Goal: Task Accomplishment & Management: Use online tool/utility

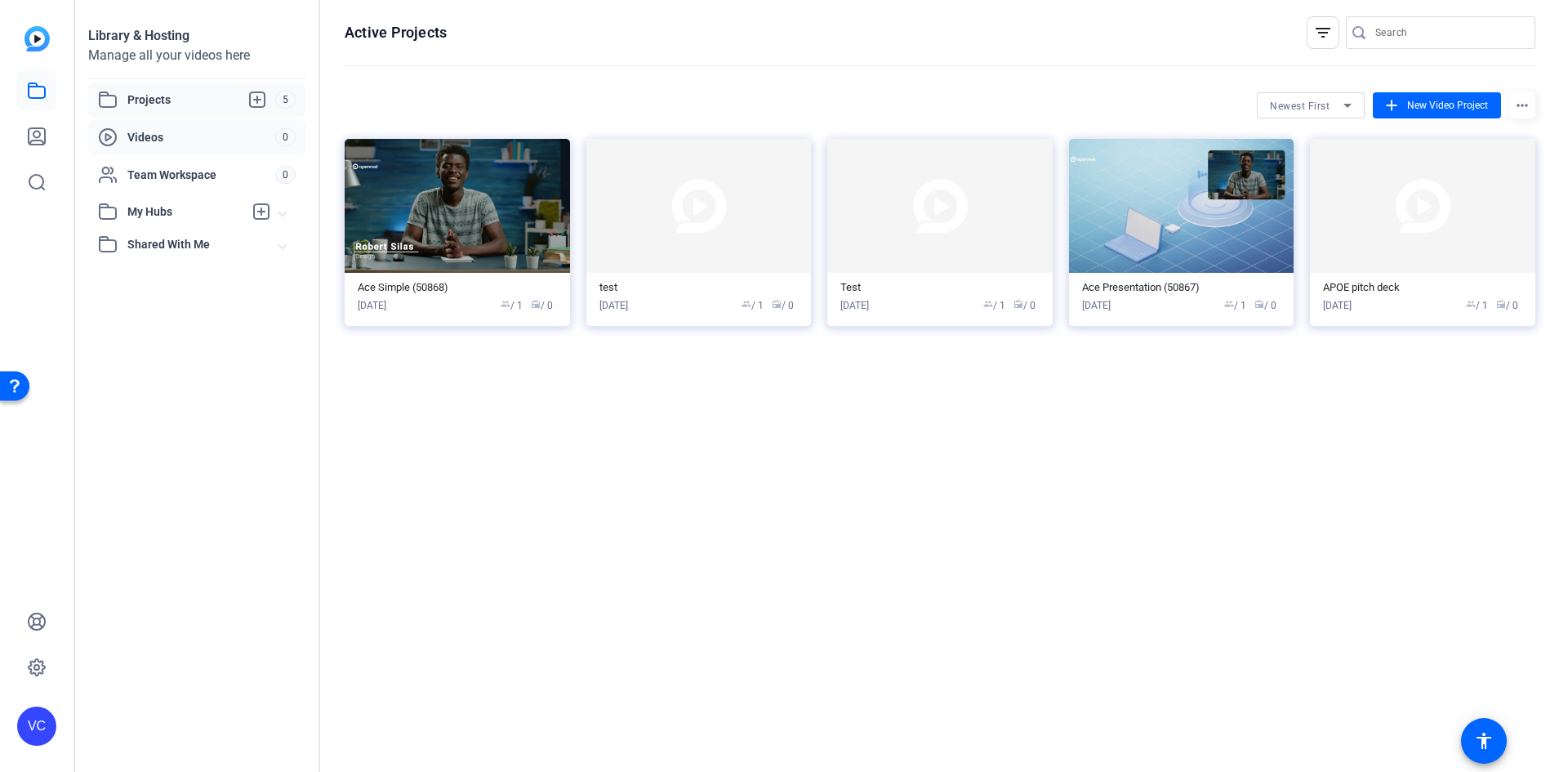
click at [156, 136] on span "Videos" at bounding box center [202, 138] width 148 height 17
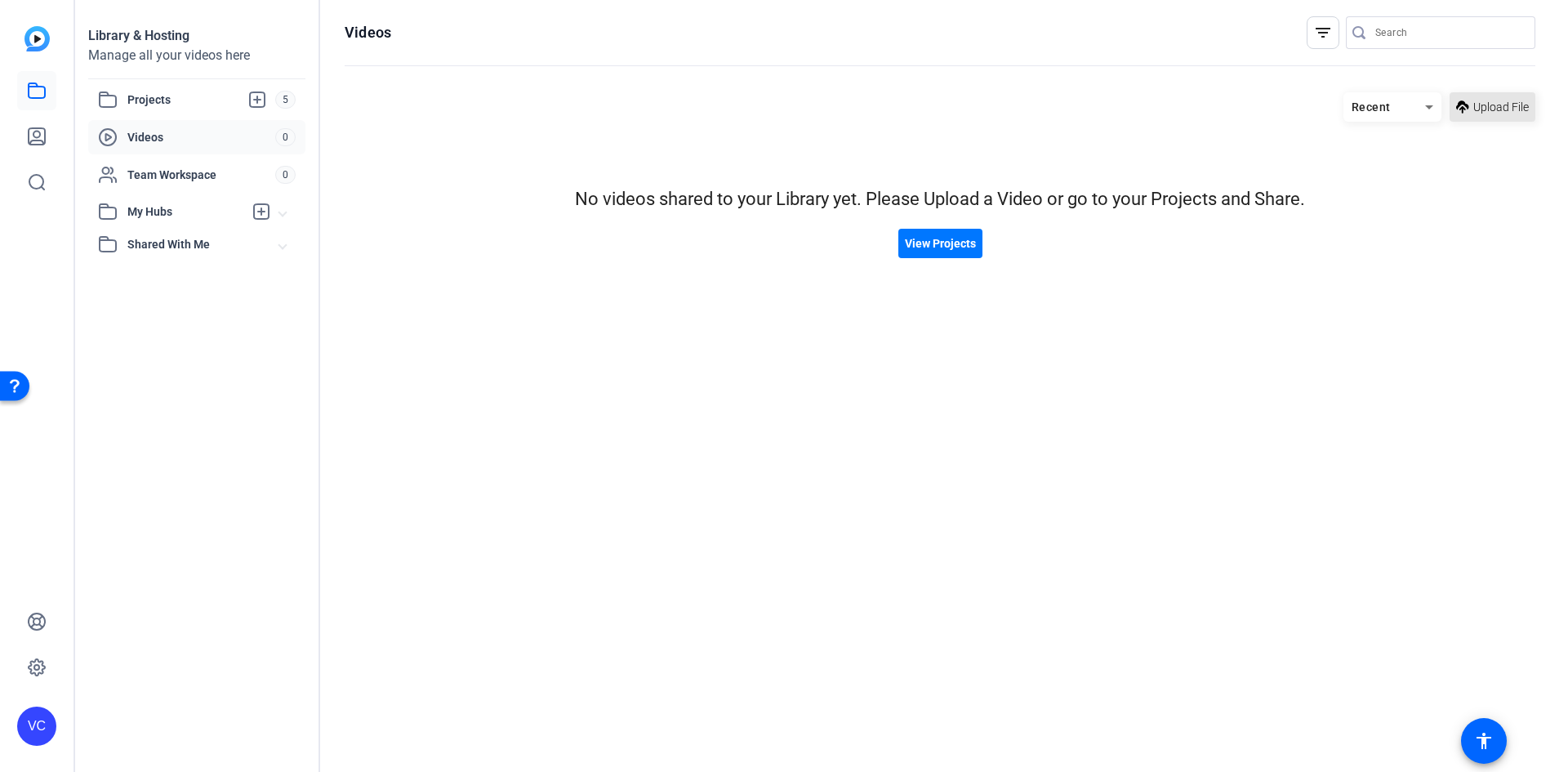
click at [1520, 99] on span "Upload File" at bounding box center [1501, 107] width 56 height 17
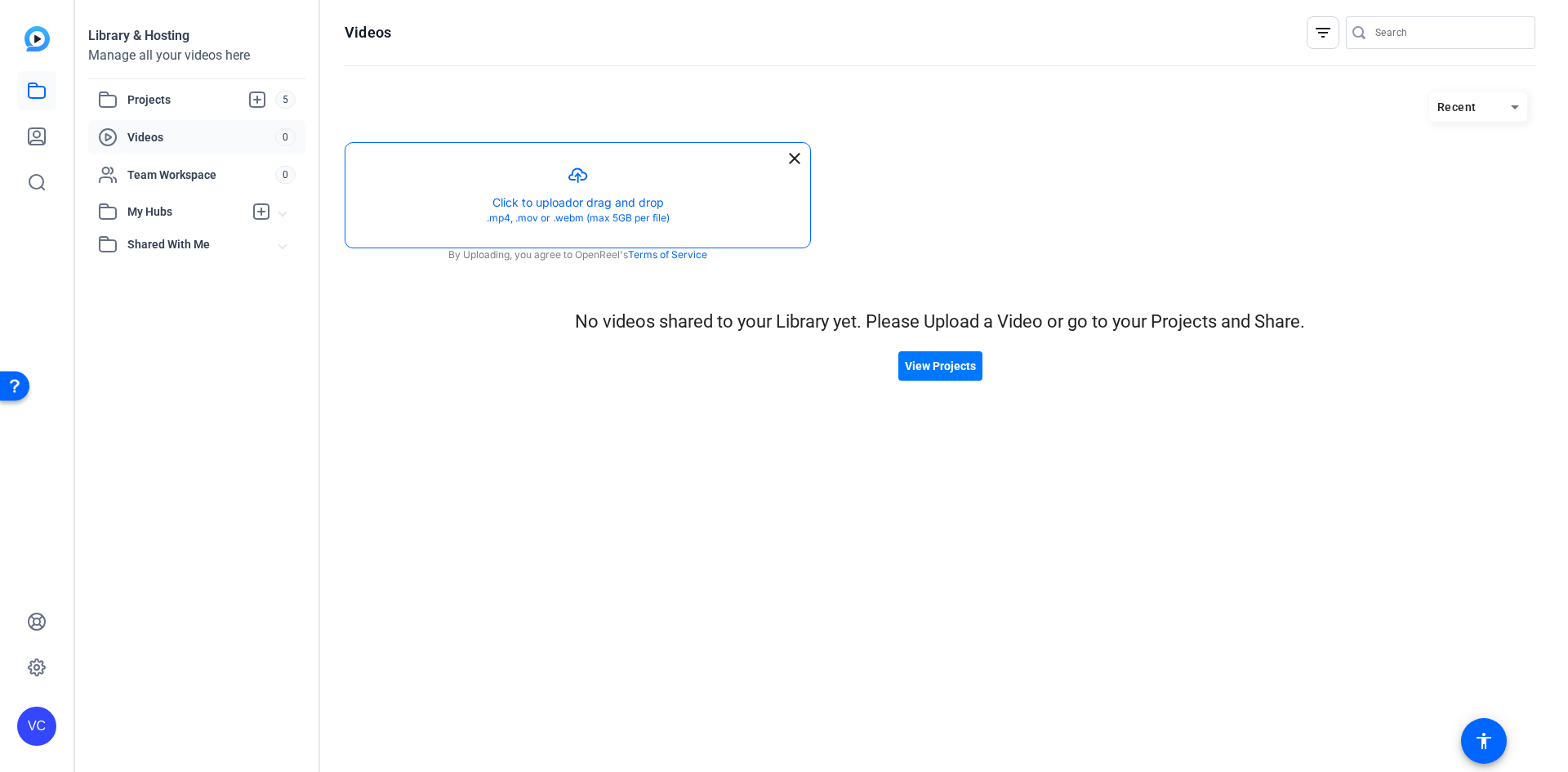
click at [570, 198] on button "button" at bounding box center [577, 195] width 465 height 105
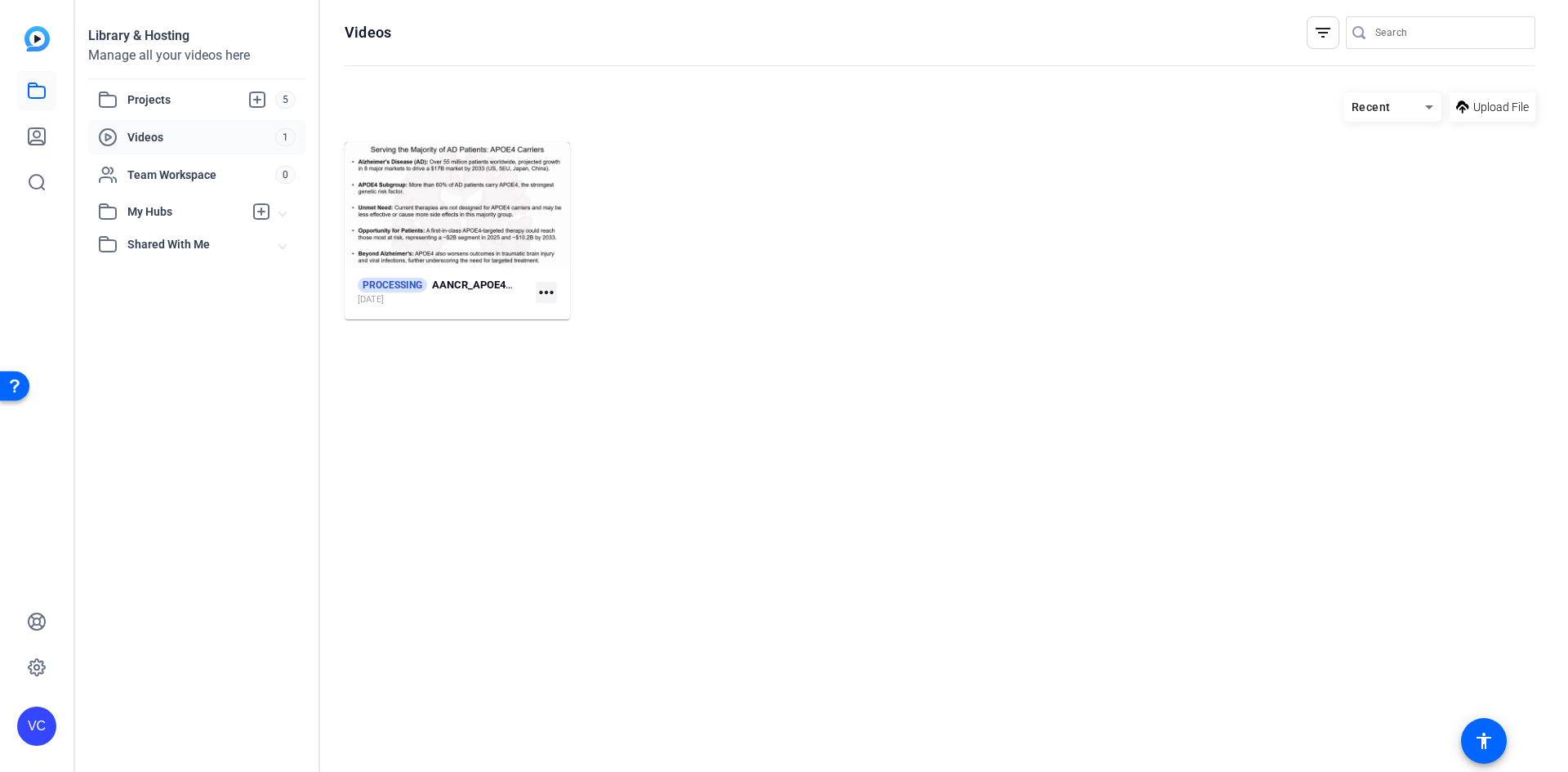
click at [197, 371] on div "Library & Hosting Manage all your videos here Projects 5 Videos 1 Team Workspac…" at bounding box center [197, 386] width 245 height 772
click at [192, 139] on span "Videos" at bounding box center [202, 138] width 148 height 17
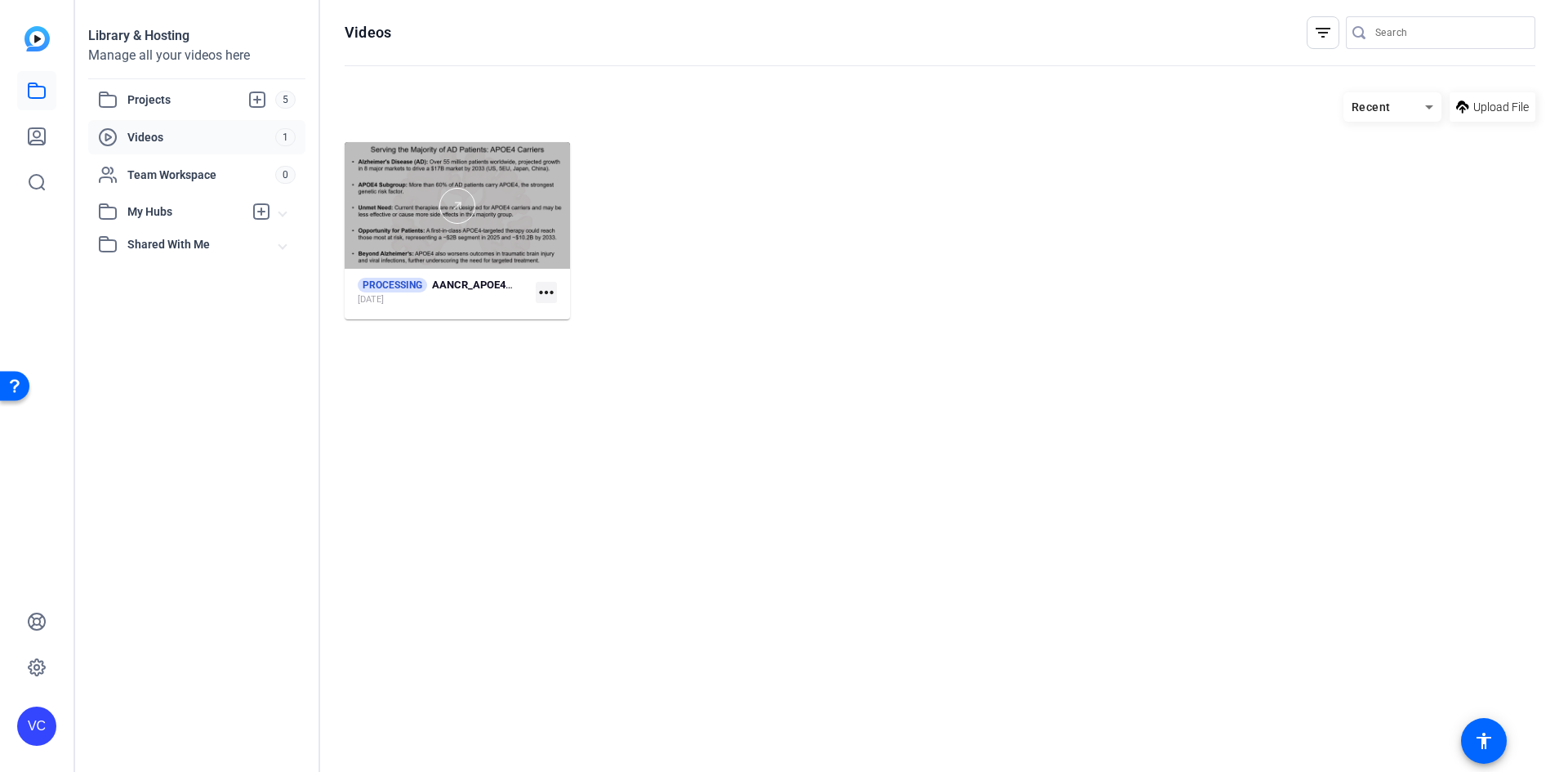
click at [416, 184] on div at bounding box center [457, 205] width 226 height 127
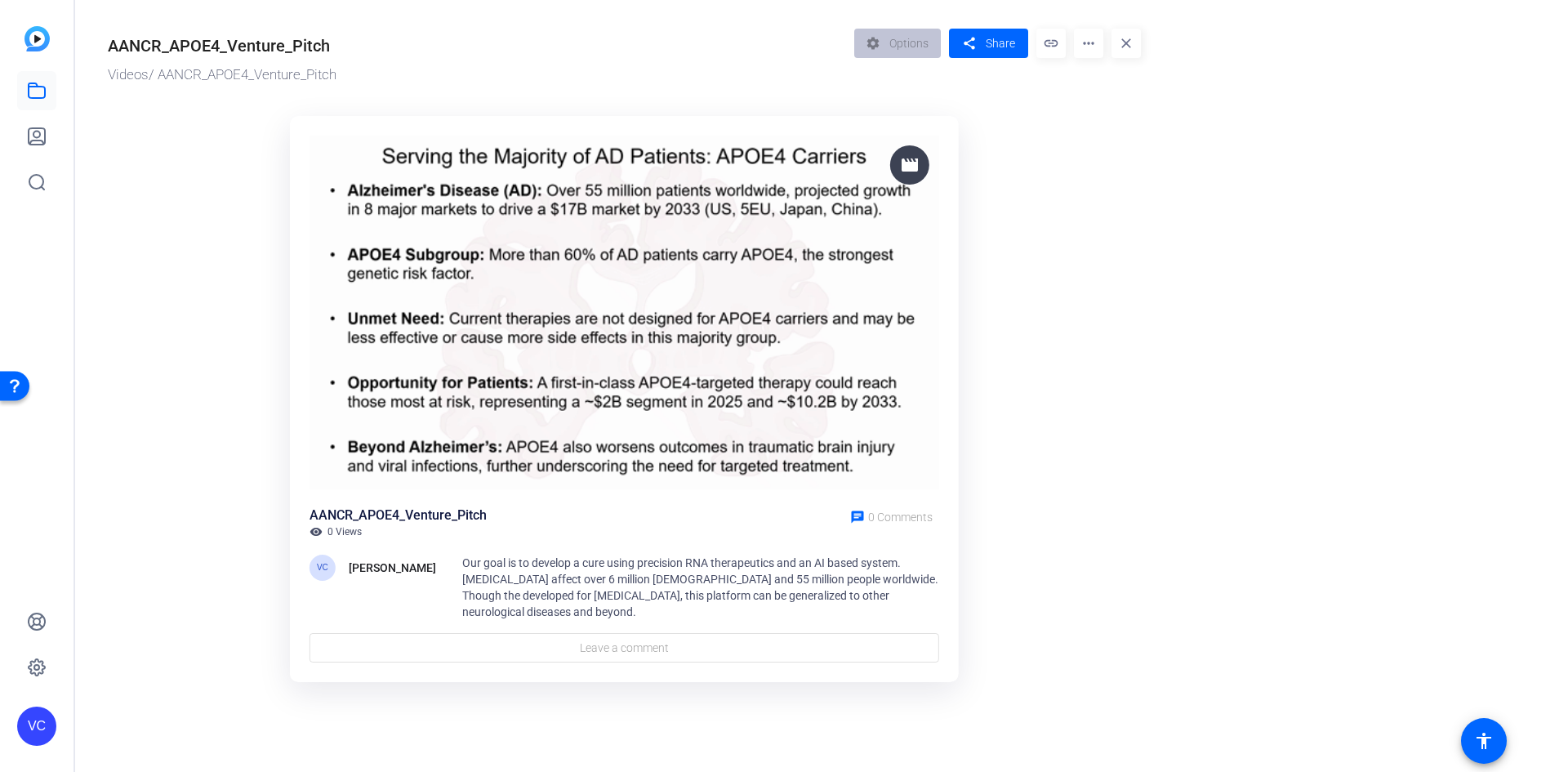
click at [1122, 38] on mat-icon "close" at bounding box center [1126, 42] width 29 height 29
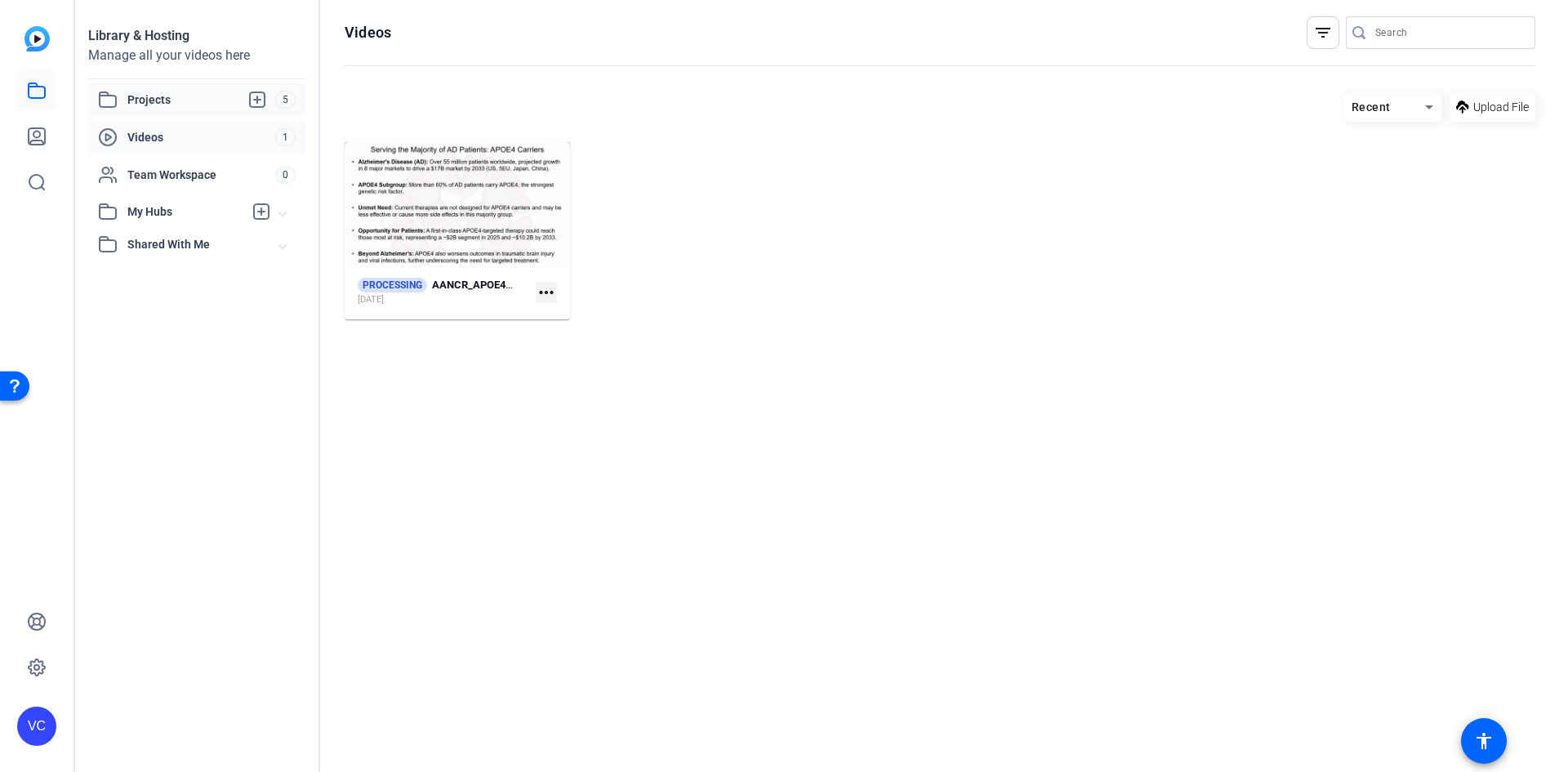
click at [202, 104] on span "Projects" at bounding box center [202, 100] width 148 height 20
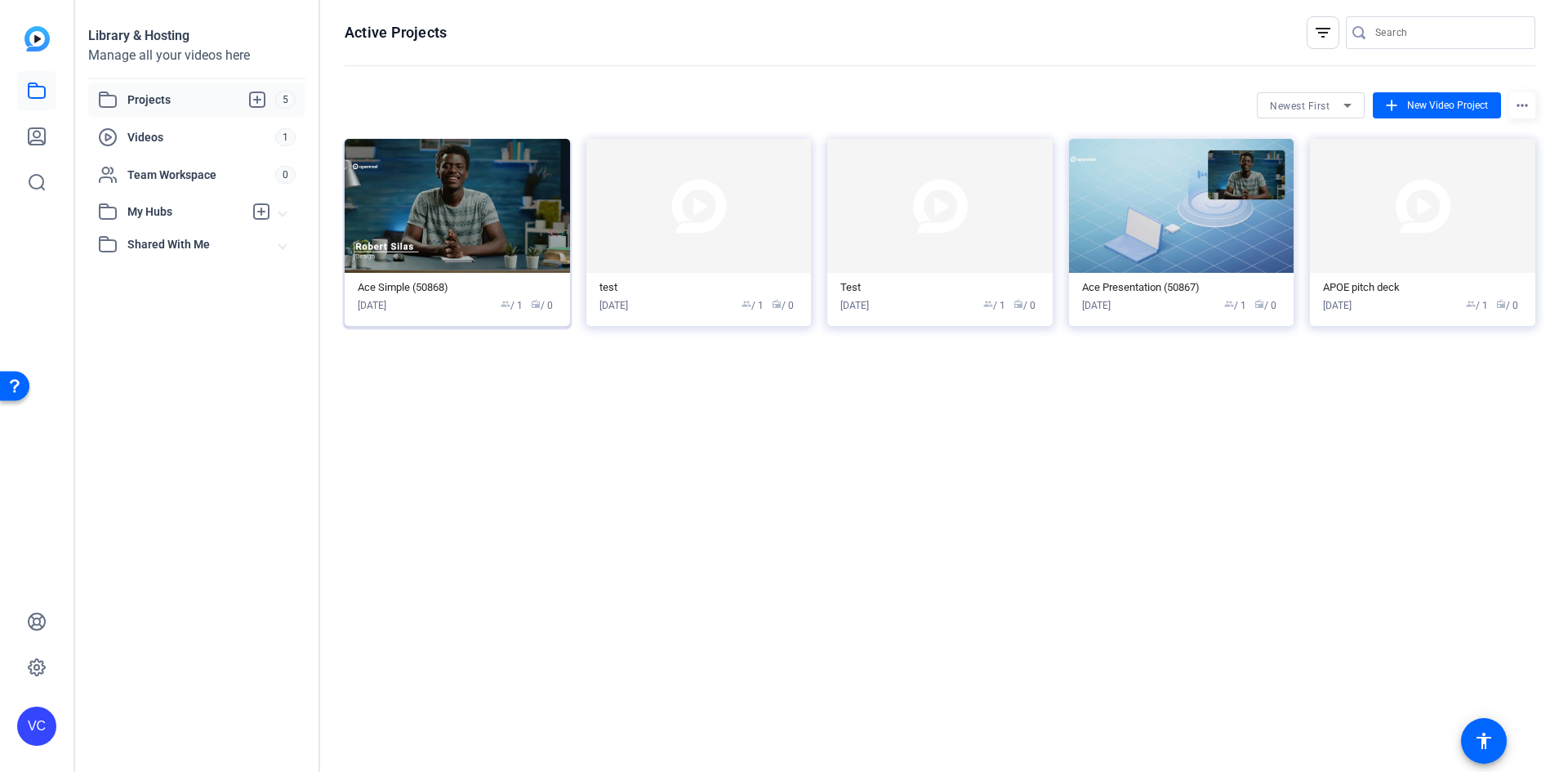
drag, startPoint x: 553, startPoint y: 150, endPoint x: 528, endPoint y: 151, distance: 25.0
click at [528, 151] on img at bounding box center [457, 205] width 226 height 134
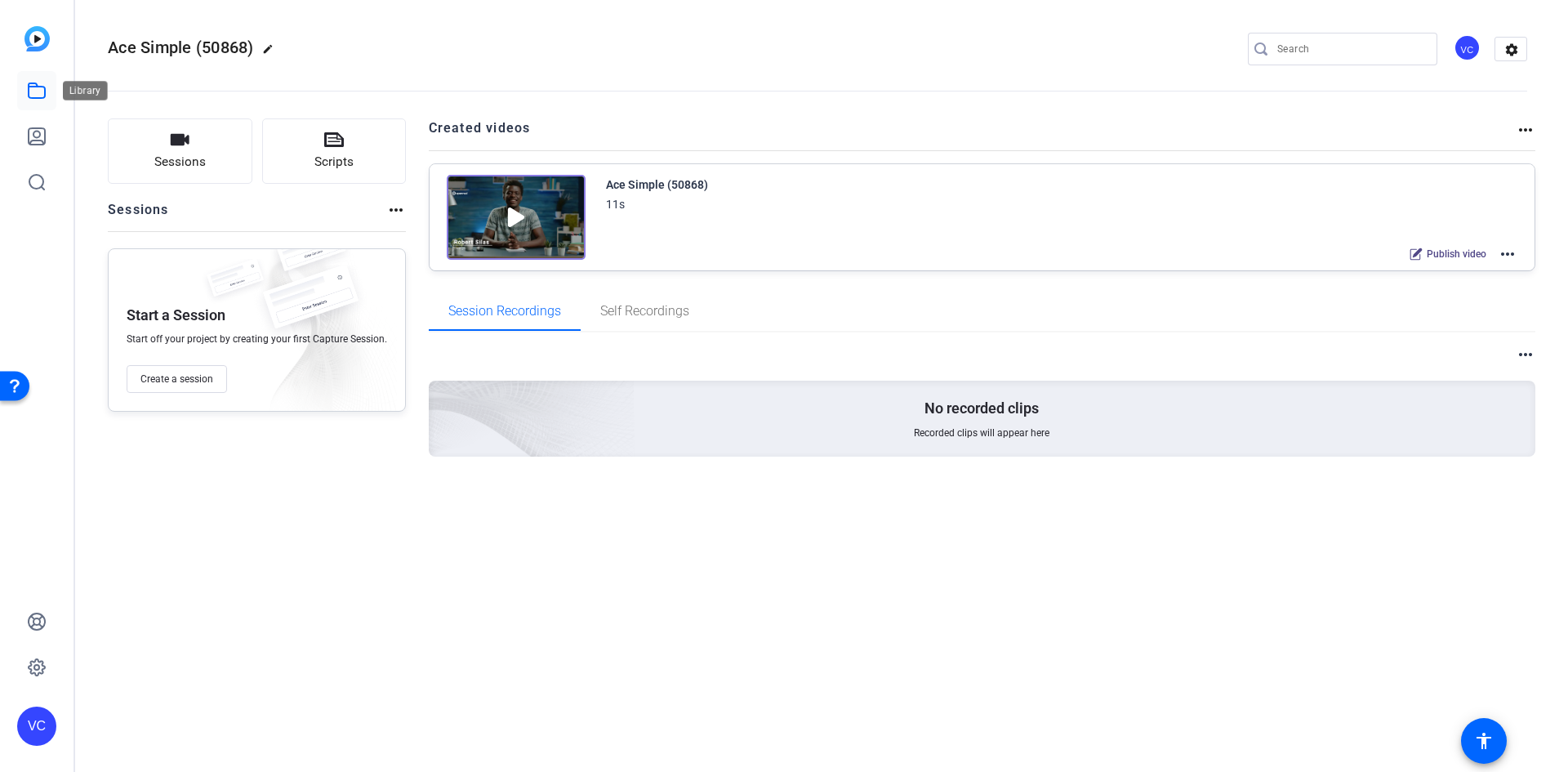
click at [38, 94] on icon at bounding box center [37, 90] width 20 height 20
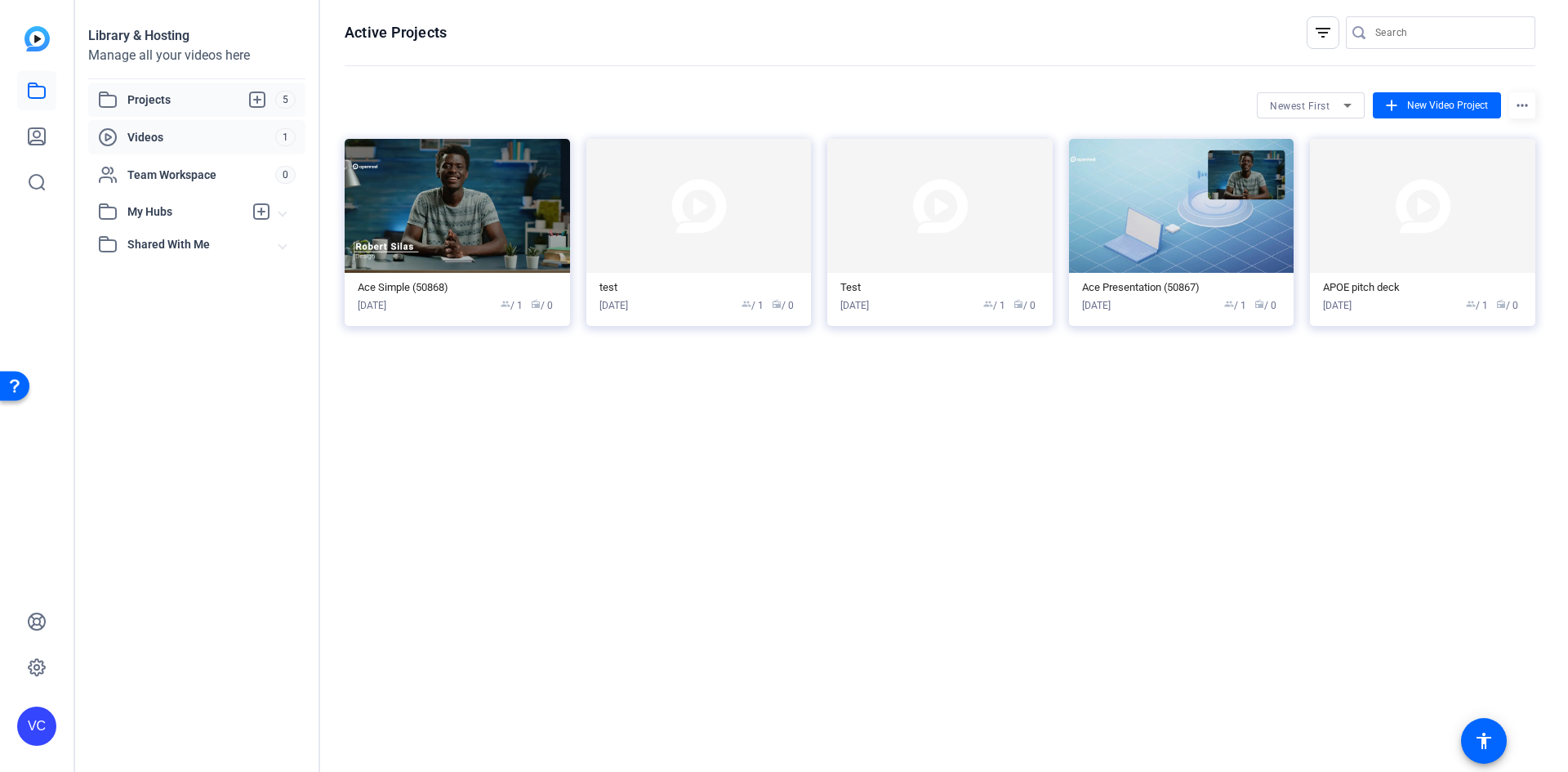
drag, startPoint x: 1420, startPoint y: 200, endPoint x: 180, endPoint y: 140, distance: 1241.5
click at [180, 140] on span "Videos" at bounding box center [202, 138] width 148 height 17
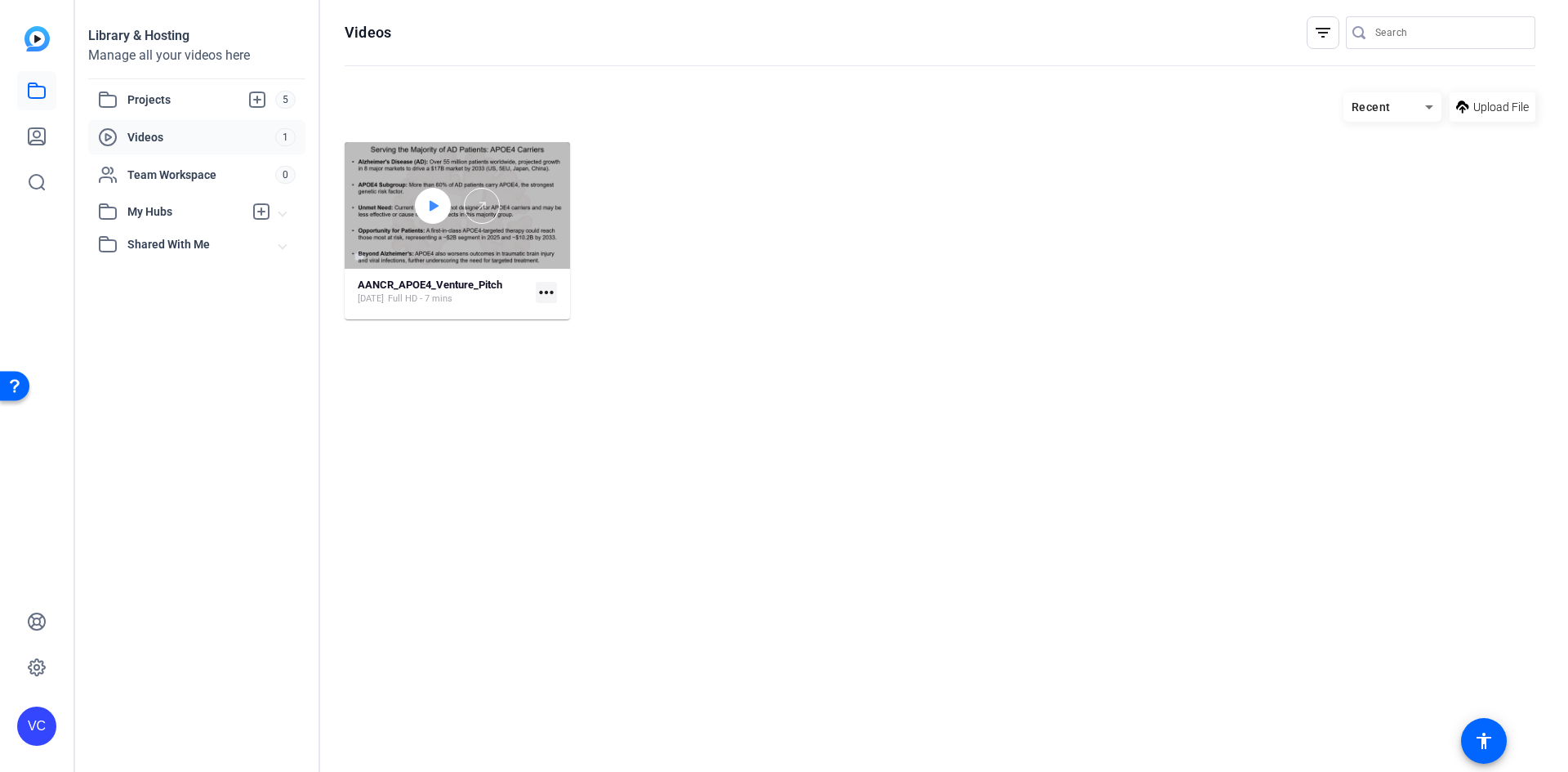
click at [419, 195] on div at bounding box center [432, 205] width 36 height 36
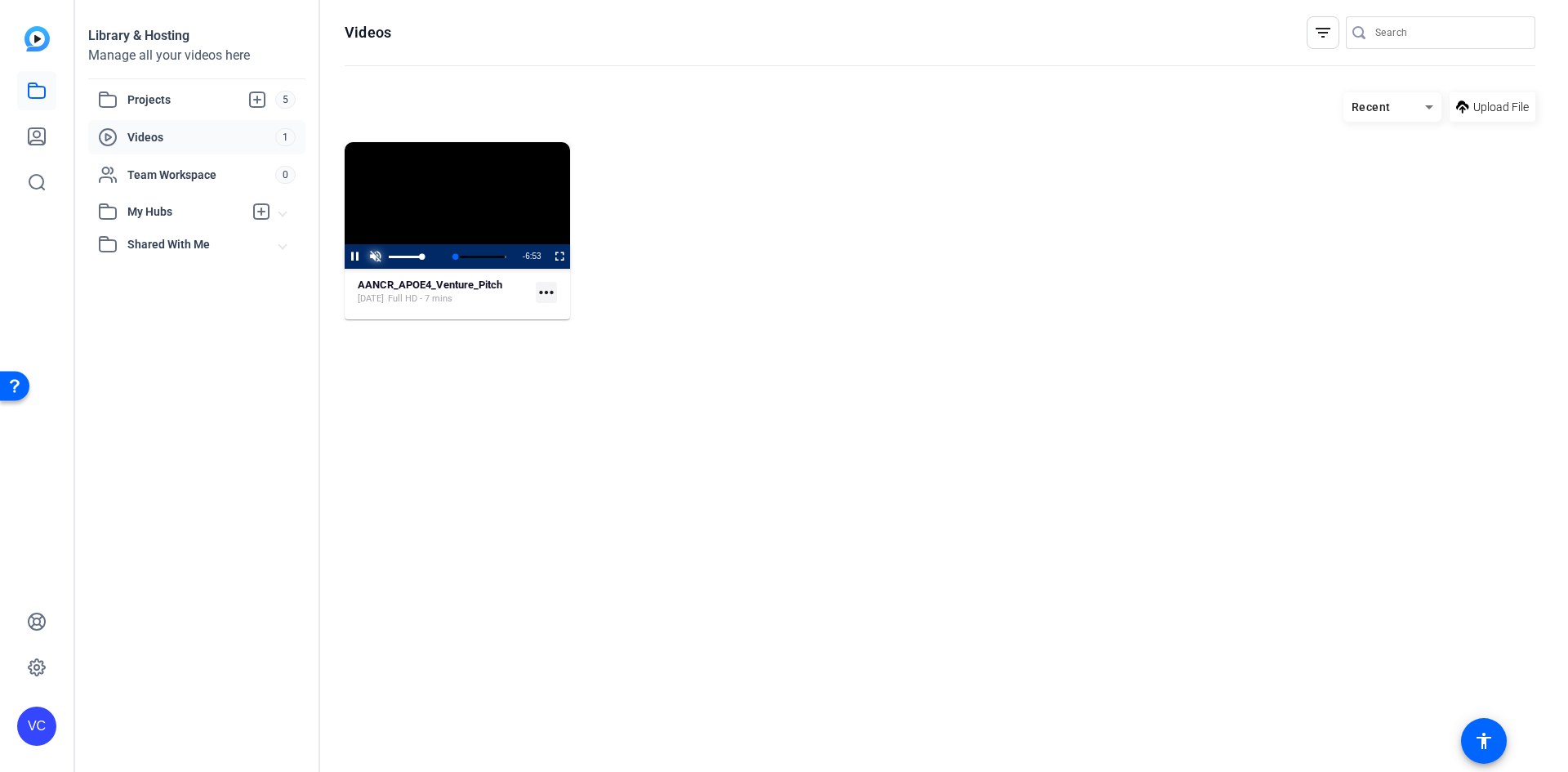
click at [384, 257] on span "Video Player" at bounding box center [375, 257] width 21 height 0
click at [550, 260] on span "Video Player" at bounding box center [550, 257] width 0 height 25
click at [344, 250] on span "Video Player" at bounding box center [344, 257] width 0 height 25
drag, startPoint x: 463, startPoint y: 199, endPoint x: 446, endPoint y: 186, distance: 21.4
click at [446, 186] on video "Video Player" at bounding box center [457, 205] width 226 height 127
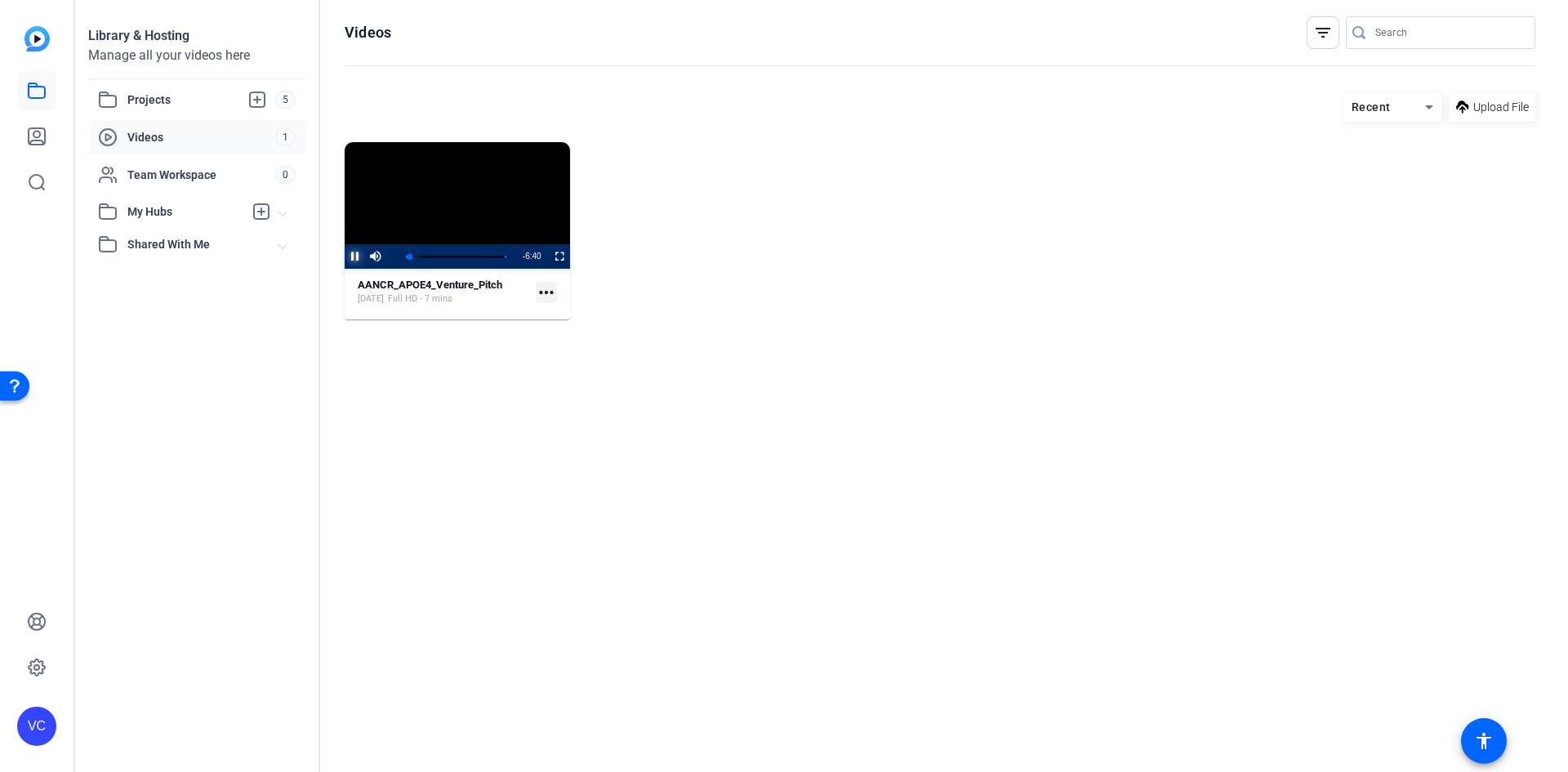
click at [344, 257] on span "Video Player" at bounding box center [344, 257] width 0 height 25
click at [181, 140] on span "Videos" at bounding box center [202, 138] width 148 height 17
click at [200, 111] on div "Projects 5" at bounding box center [197, 99] width 217 height 34
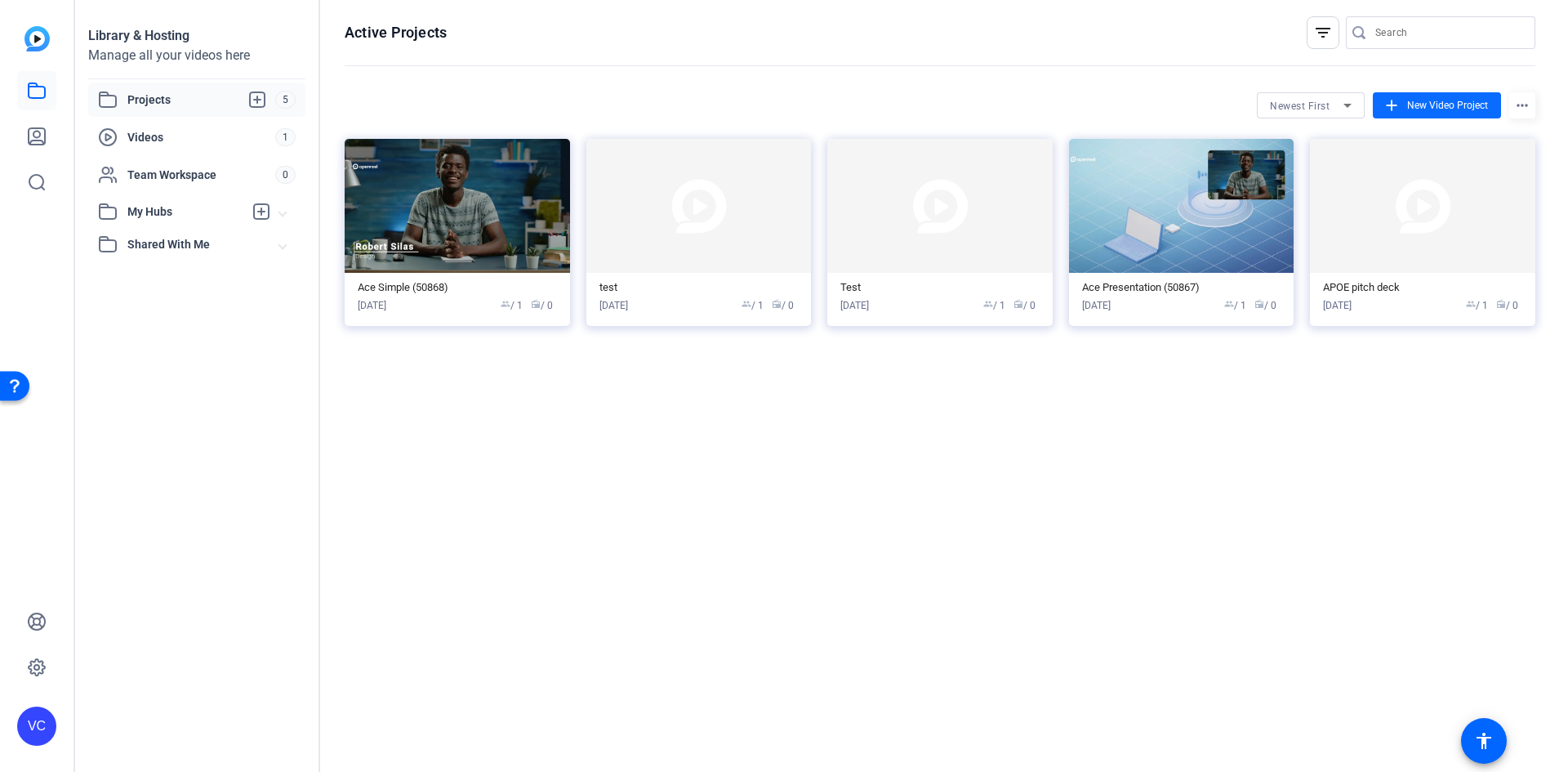
click at [1466, 105] on span "New Video Project" at bounding box center [1447, 105] width 80 height 15
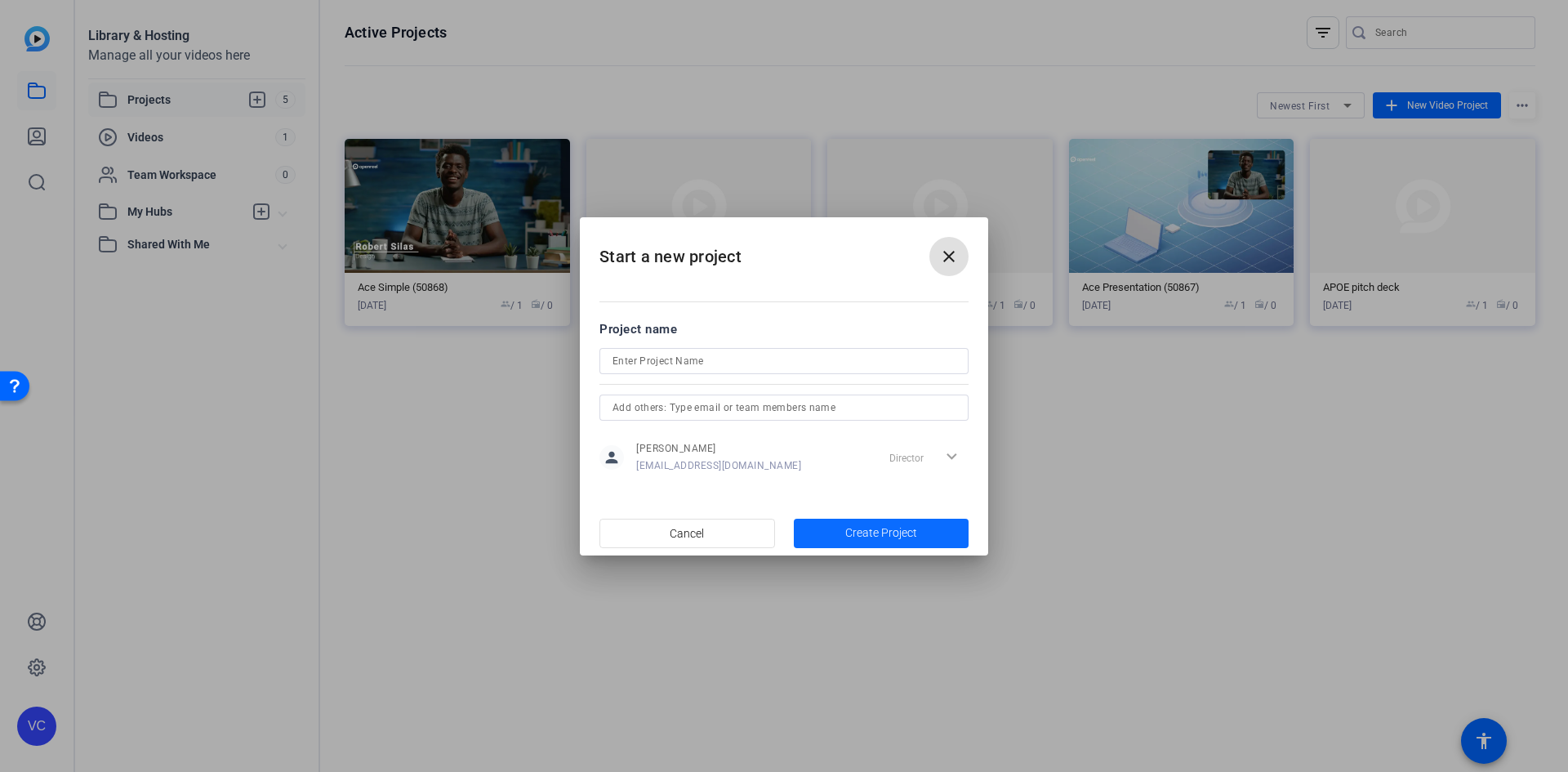
click at [889, 527] on span "Create Project" at bounding box center [881, 533] width 72 height 17
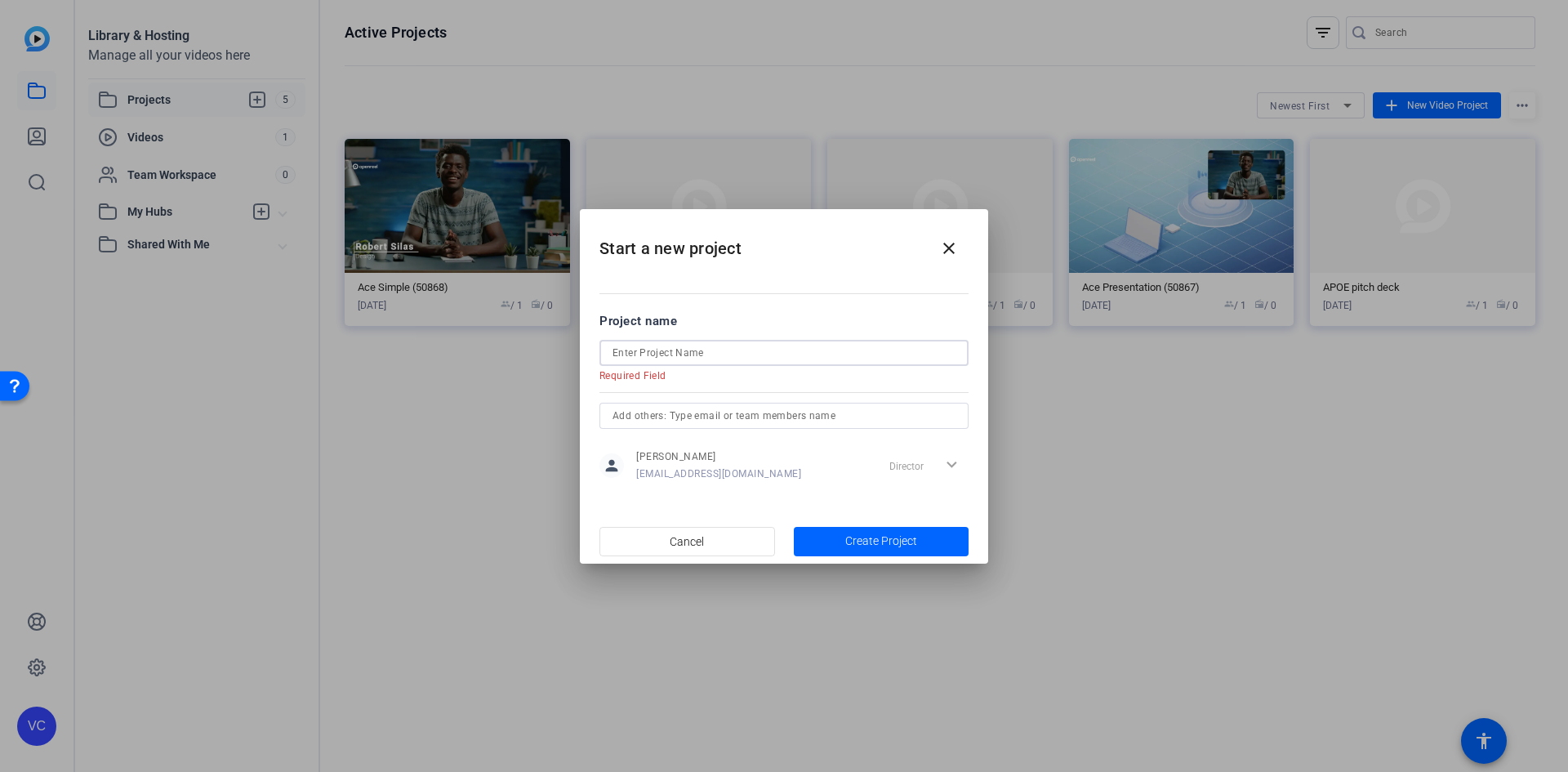
click at [758, 354] on input at bounding box center [783, 353] width 343 height 20
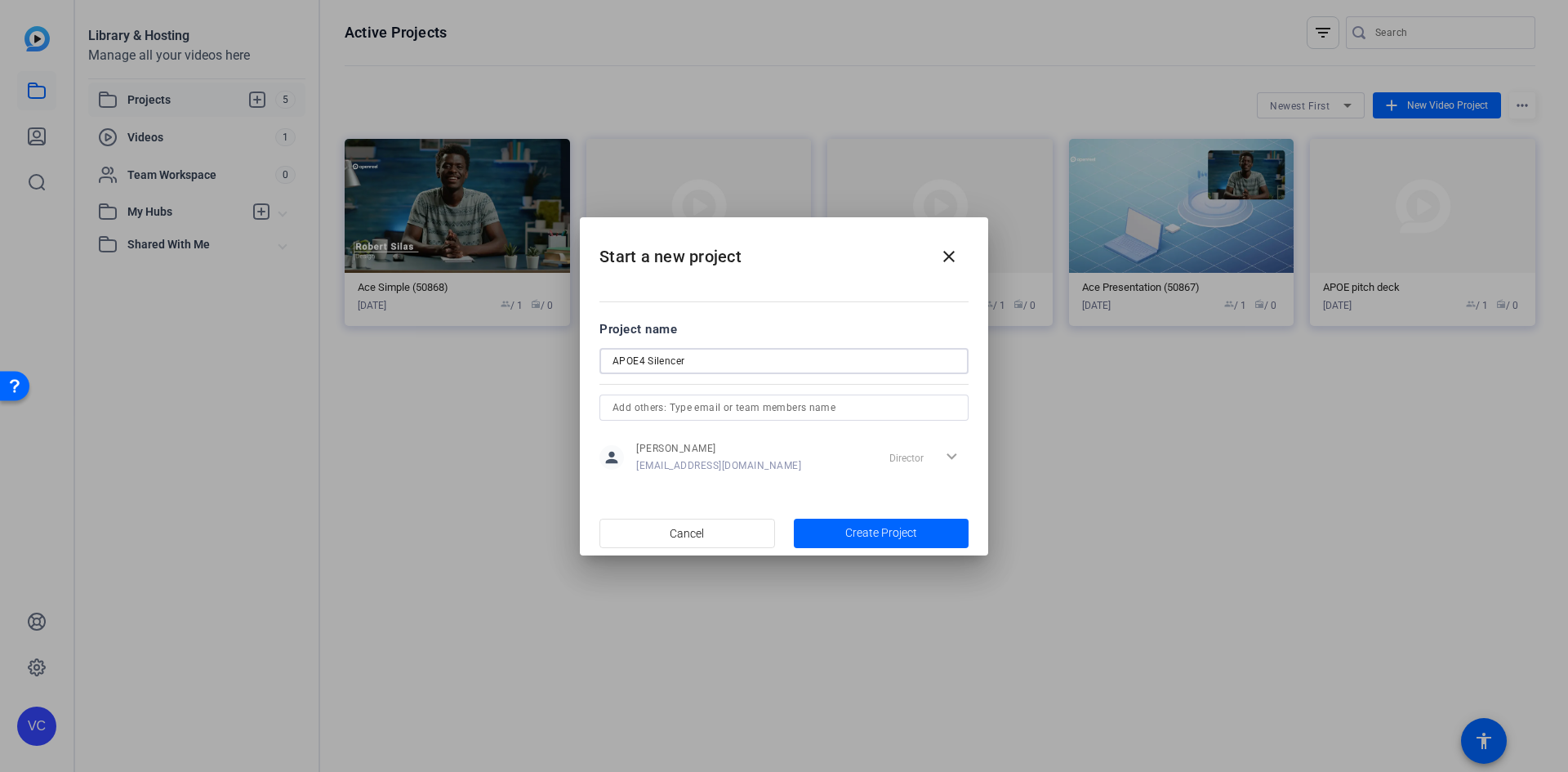
type input "APOE4 Silencer"
click at [882, 529] on span "Create Project" at bounding box center [881, 533] width 72 height 17
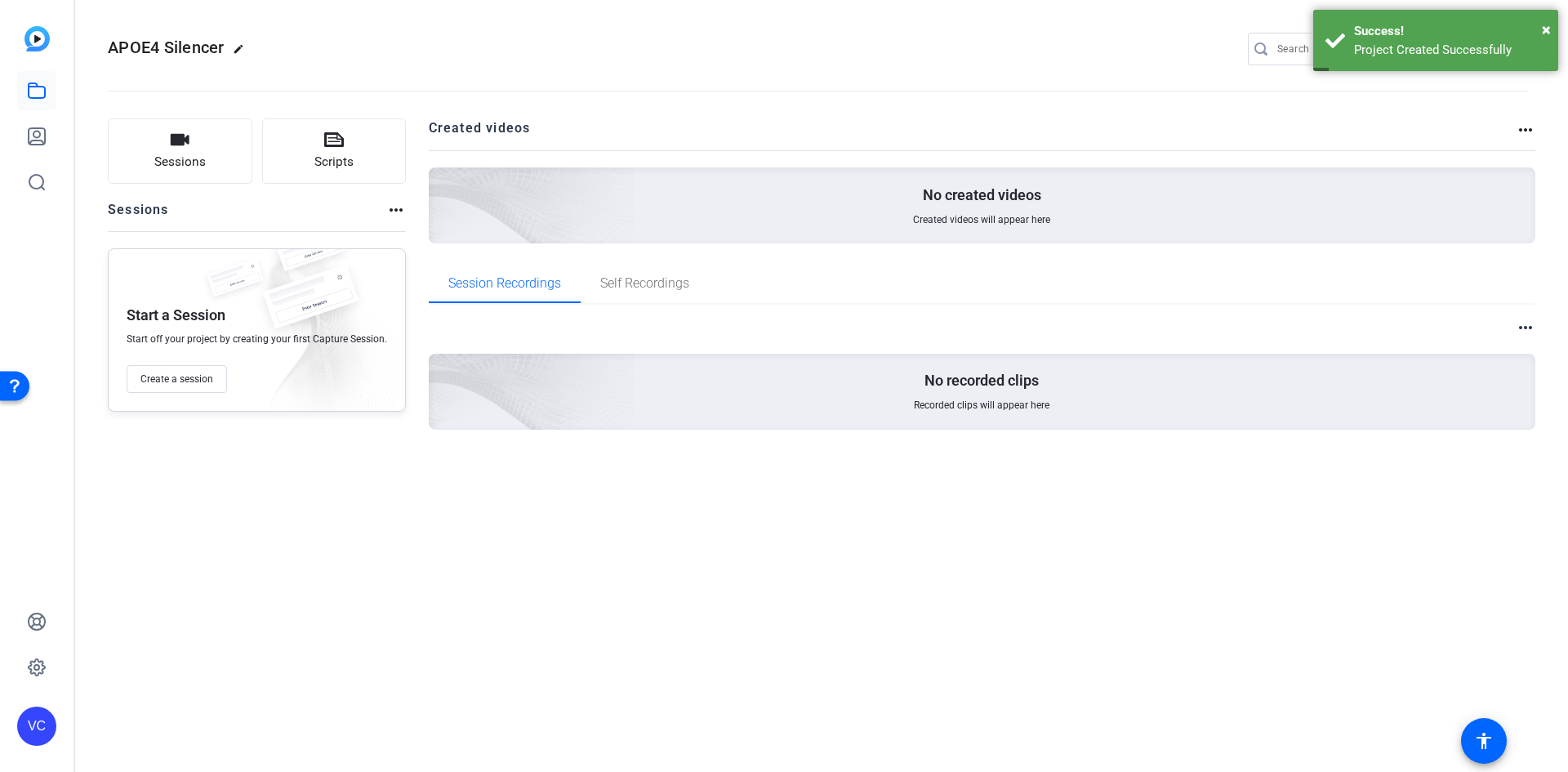
click at [1518, 130] on mat-icon "more_horiz" at bounding box center [1526, 130] width 20 height 20
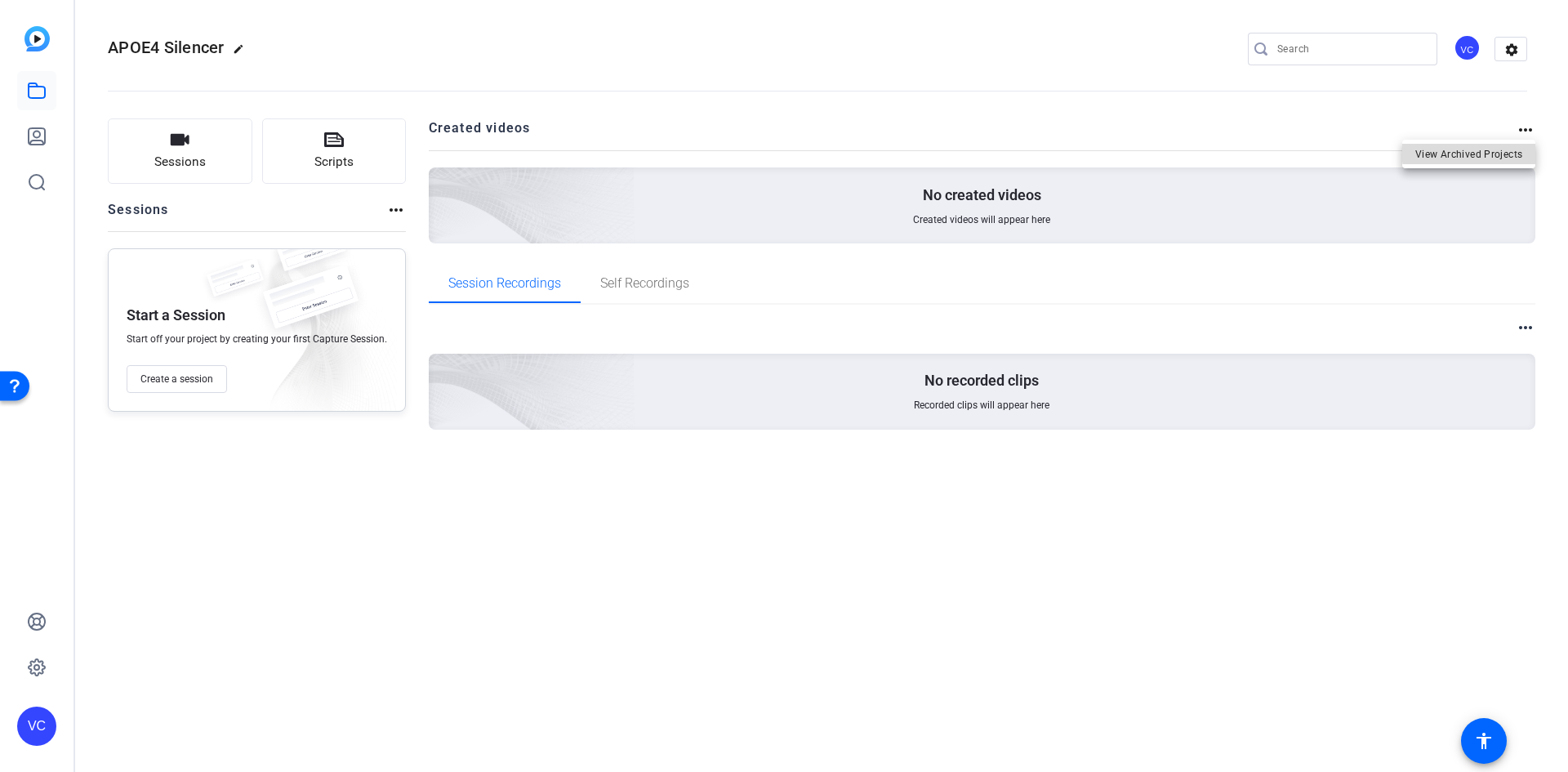
click at [1481, 150] on span "View Archived Projects" at bounding box center [1468, 154] width 107 height 20
click at [1526, 329] on mat-icon "more_horiz" at bounding box center [1526, 328] width 20 height 20
click at [1031, 379] on div at bounding box center [784, 386] width 1568 height 772
click at [969, 380] on p "No recorded clips" at bounding box center [981, 381] width 114 height 20
click at [667, 278] on span "Self Recordings" at bounding box center [645, 284] width 89 height 13
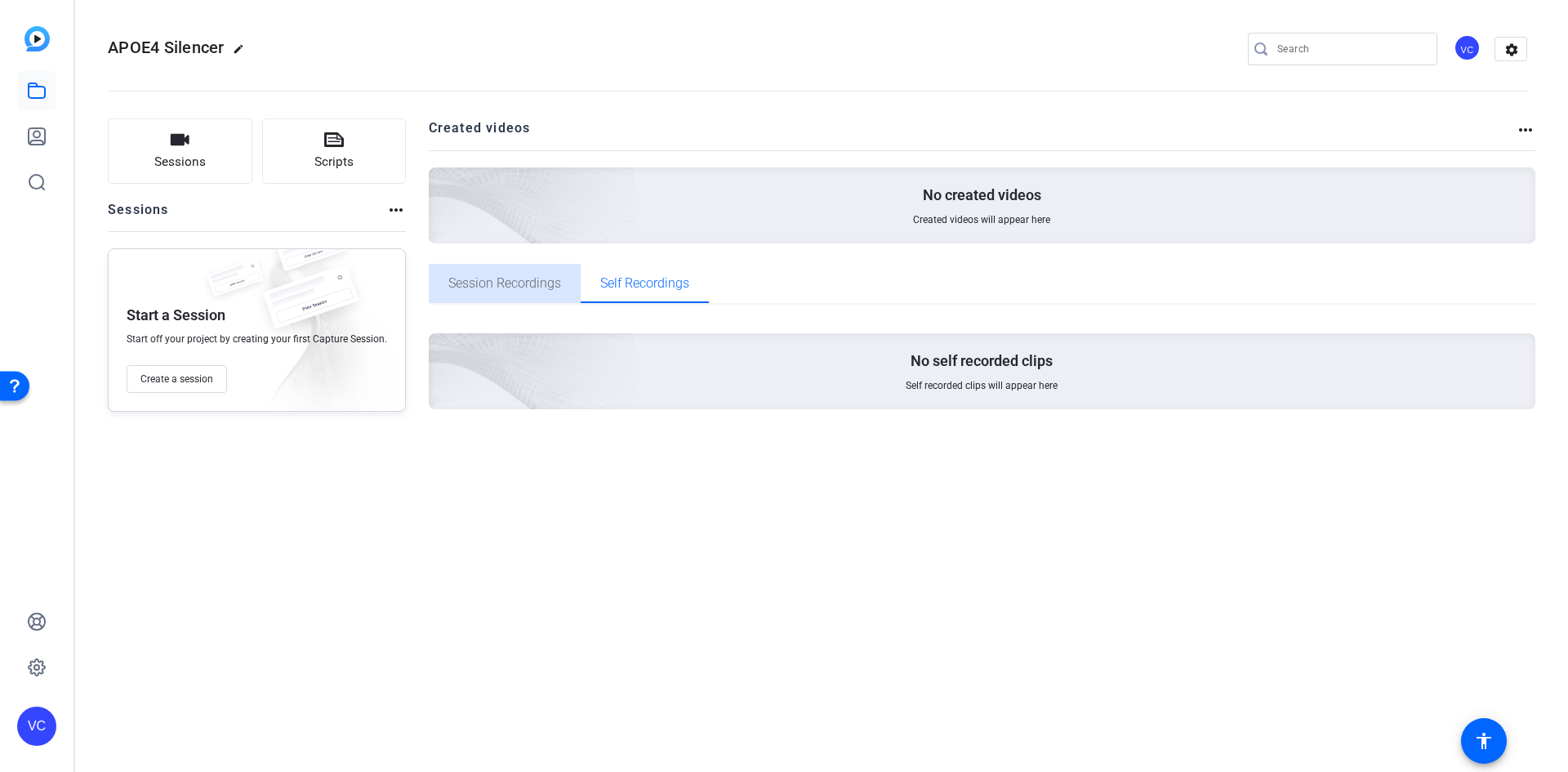
click at [533, 291] on span "Session Recordings" at bounding box center [504, 283] width 113 height 39
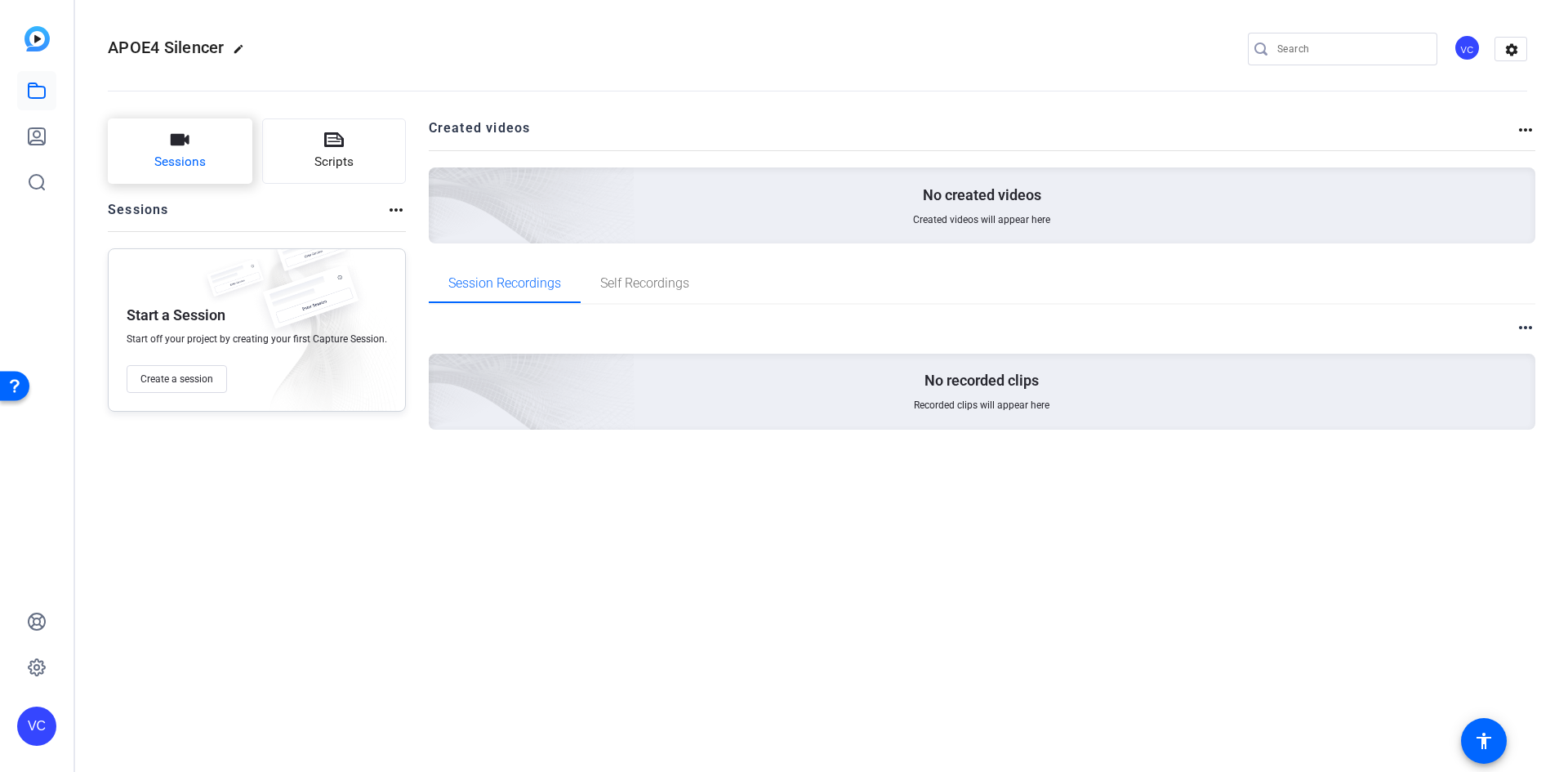
click at [178, 143] on icon "button" at bounding box center [180, 139] width 19 height 12
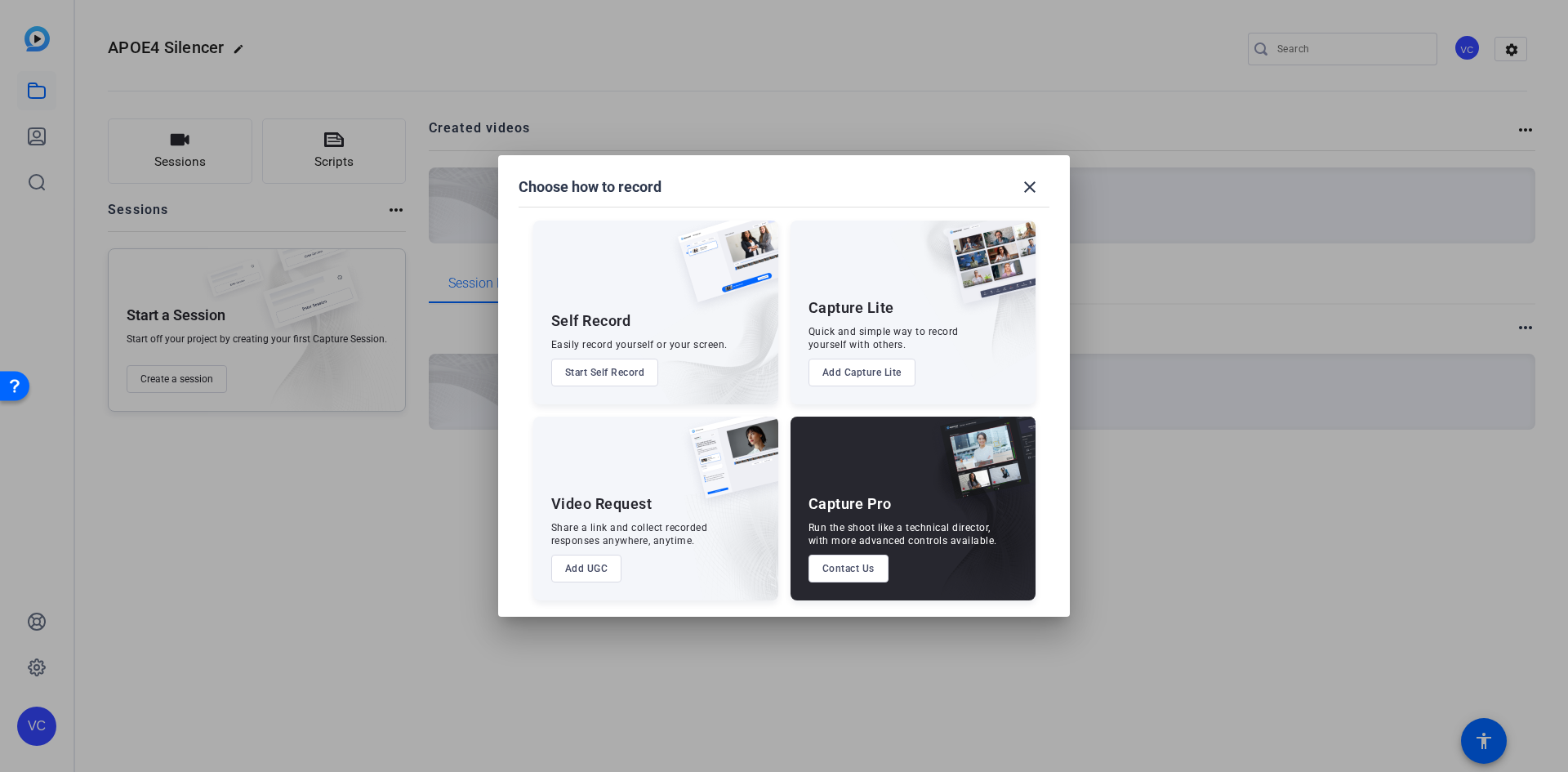
click at [632, 275] on div "Self Record Easily record yourself or your screen. Start Self Record" at bounding box center [655, 313] width 245 height 184
click at [616, 375] on button "Start Self Record" at bounding box center [606, 372] width 108 height 27
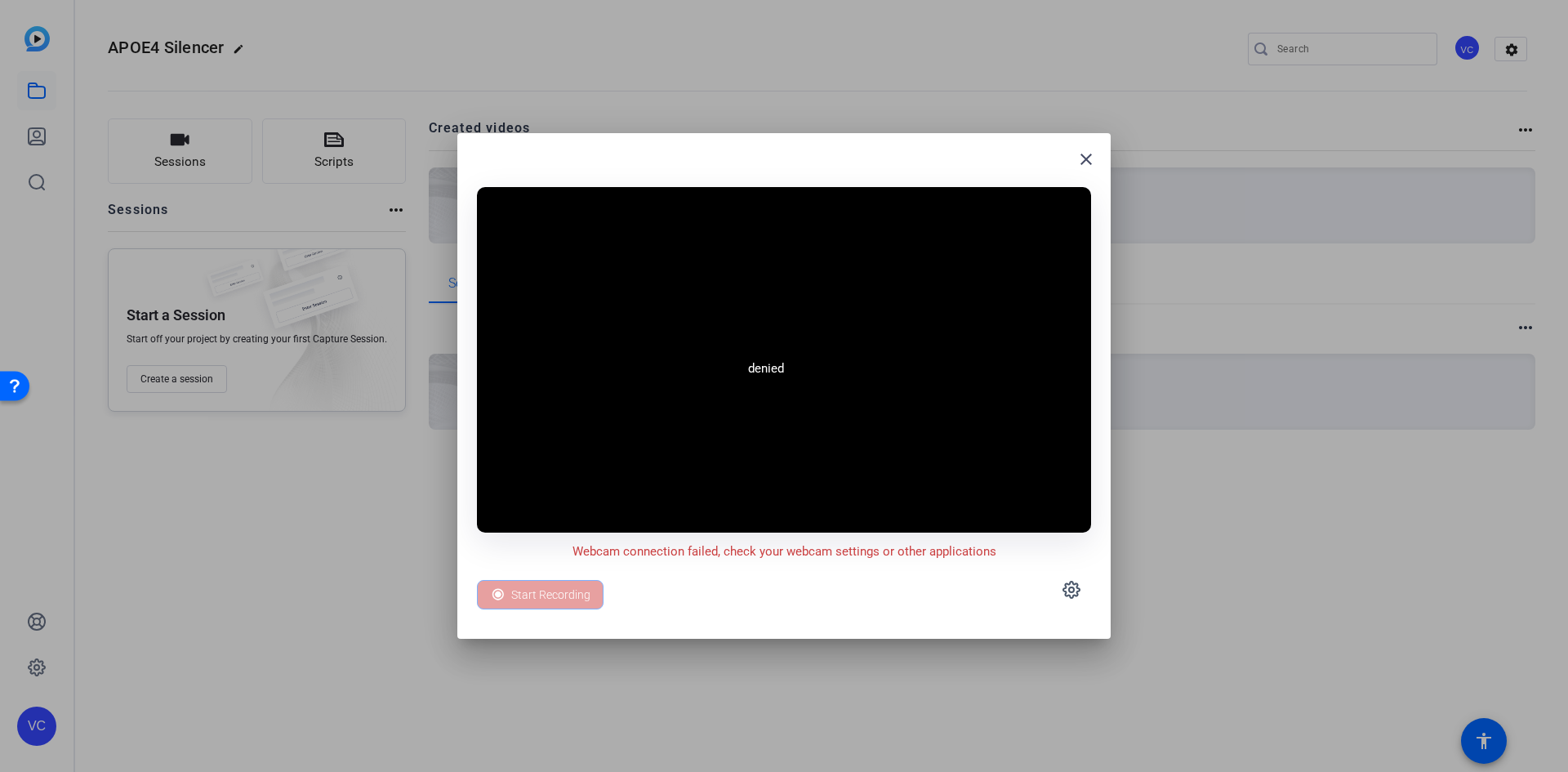
click at [562, 598] on div "Start Recording" at bounding box center [540, 594] width 127 height 29
click at [1064, 590] on icon at bounding box center [1072, 590] width 17 height 17
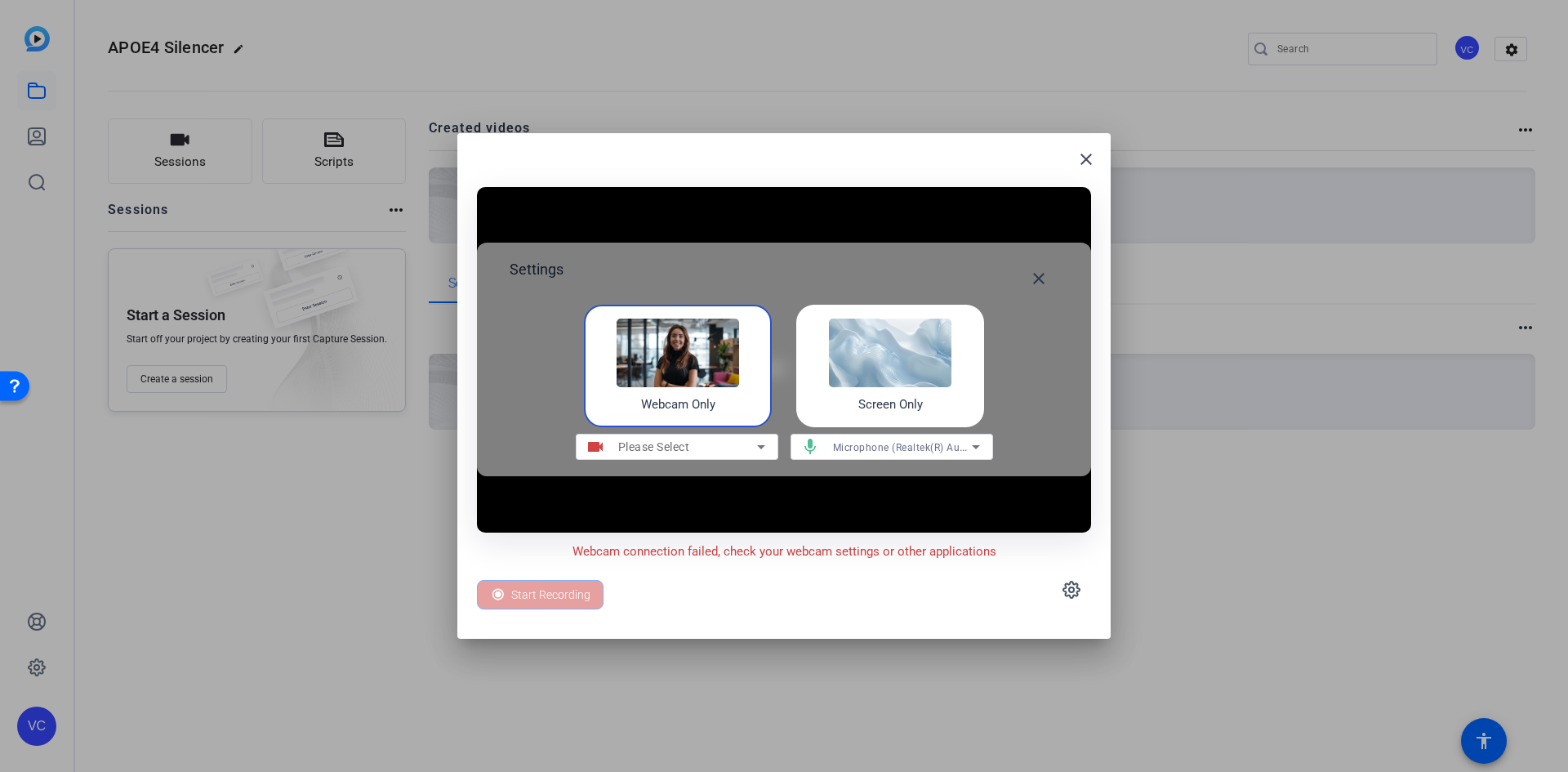
click at [942, 359] on img at bounding box center [890, 353] width 123 height 69
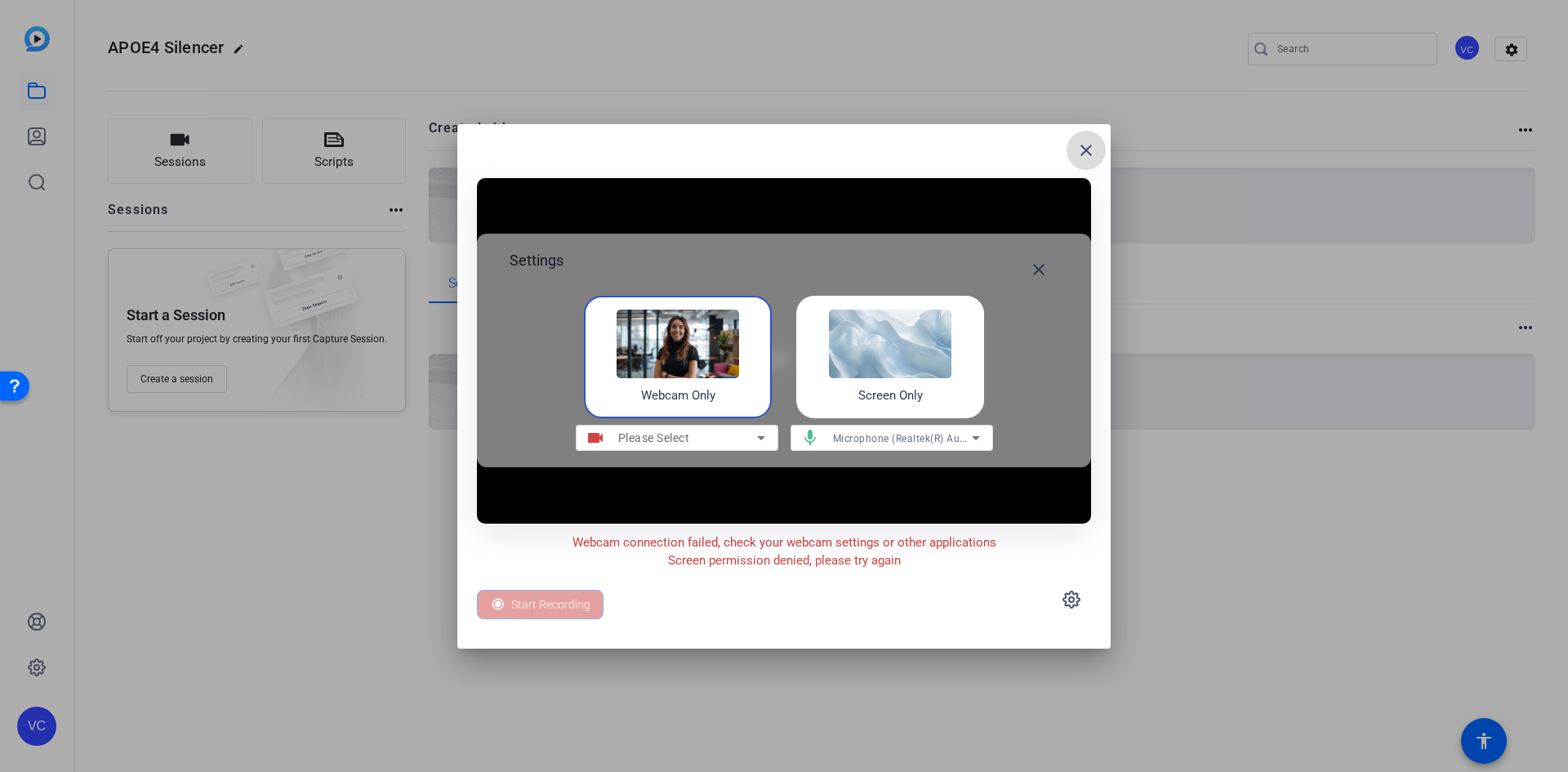
click at [1085, 155] on mat-icon "close" at bounding box center [1087, 150] width 20 height 20
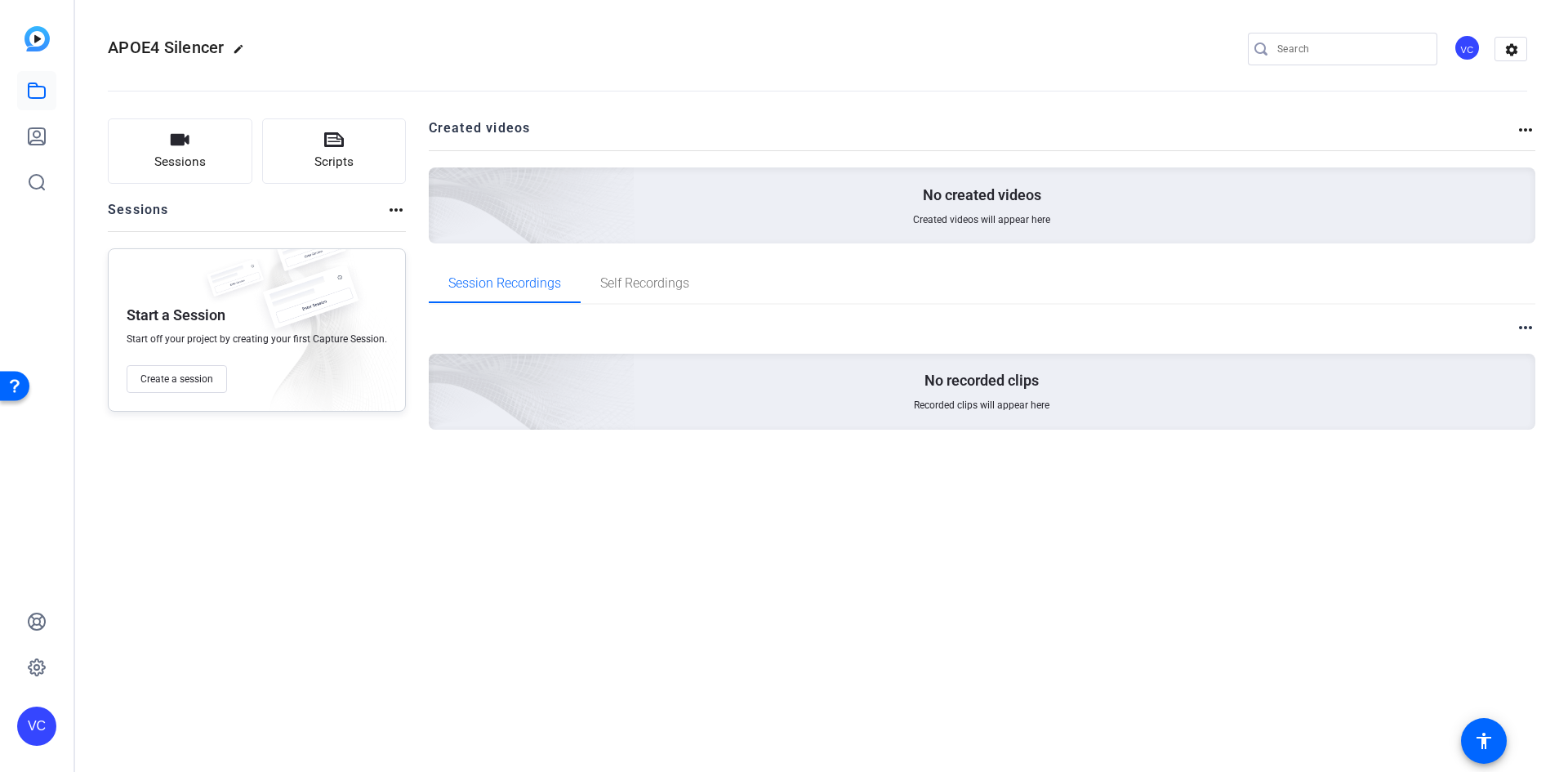
click at [389, 210] on mat-icon "more_horiz" at bounding box center [397, 210] width 20 height 20
click at [41, 45] on div at bounding box center [784, 386] width 1568 height 772
click at [1342, 42] on input "Search" at bounding box center [1351, 49] width 147 height 20
click at [1517, 45] on mat-icon "settings" at bounding box center [1512, 50] width 32 height 25
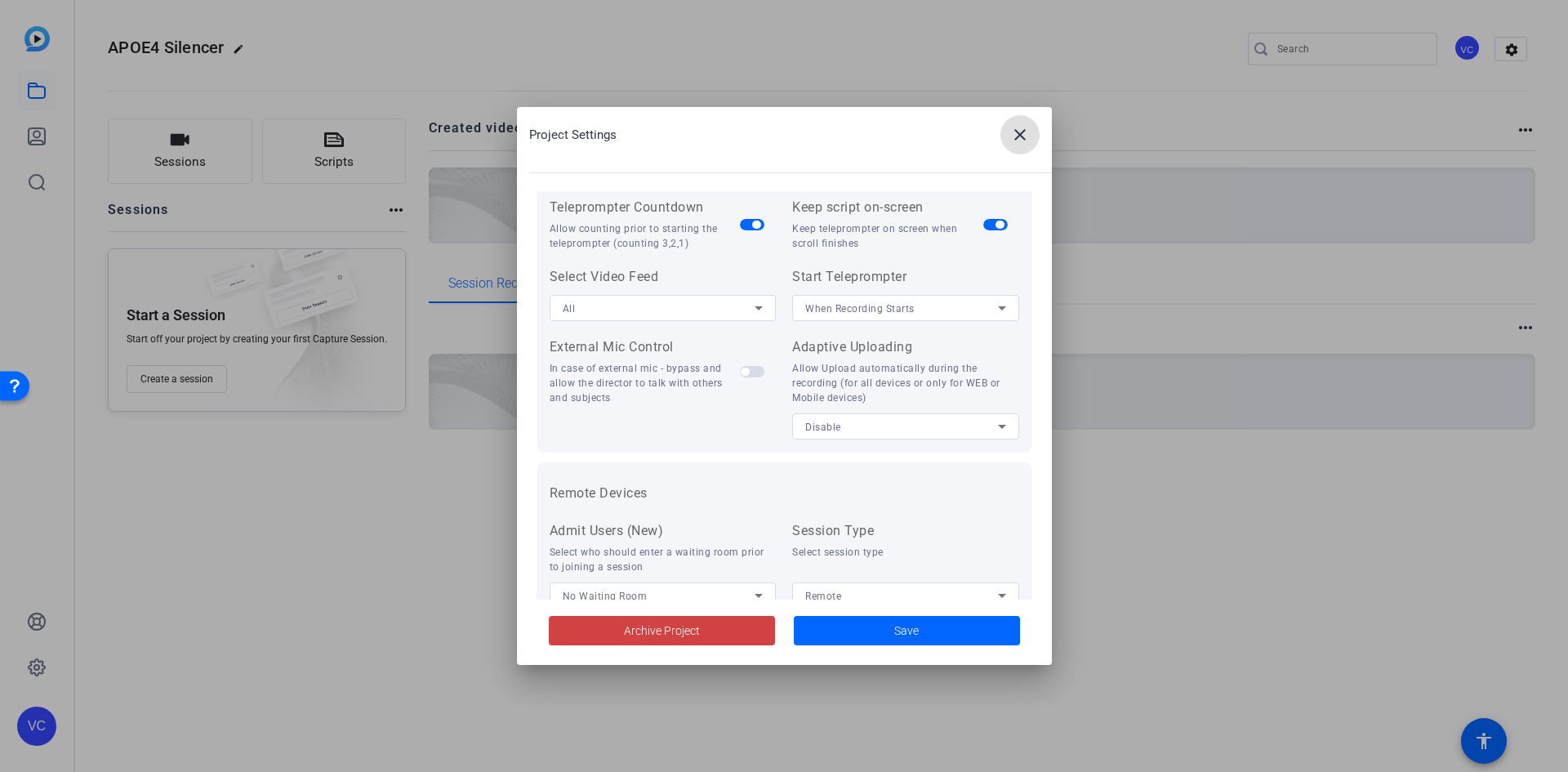
scroll to position [338, 0]
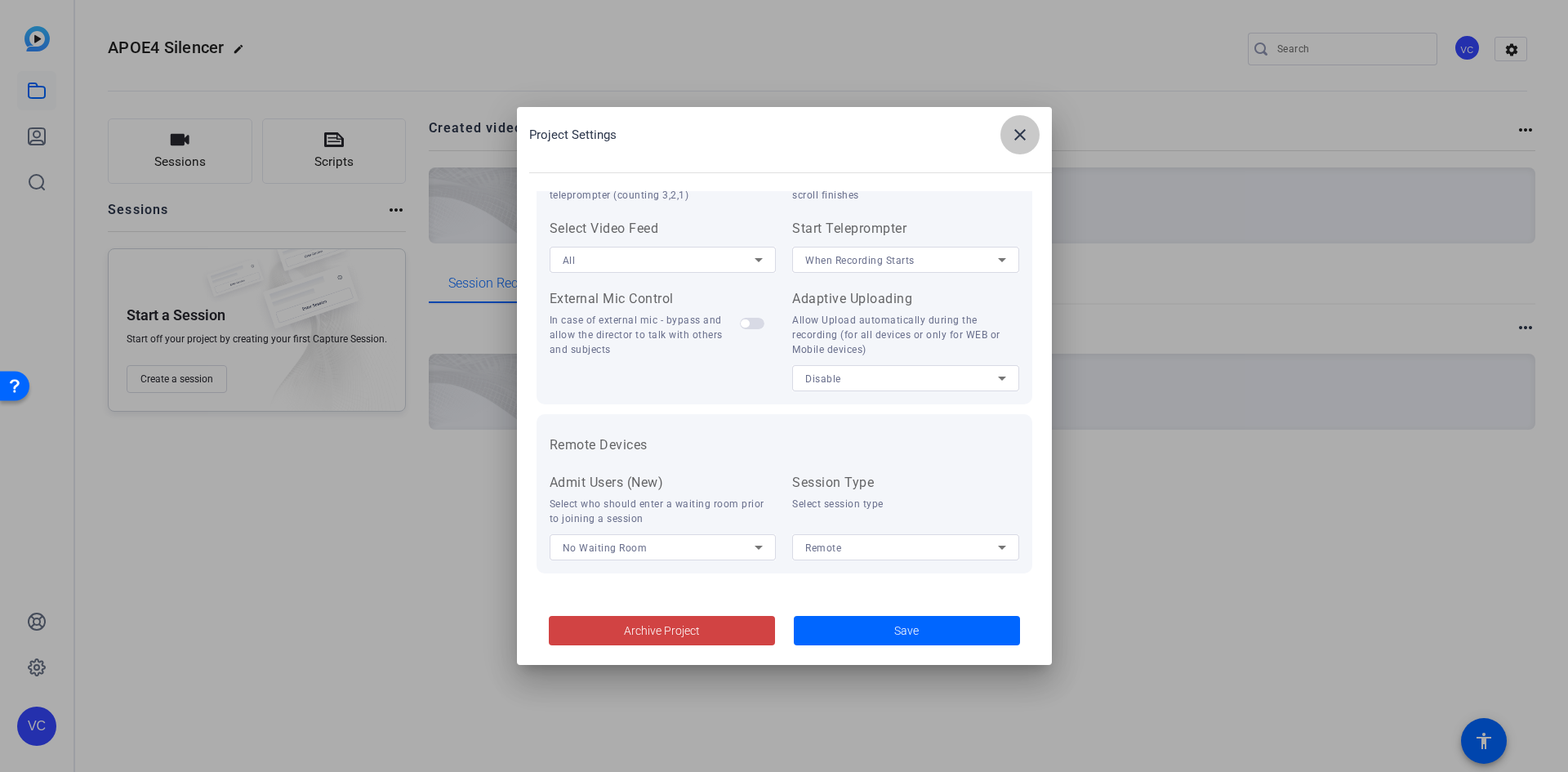
click at [1036, 142] on span at bounding box center [1020, 134] width 39 height 39
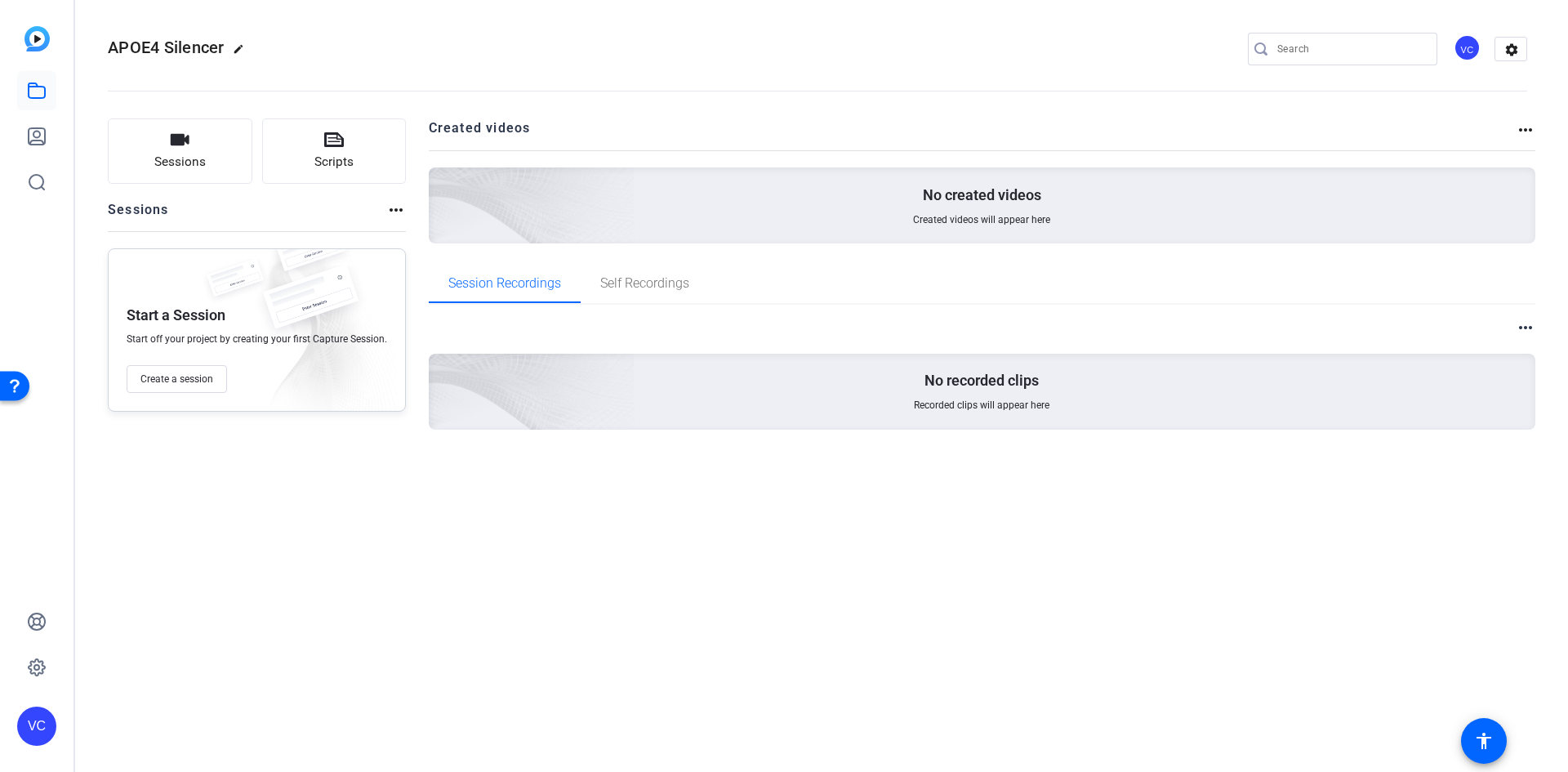
click at [192, 42] on span "APOE4 Silencer" at bounding box center [166, 47] width 117 height 20
click at [391, 208] on mat-icon "more_horiz" at bounding box center [397, 210] width 20 height 20
click at [1020, 198] on div at bounding box center [784, 386] width 1568 height 772
click at [1011, 230] on div "No created videos Created videos will appear here" at bounding box center [982, 206] width 1108 height 76
click at [28, 135] on icon at bounding box center [37, 137] width 17 height 17
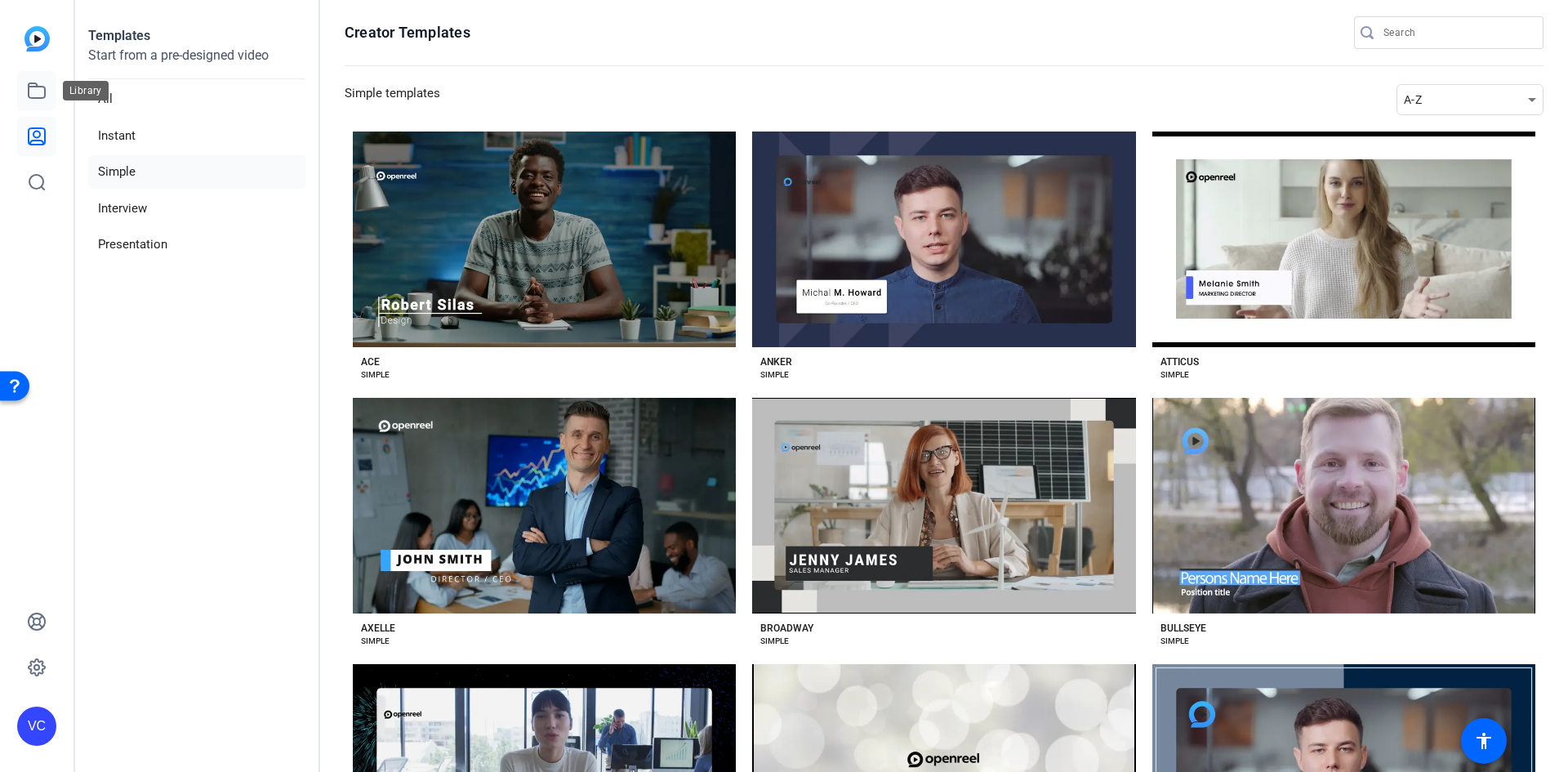
click at [45, 90] on icon at bounding box center [37, 90] width 17 height 15
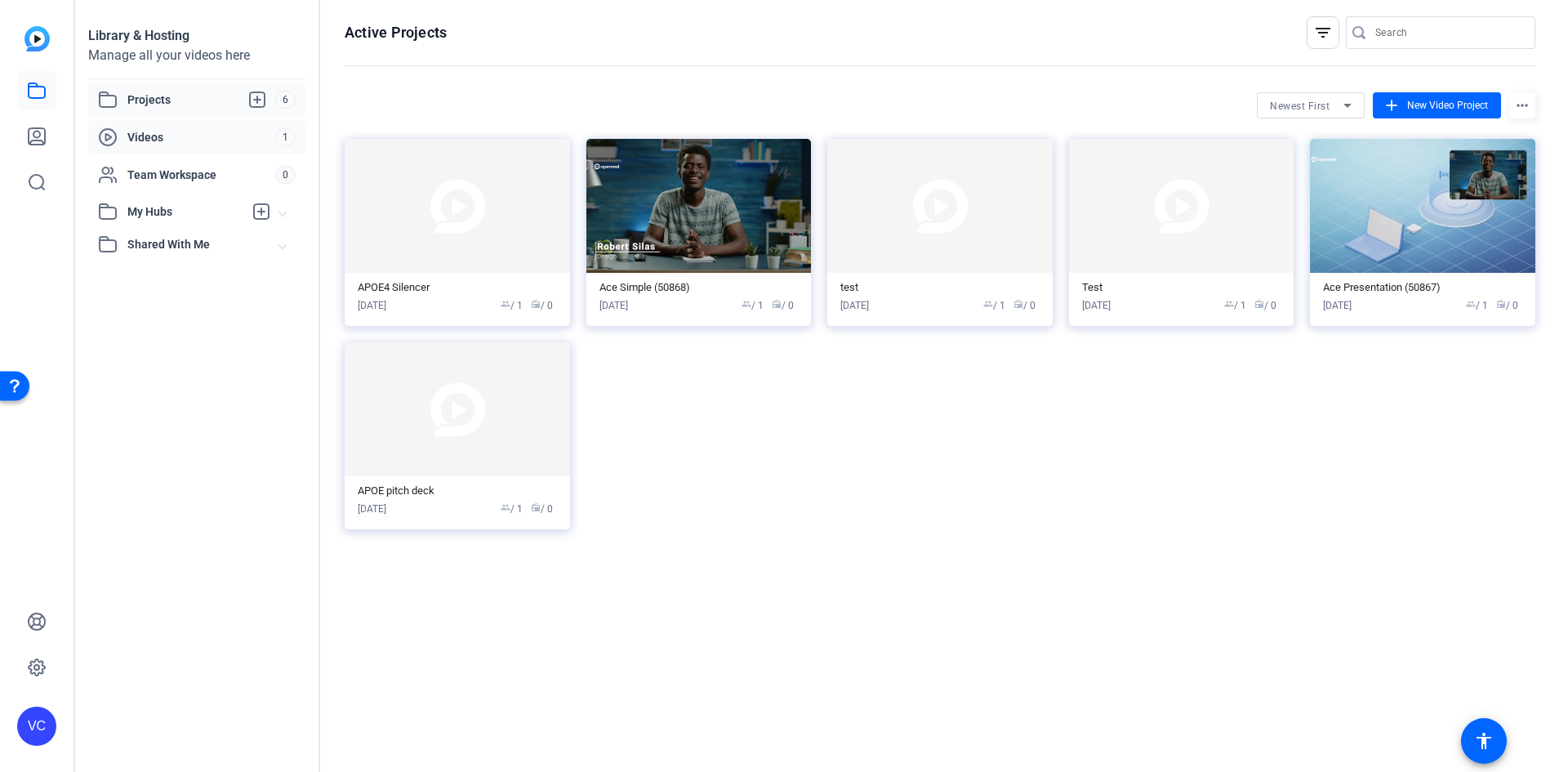
click at [171, 127] on div "Videos 1" at bounding box center [197, 137] width 217 height 34
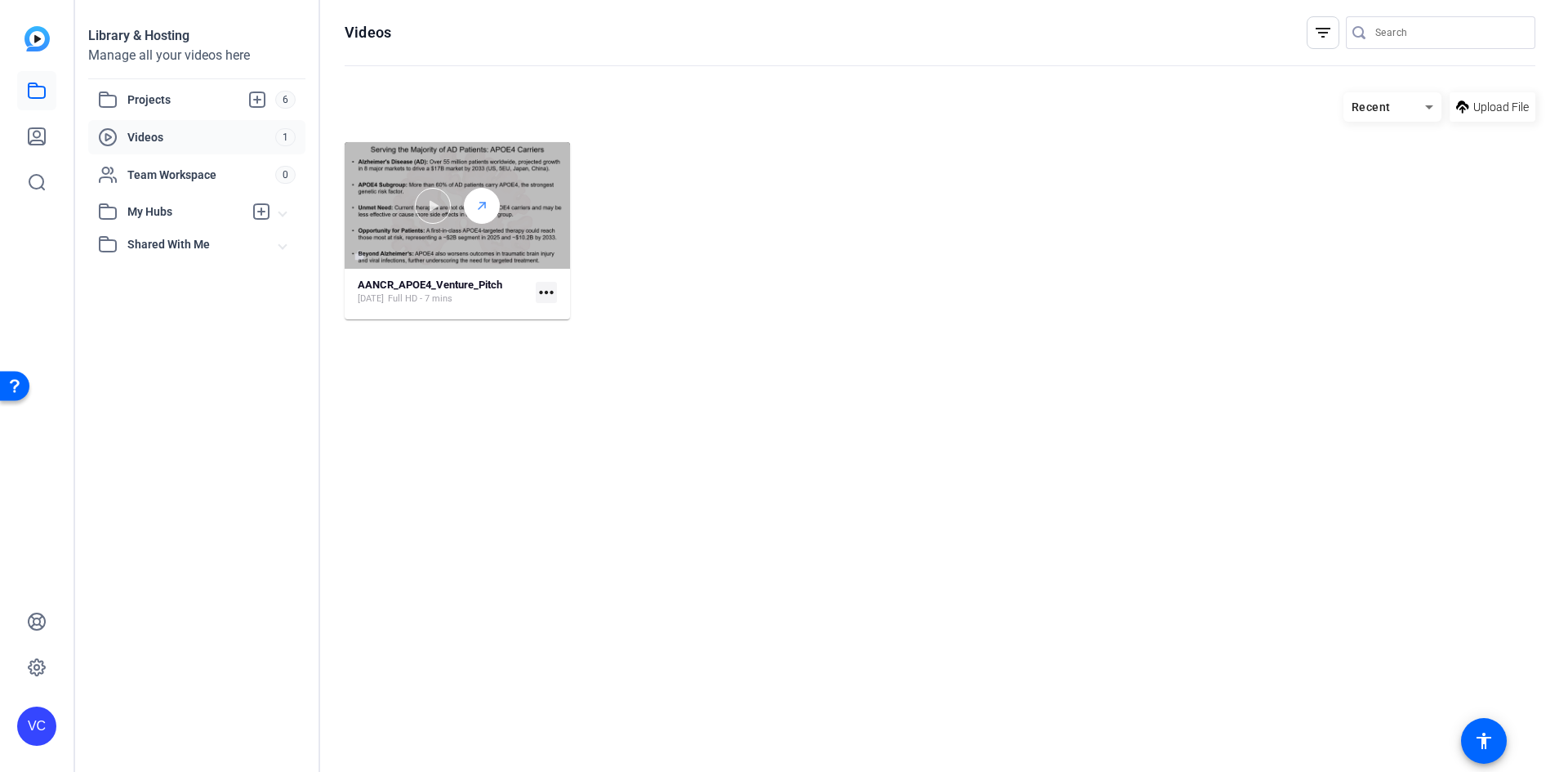
click at [485, 206] on icon at bounding box center [482, 206] width 13 height 20
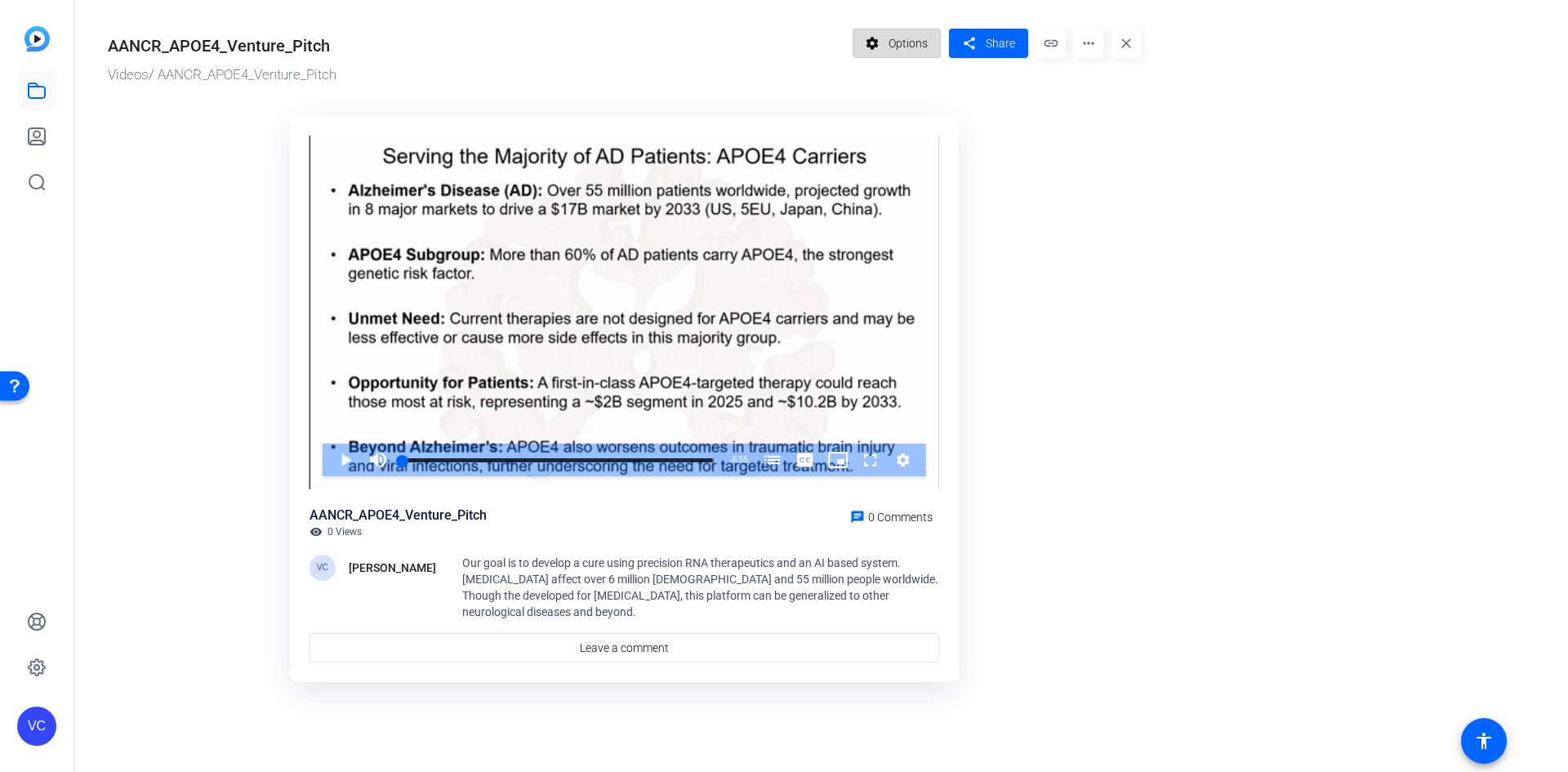
click at [898, 38] on span "Options" at bounding box center [908, 42] width 39 height 31
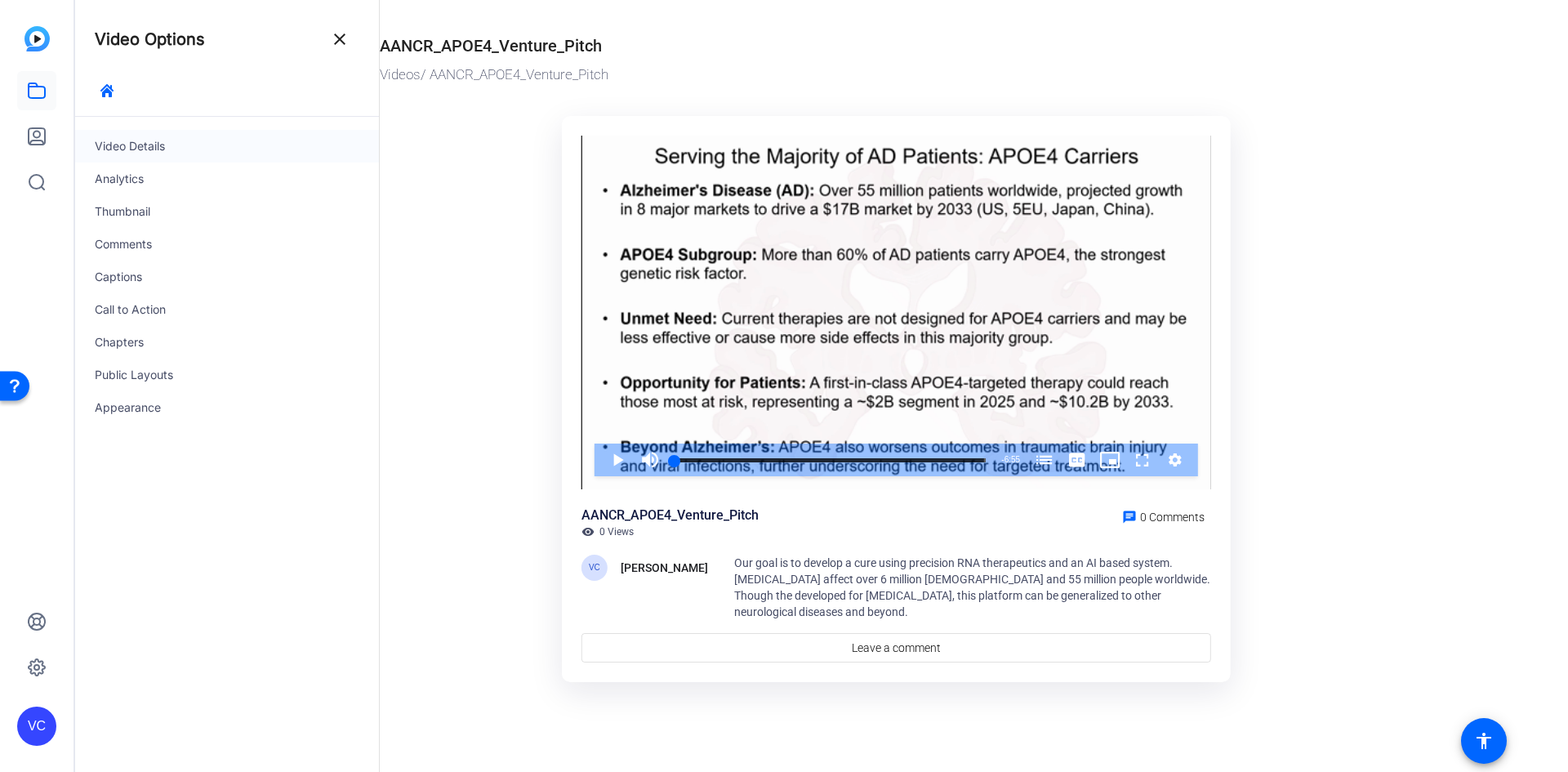
click at [182, 150] on div "Video Details" at bounding box center [227, 146] width 304 height 32
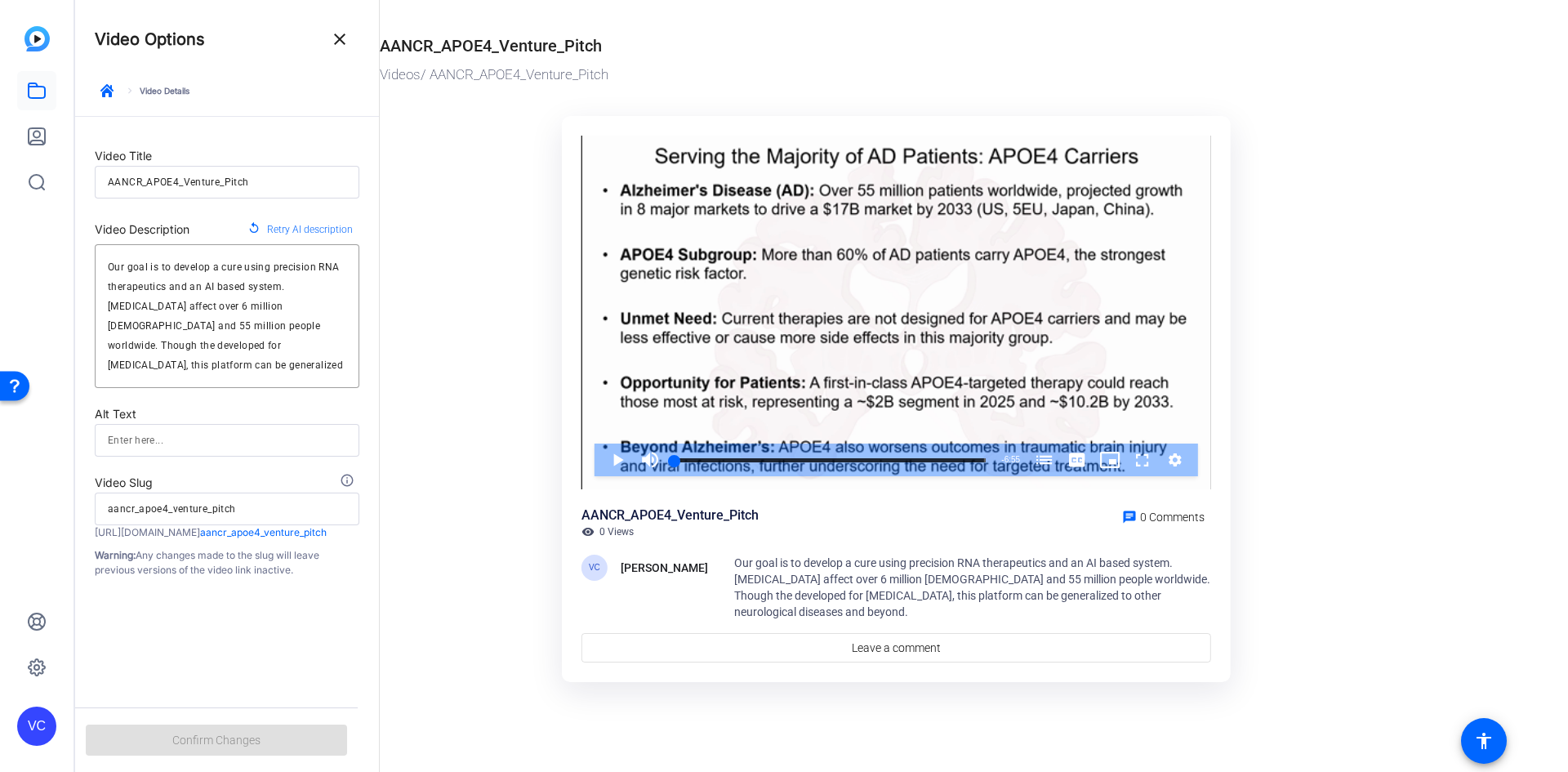
click at [168, 95] on div "keyboard_arrow_right Video Details" at bounding box center [226, 97] width 265 height 37
click at [334, 44] on mat-icon "close" at bounding box center [340, 39] width 20 height 20
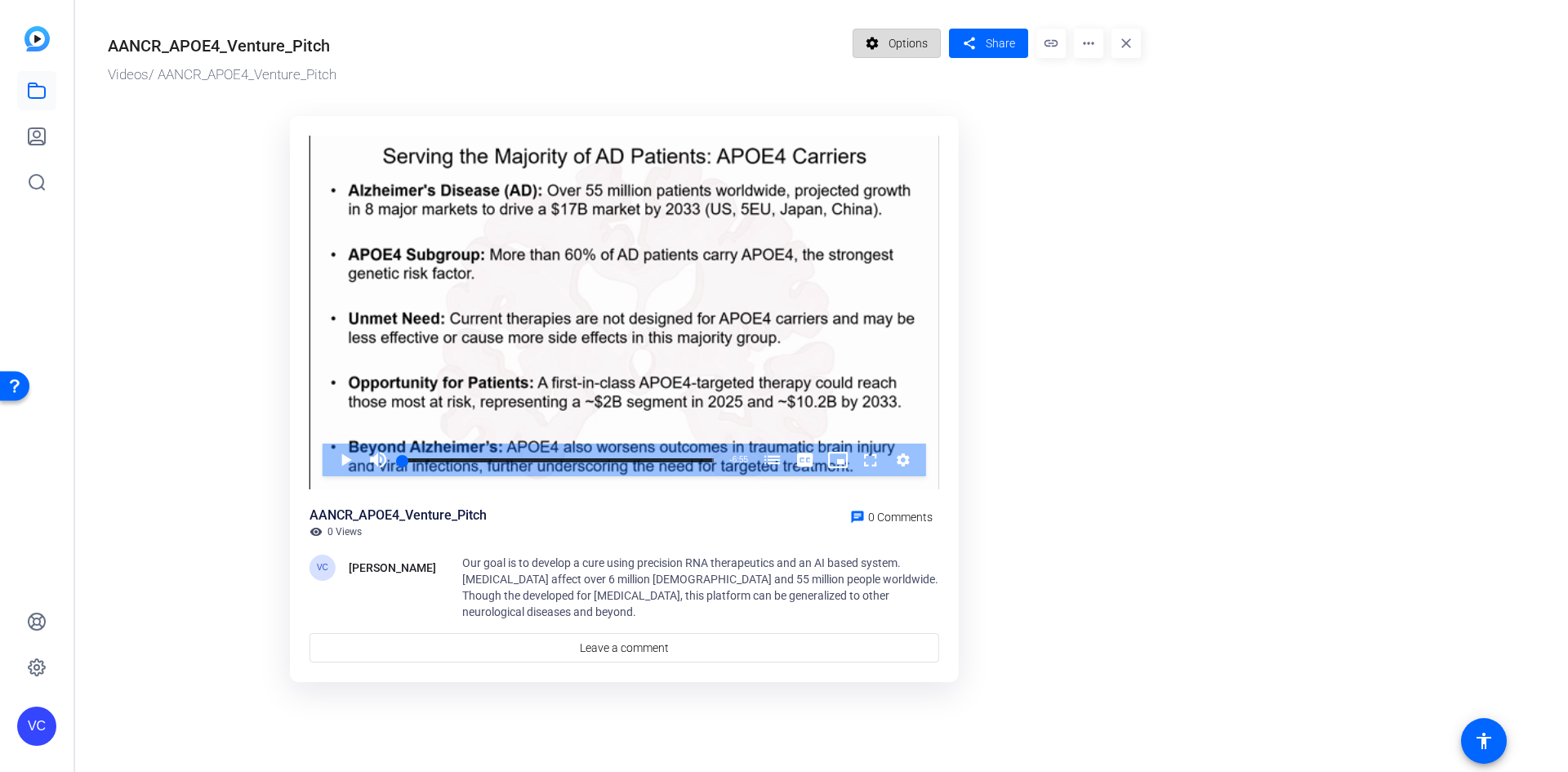
click at [918, 50] on span "Options" at bounding box center [908, 42] width 39 height 31
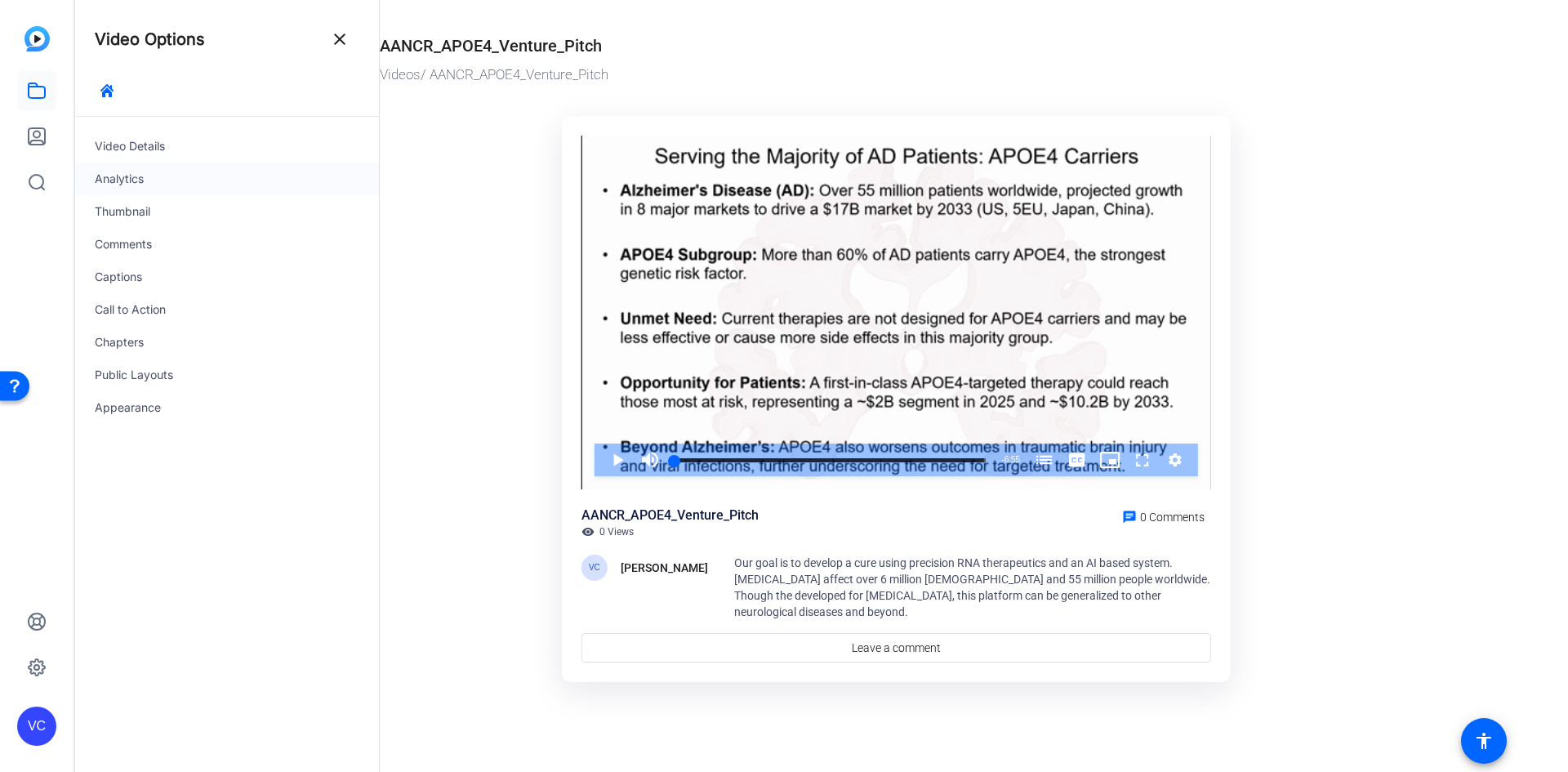
click at [195, 184] on div "Analytics" at bounding box center [227, 178] width 304 height 32
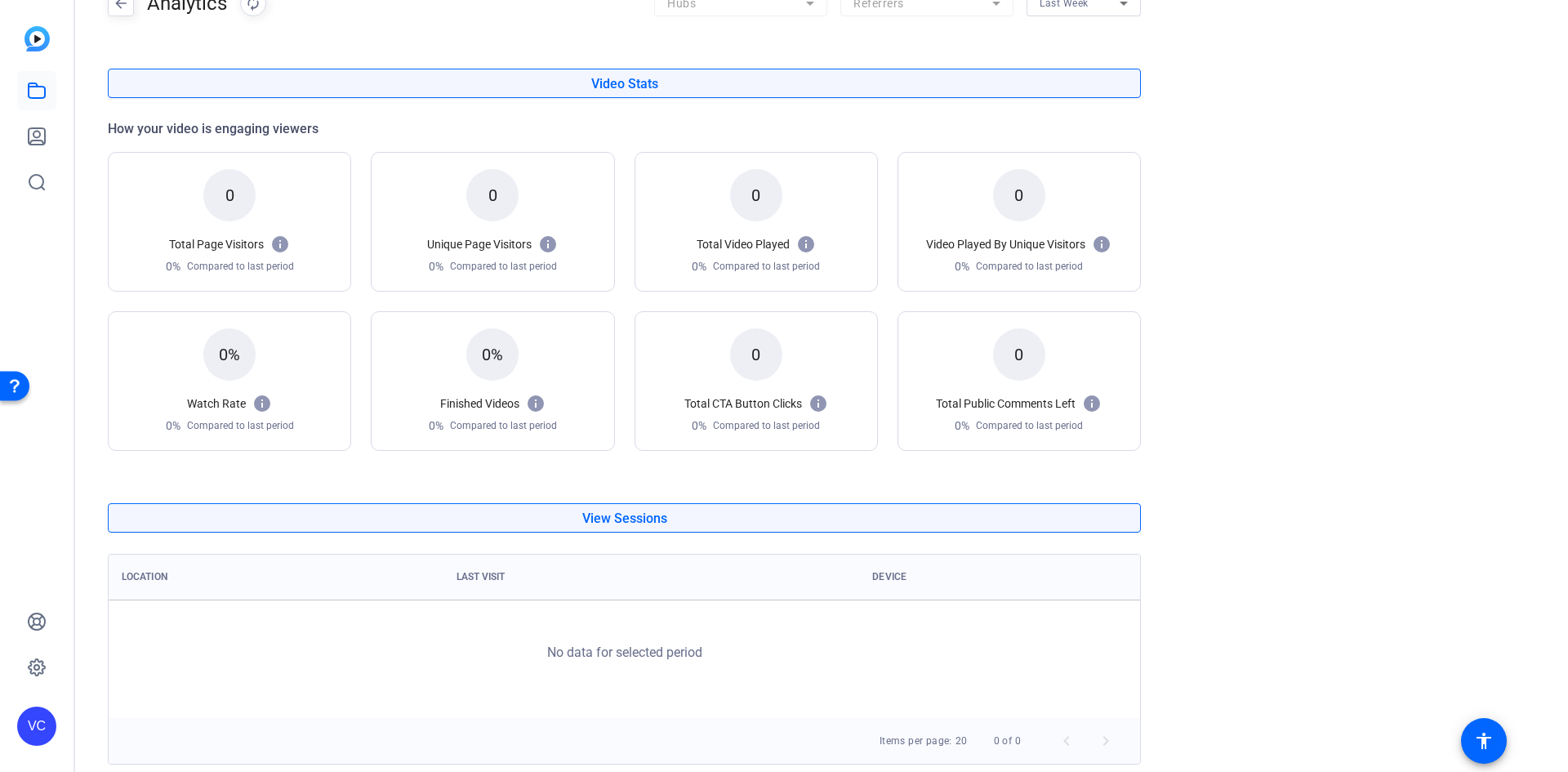
scroll to position [154, 0]
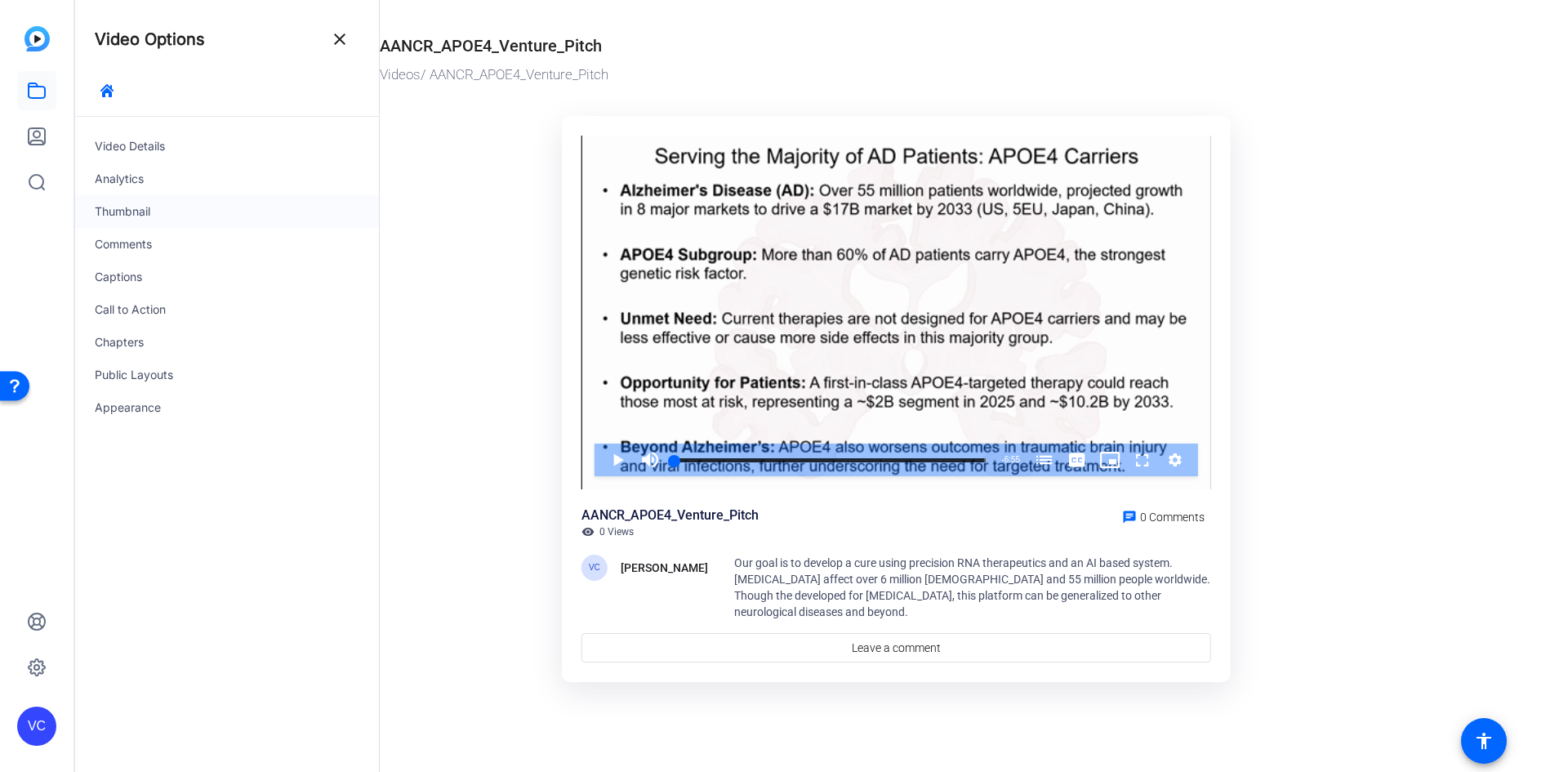
click at [127, 216] on div "Thumbnail" at bounding box center [227, 211] width 304 height 32
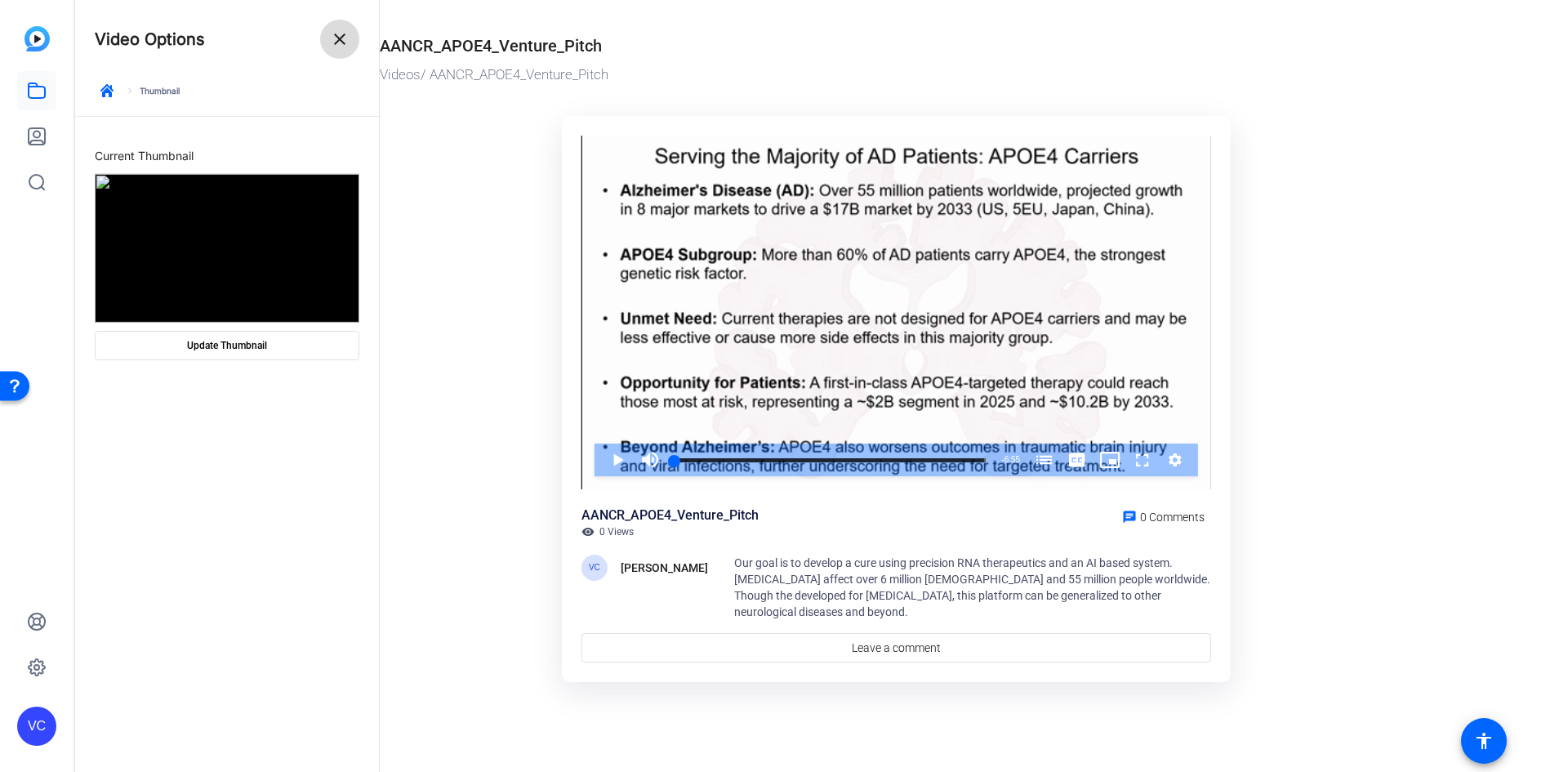
click at [341, 49] on span at bounding box center [339, 39] width 39 height 39
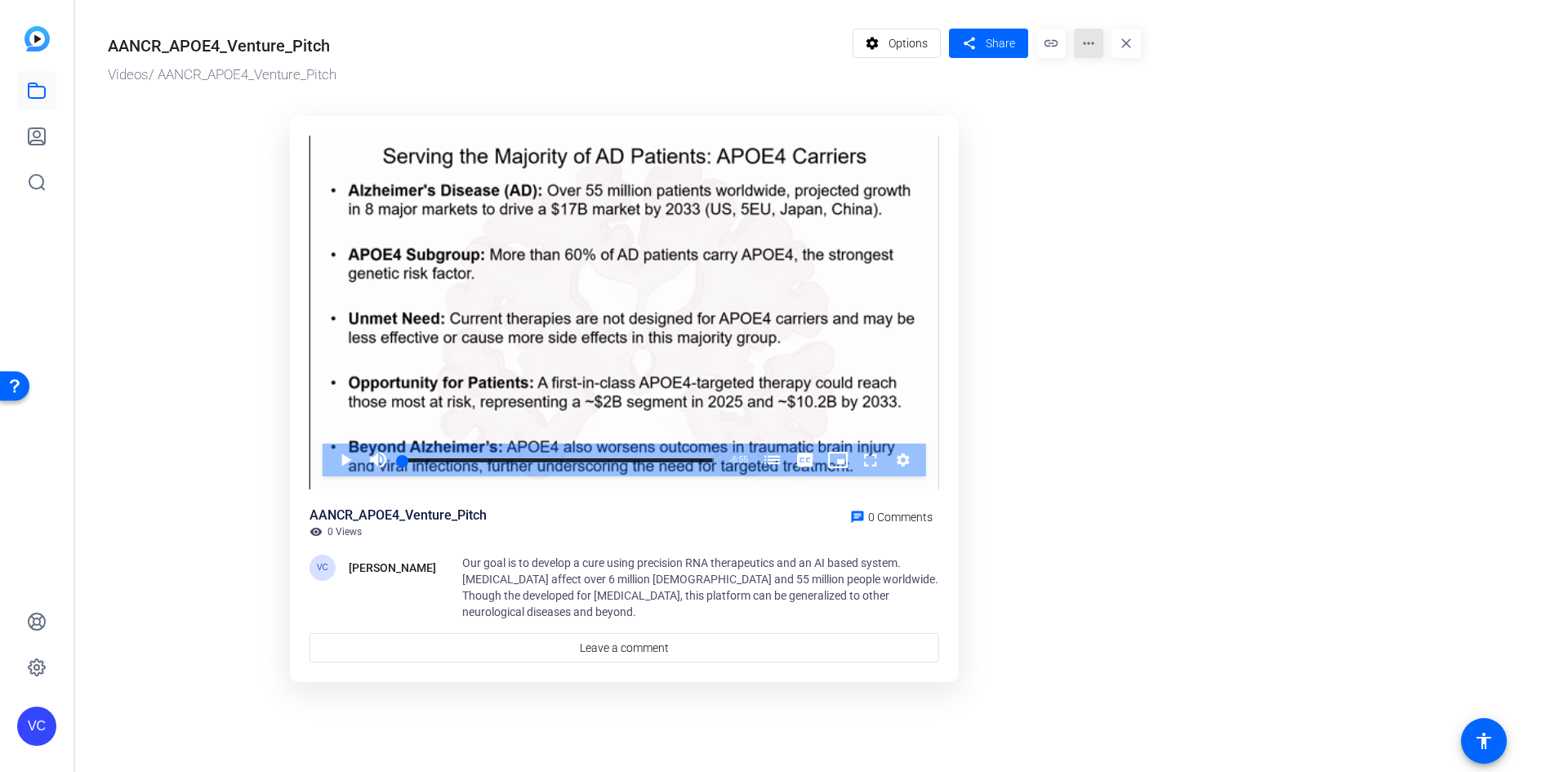
click at [1085, 42] on mat-icon "more_horiz" at bounding box center [1088, 42] width 29 height 29
click at [1099, 71] on span "Analytics" at bounding box center [1122, 73] width 72 height 20
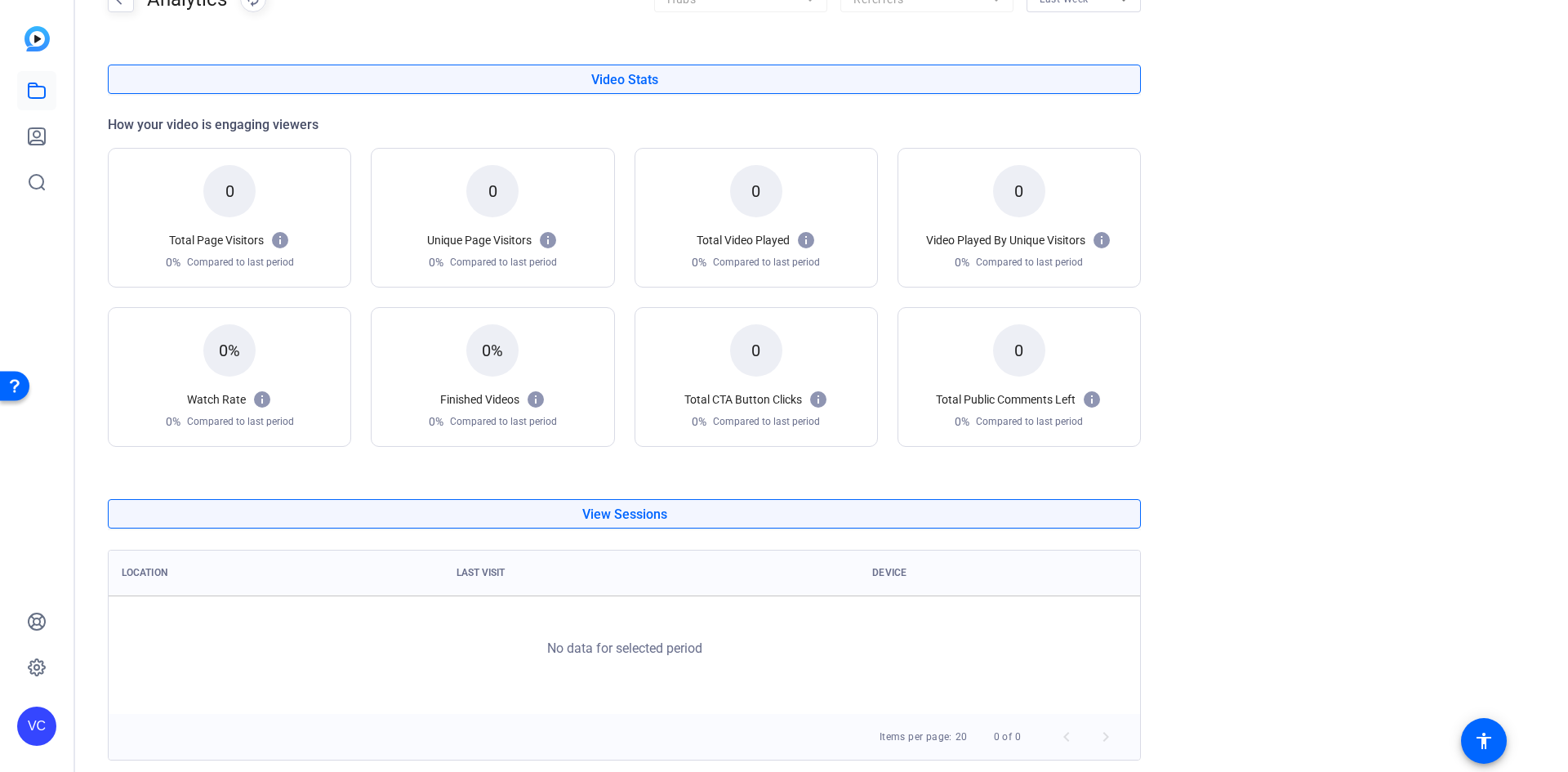
scroll to position [154, 0]
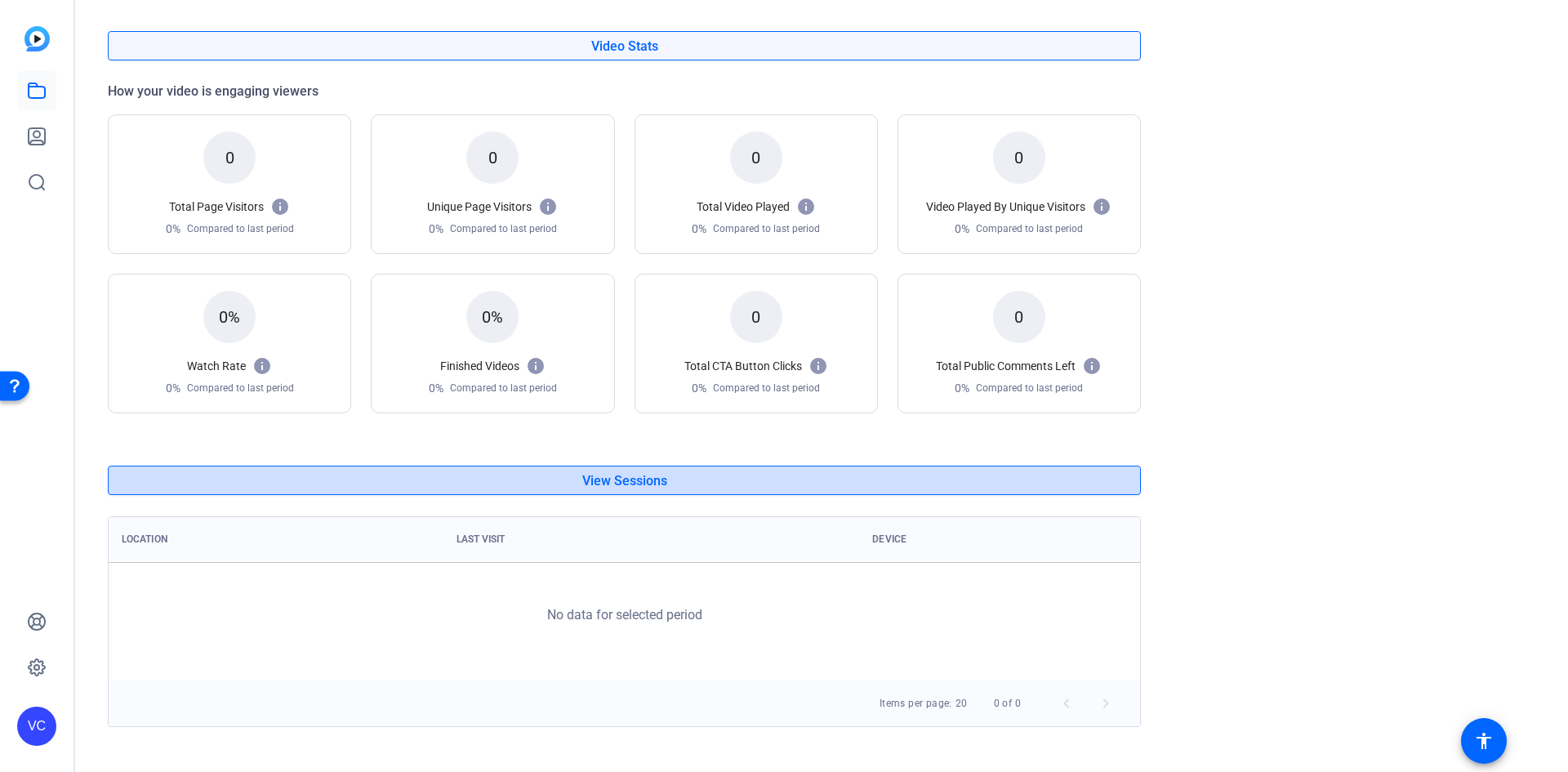
click at [606, 477] on span "View Sessions" at bounding box center [625, 481] width 85 height 13
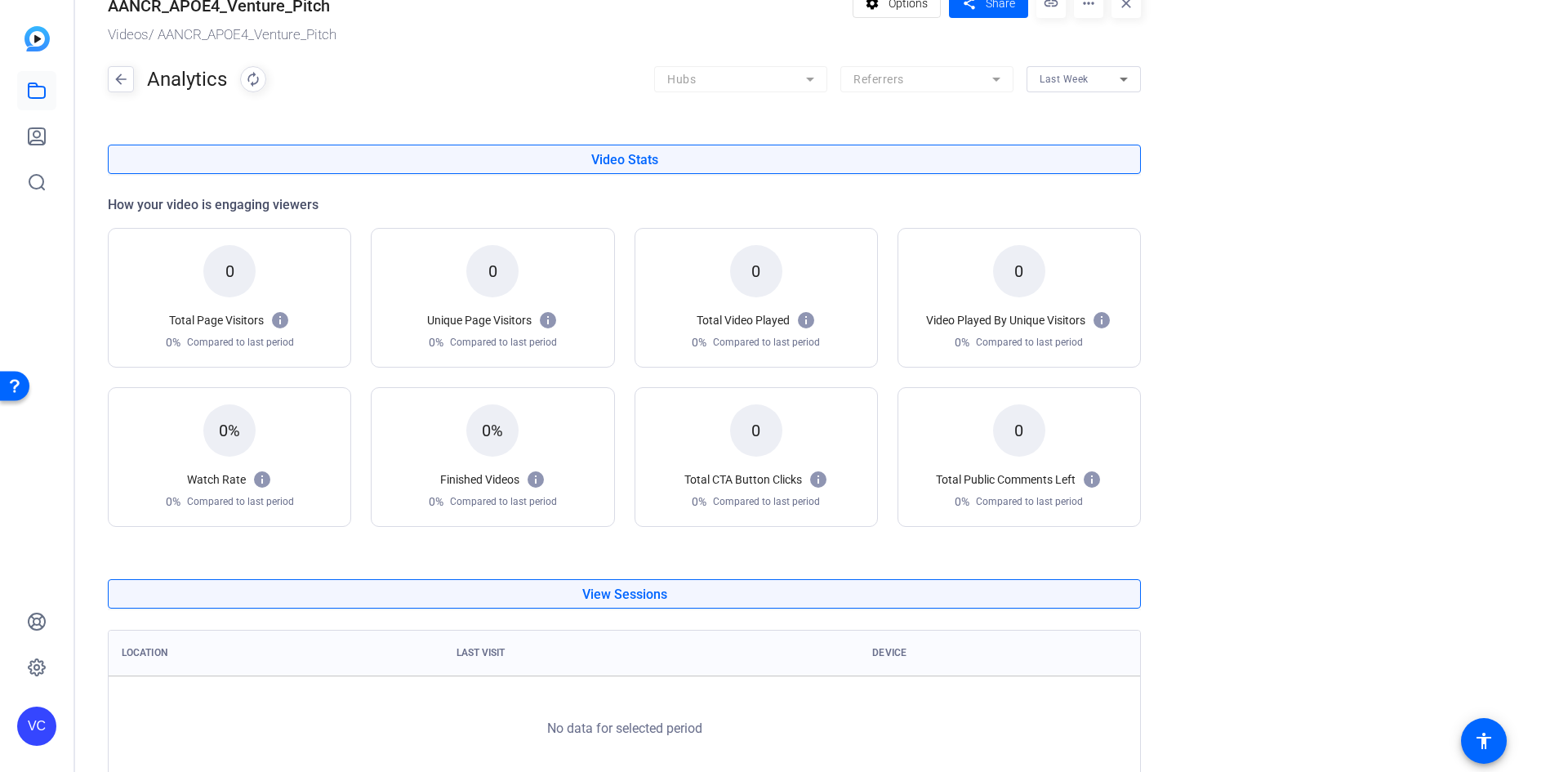
scroll to position [0, 0]
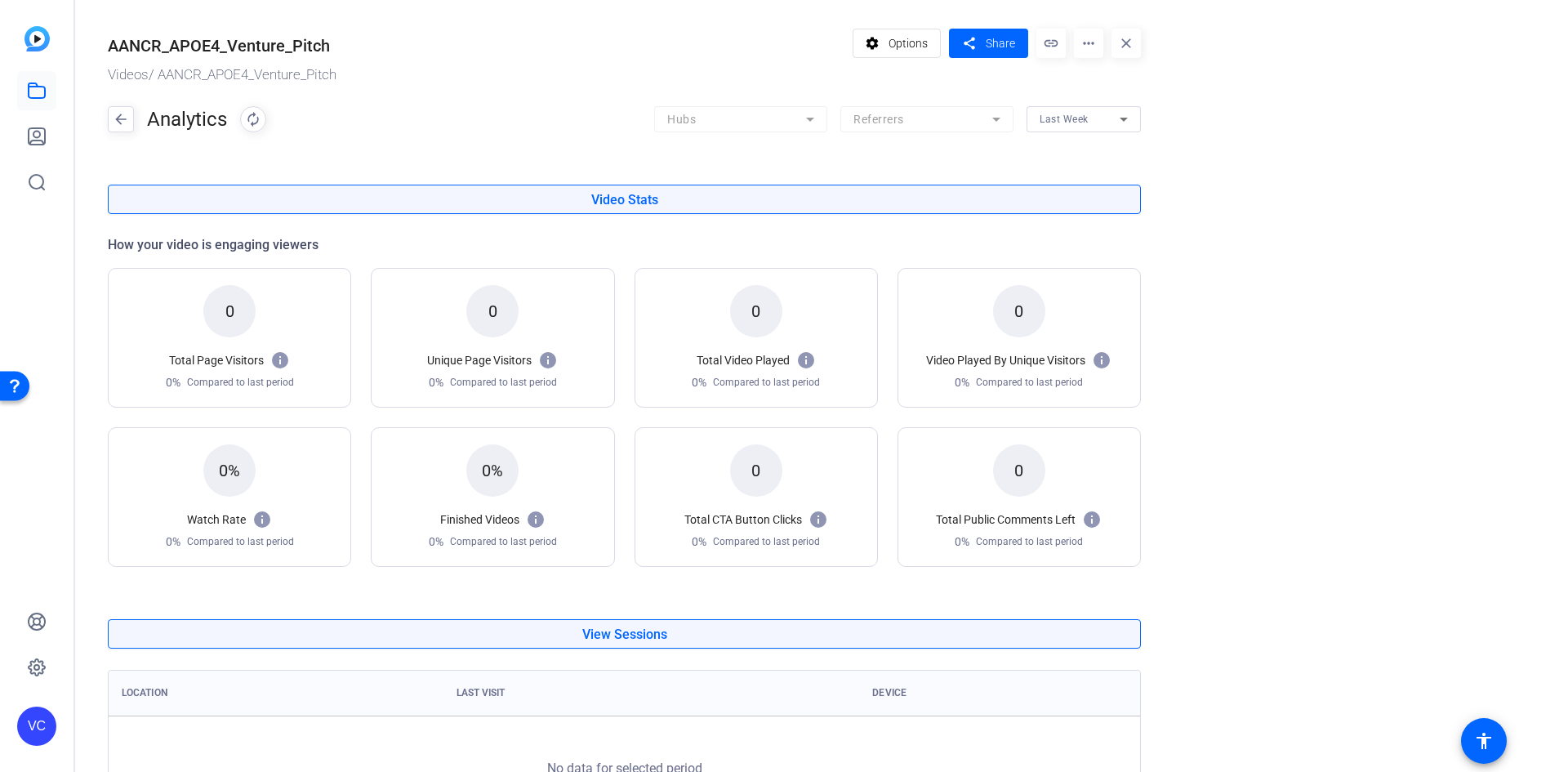
click at [16, 383] on div "Open Resource Center" at bounding box center [15, 385] width 13 height 13
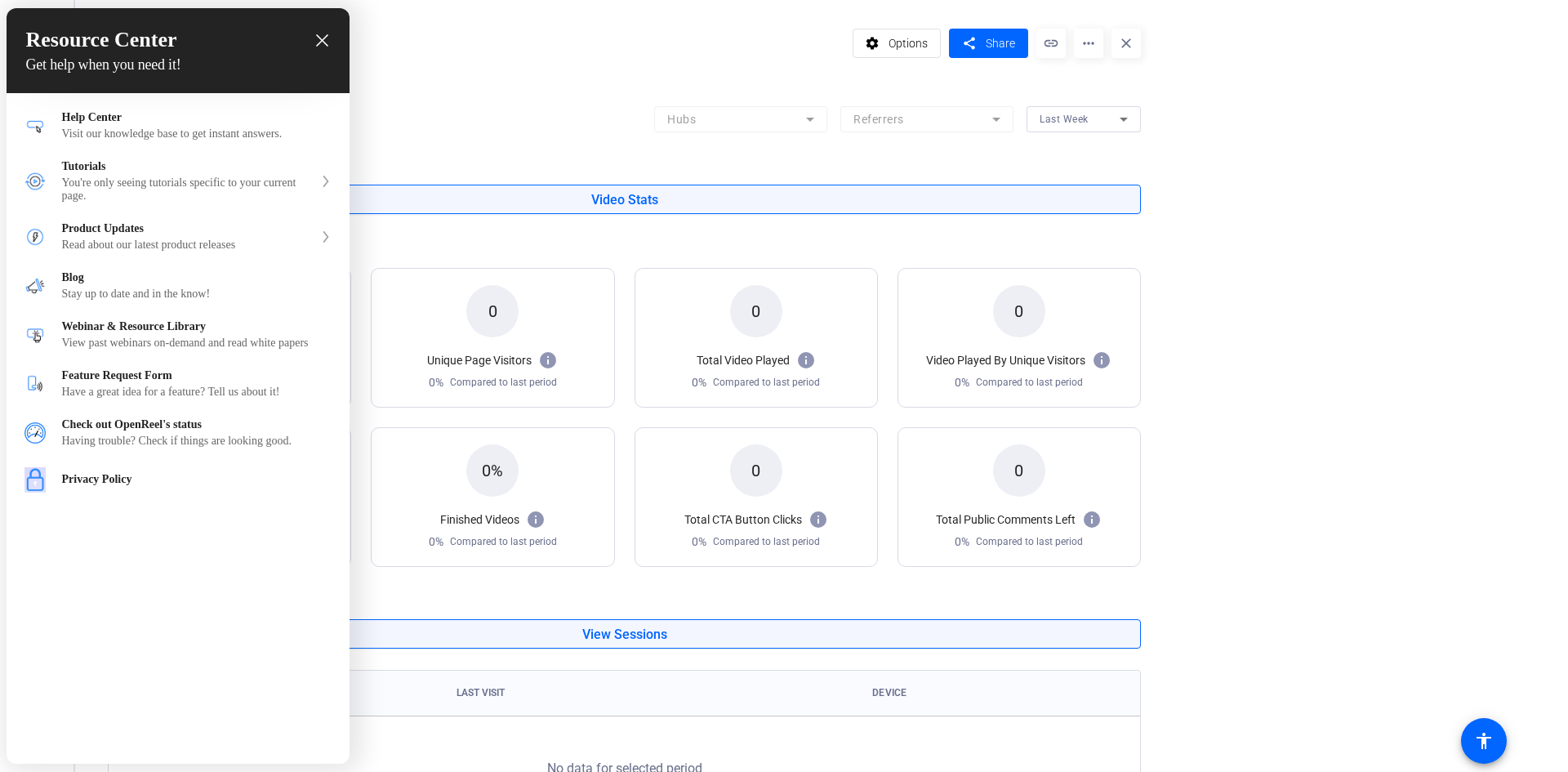
click at [326, 44] on icon "close resource center" at bounding box center [322, 40] width 12 height 12
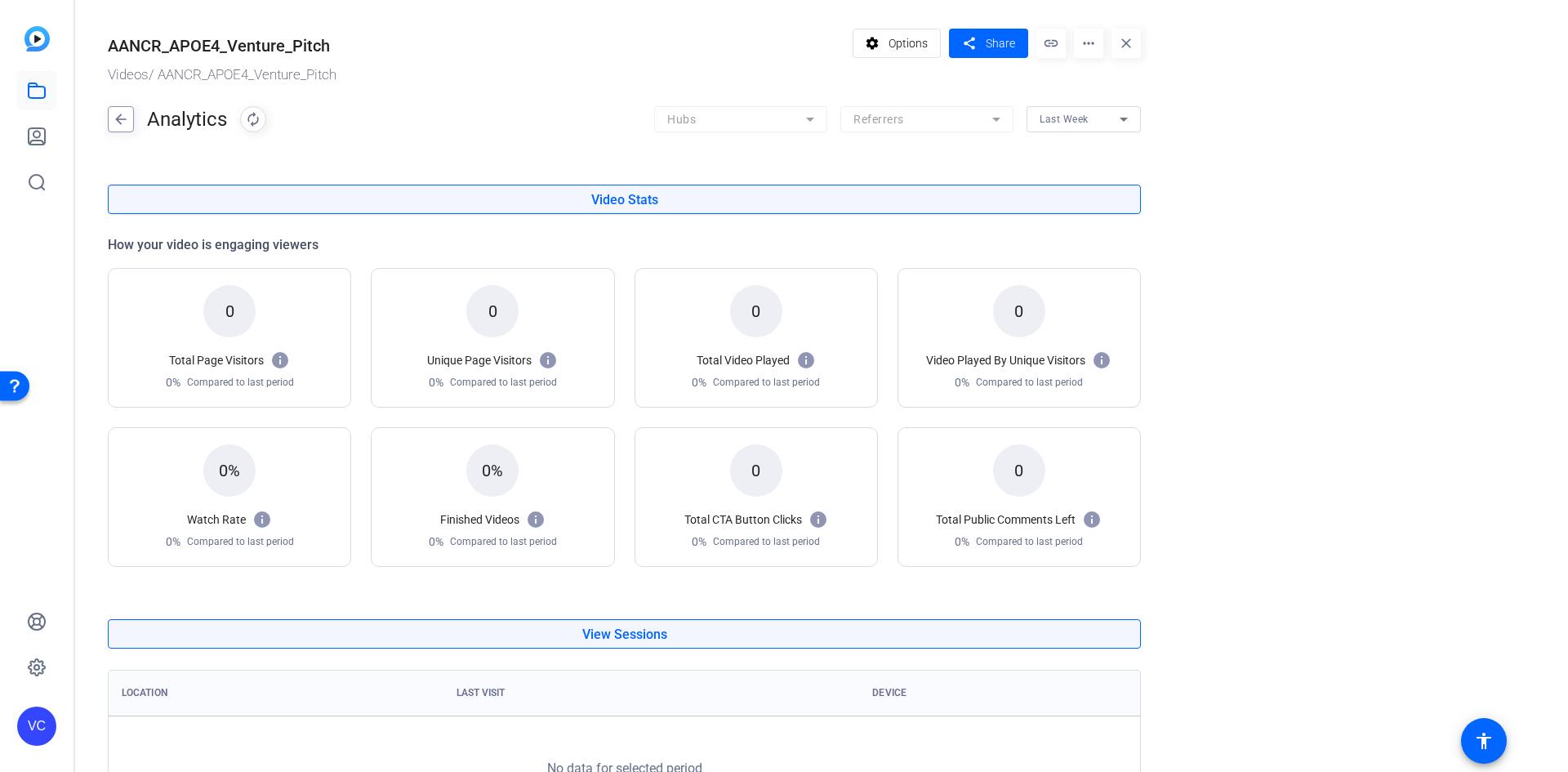
click at [129, 113] on mat-icon "arrow_back" at bounding box center [121, 120] width 25 height 27
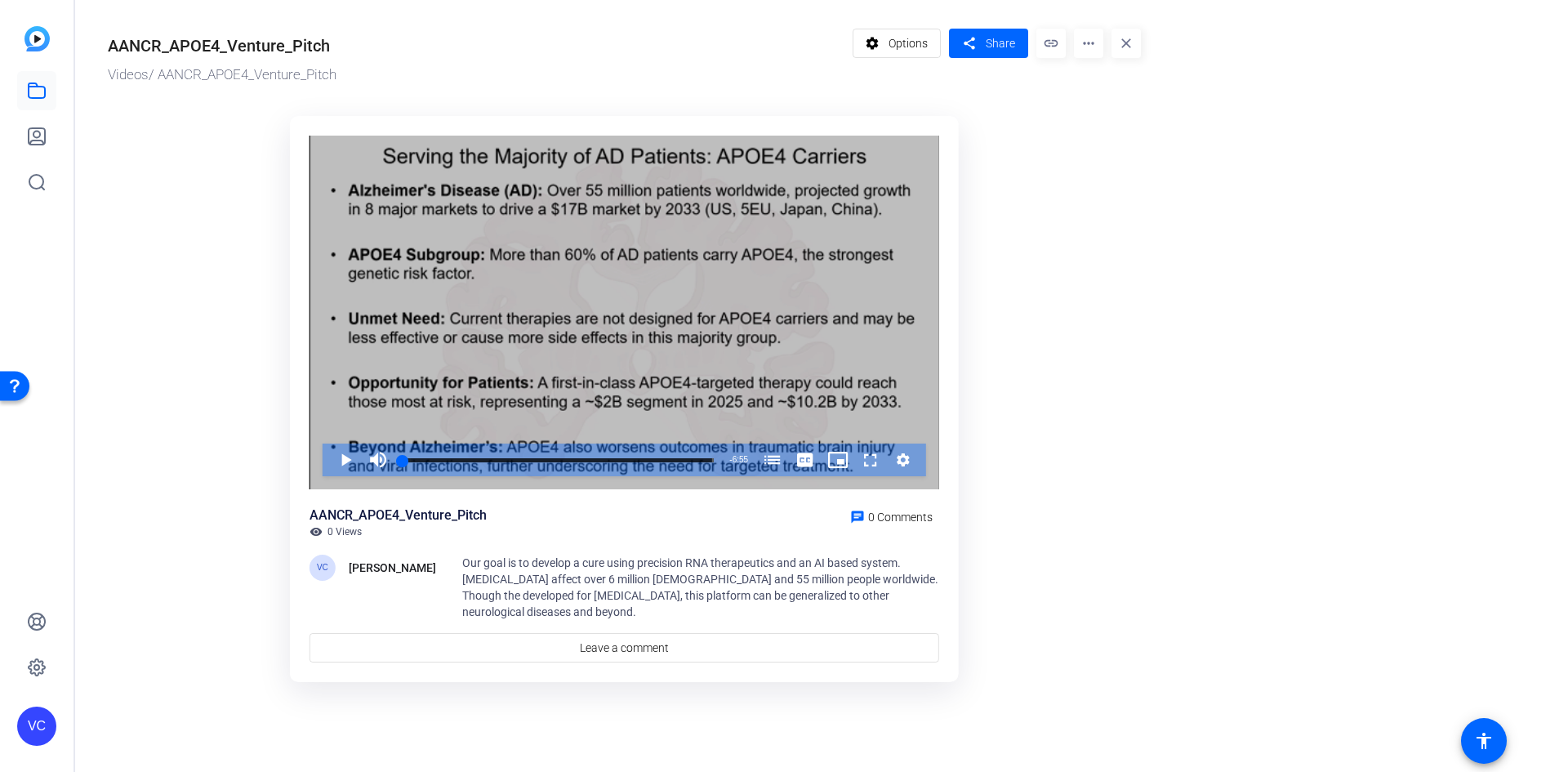
click at [512, 196] on div "Video Player" at bounding box center [624, 312] width 630 height 354
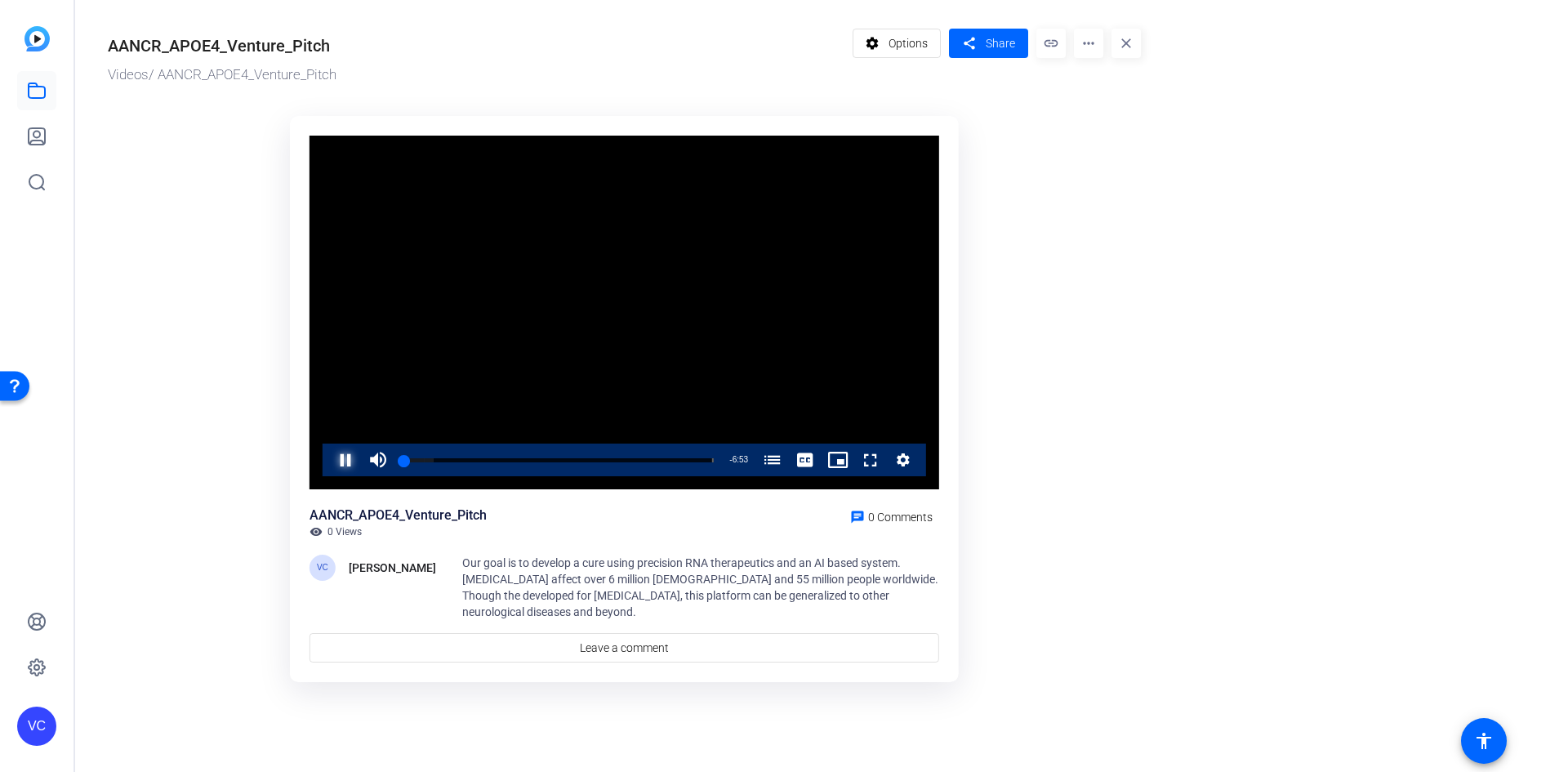
click at [329, 457] on span "Video Player" at bounding box center [329, 460] width 0 height 32
click at [329, 461] on span "Video Player" at bounding box center [329, 460] width 0 height 32
click at [905, 463] on icon "Video Player" at bounding box center [903, 460] width 13 height 13
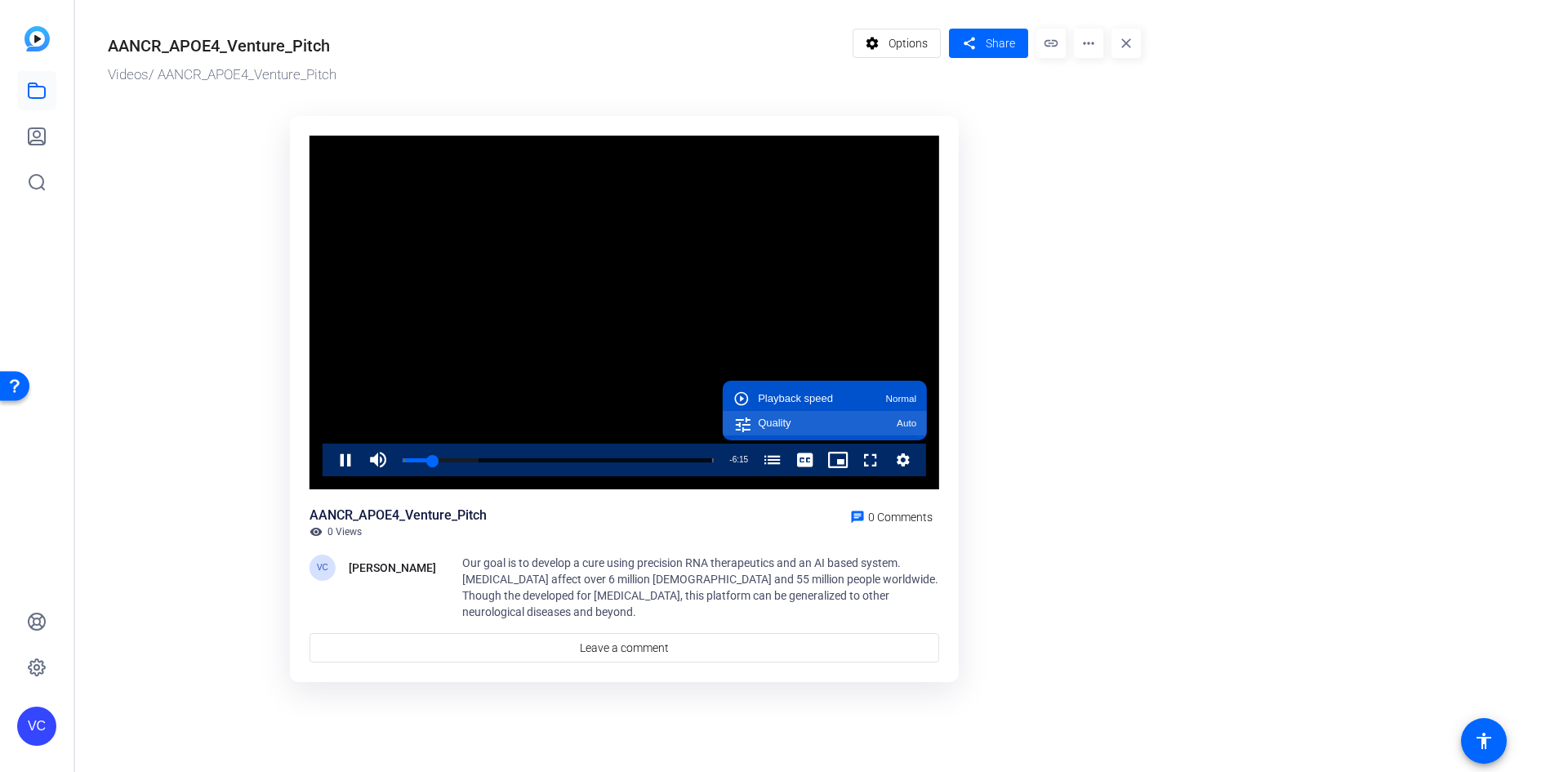
click at [777, 426] on span "Quality" at bounding box center [774, 423] width 32 height 11
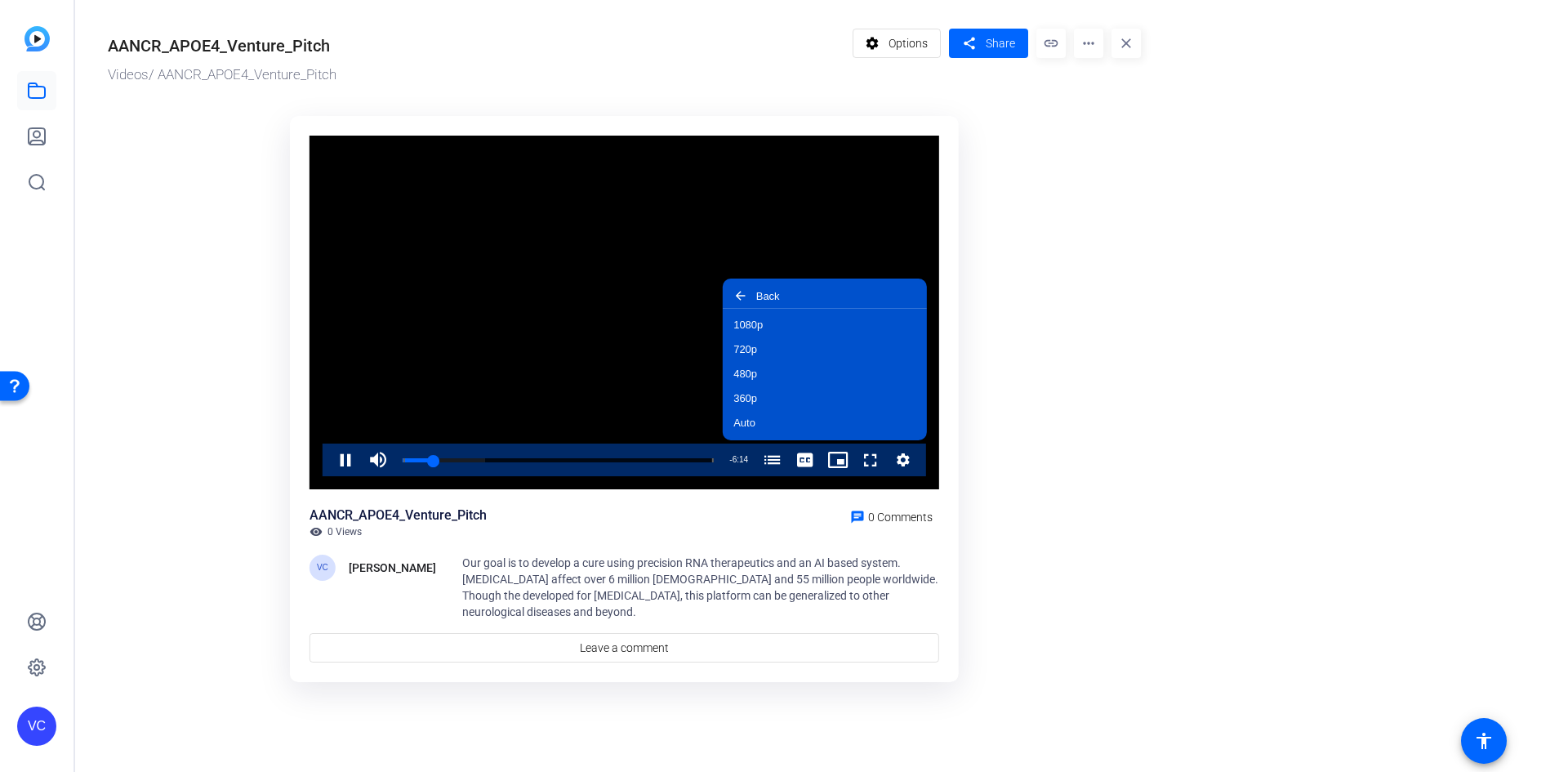
click at [1046, 433] on ktd-grid "Video Player is loading. Play Video Pause Mute 34% Current Time 0:41 / Duration…" at bounding box center [624, 400] width 1033 height 589
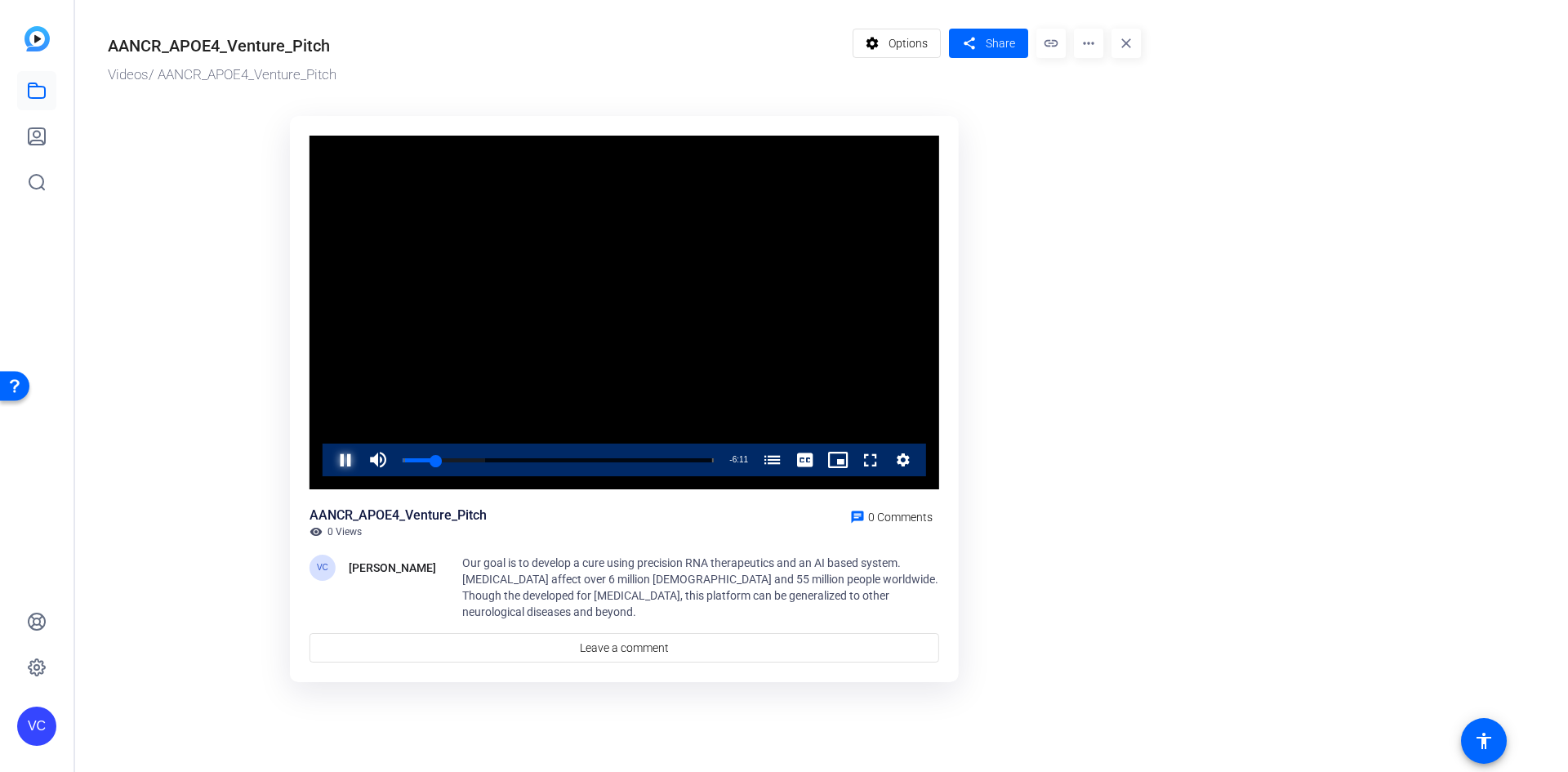
click at [329, 462] on span "Video Player" at bounding box center [329, 460] width 0 height 32
drag, startPoint x: 501, startPoint y: 323, endPoint x: 403, endPoint y: 290, distance: 103.4
click at [403, 290] on video "Video Player" at bounding box center [624, 312] width 630 height 354
click at [329, 450] on span "Video Player" at bounding box center [329, 460] width 0 height 32
click at [32, 42] on img at bounding box center [37, 39] width 26 height 26
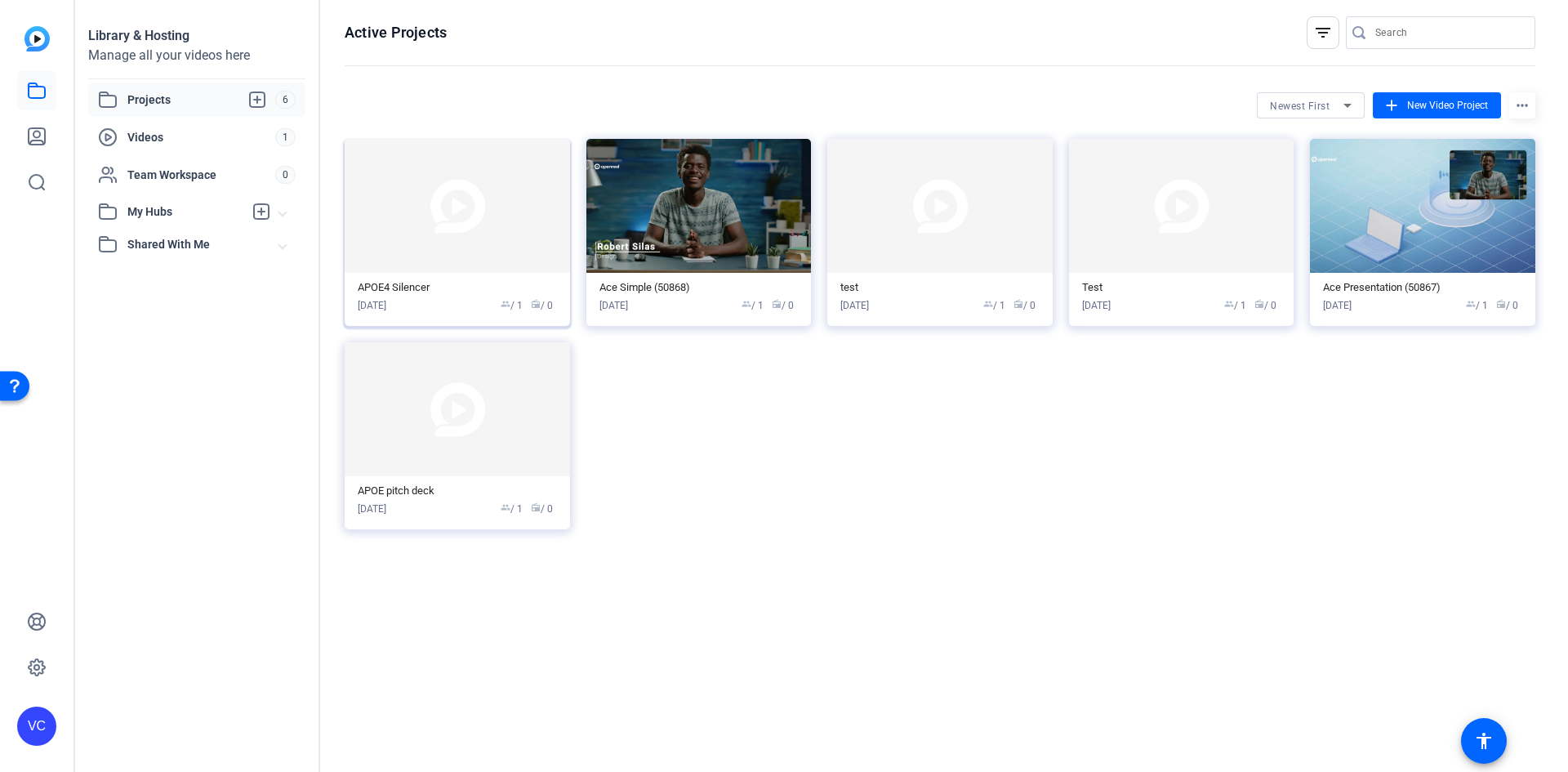
click at [475, 213] on img at bounding box center [457, 205] width 226 height 134
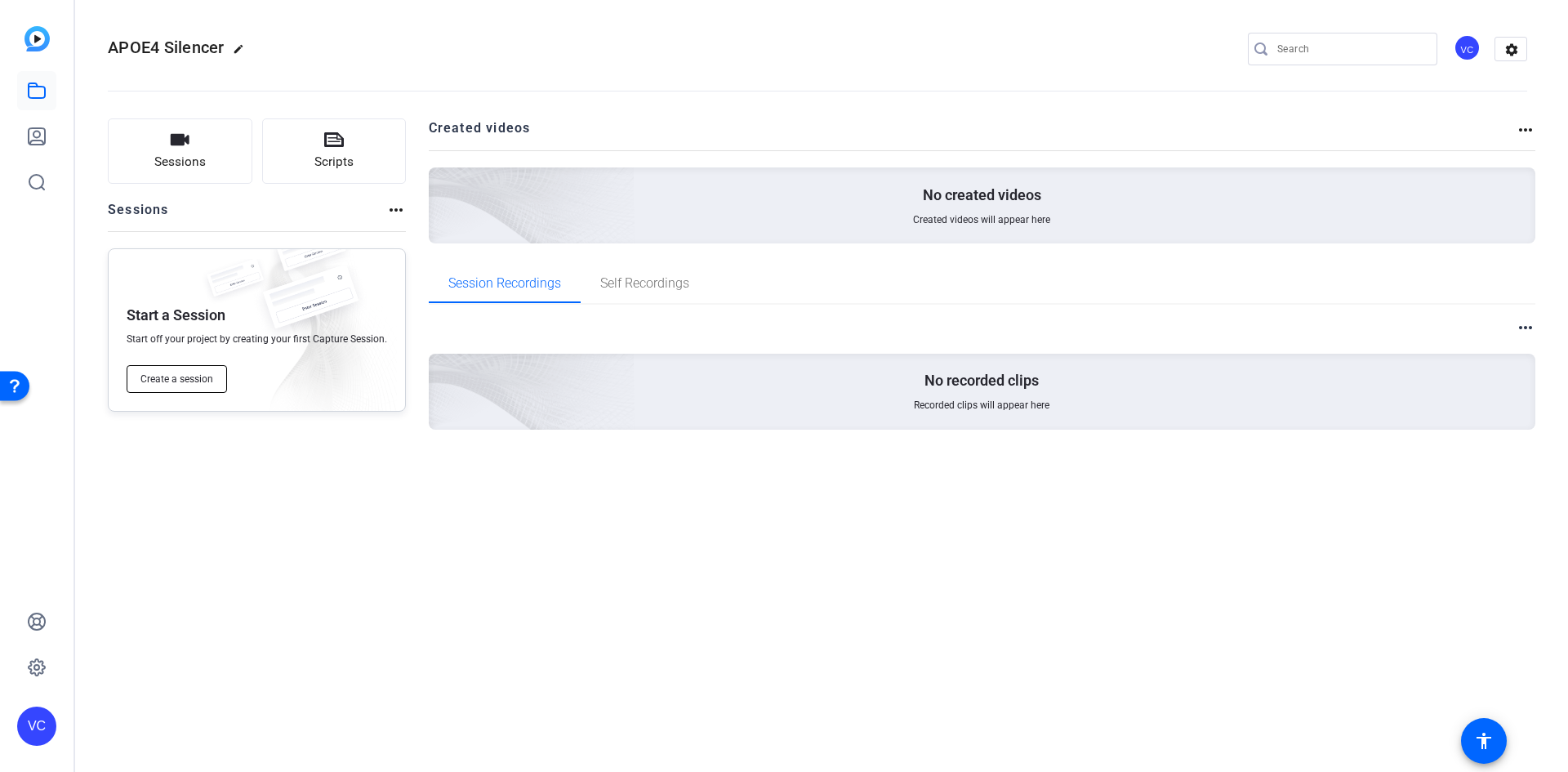
click at [170, 379] on span "Create a session" at bounding box center [177, 379] width 73 height 13
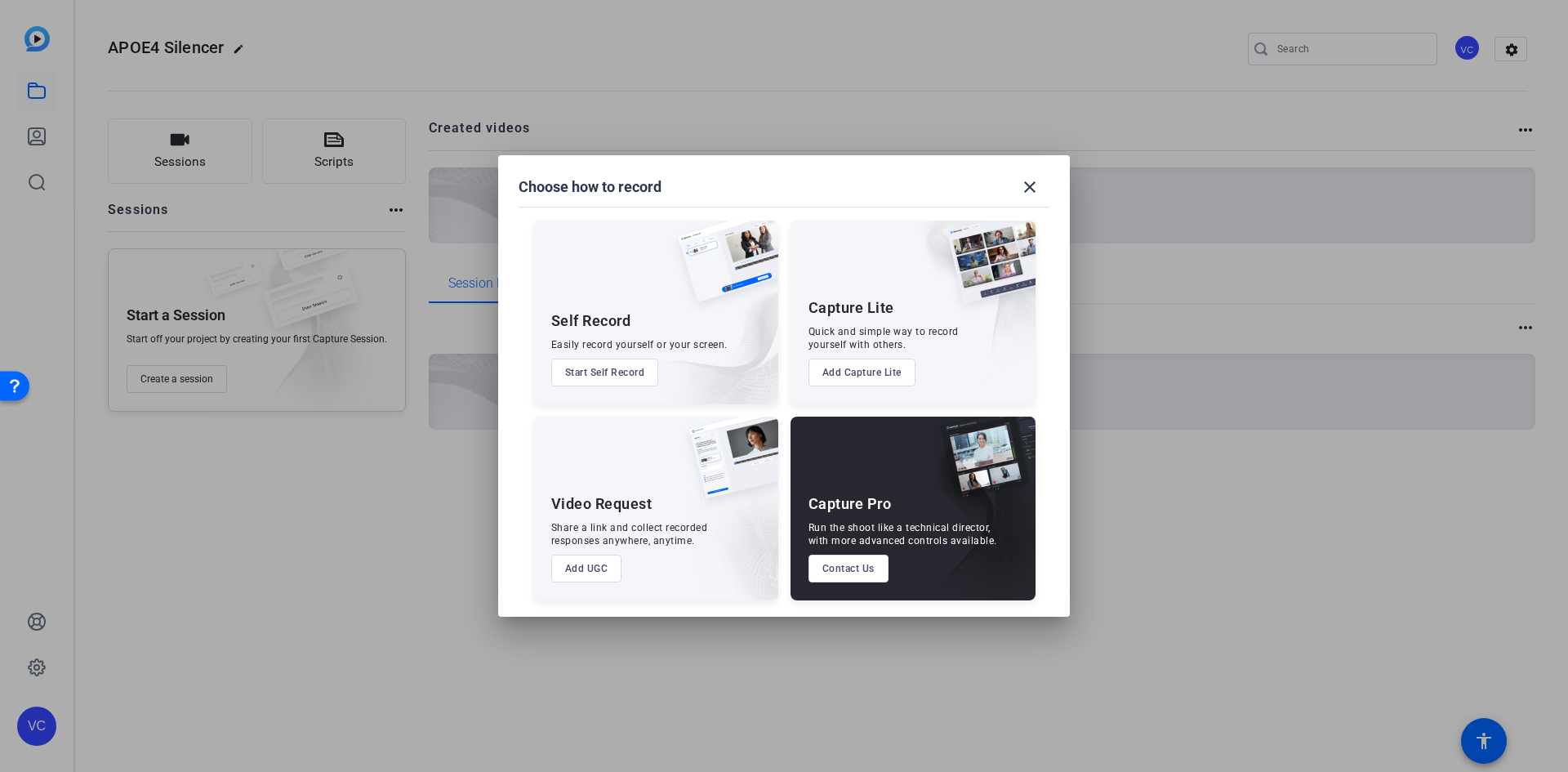
click at [649, 318] on img at bounding box center [707, 330] width 142 height 149
click at [616, 374] on button "Start Self Record" at bounding box center [606, 372] width 108 height 27
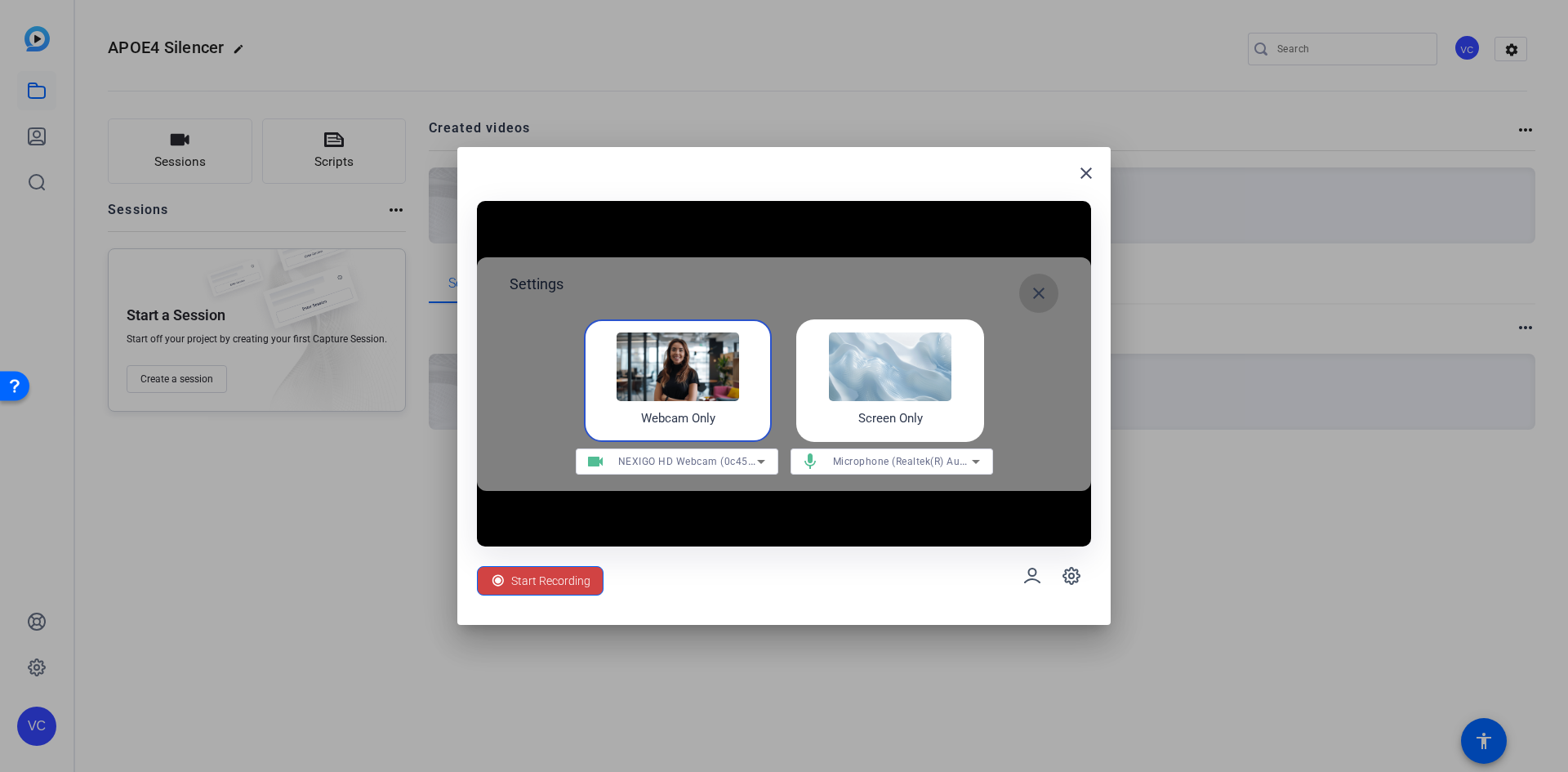
click at [1041, 289] on mat-icon "close" at bounding box center [1039, 294] width 20 height 20
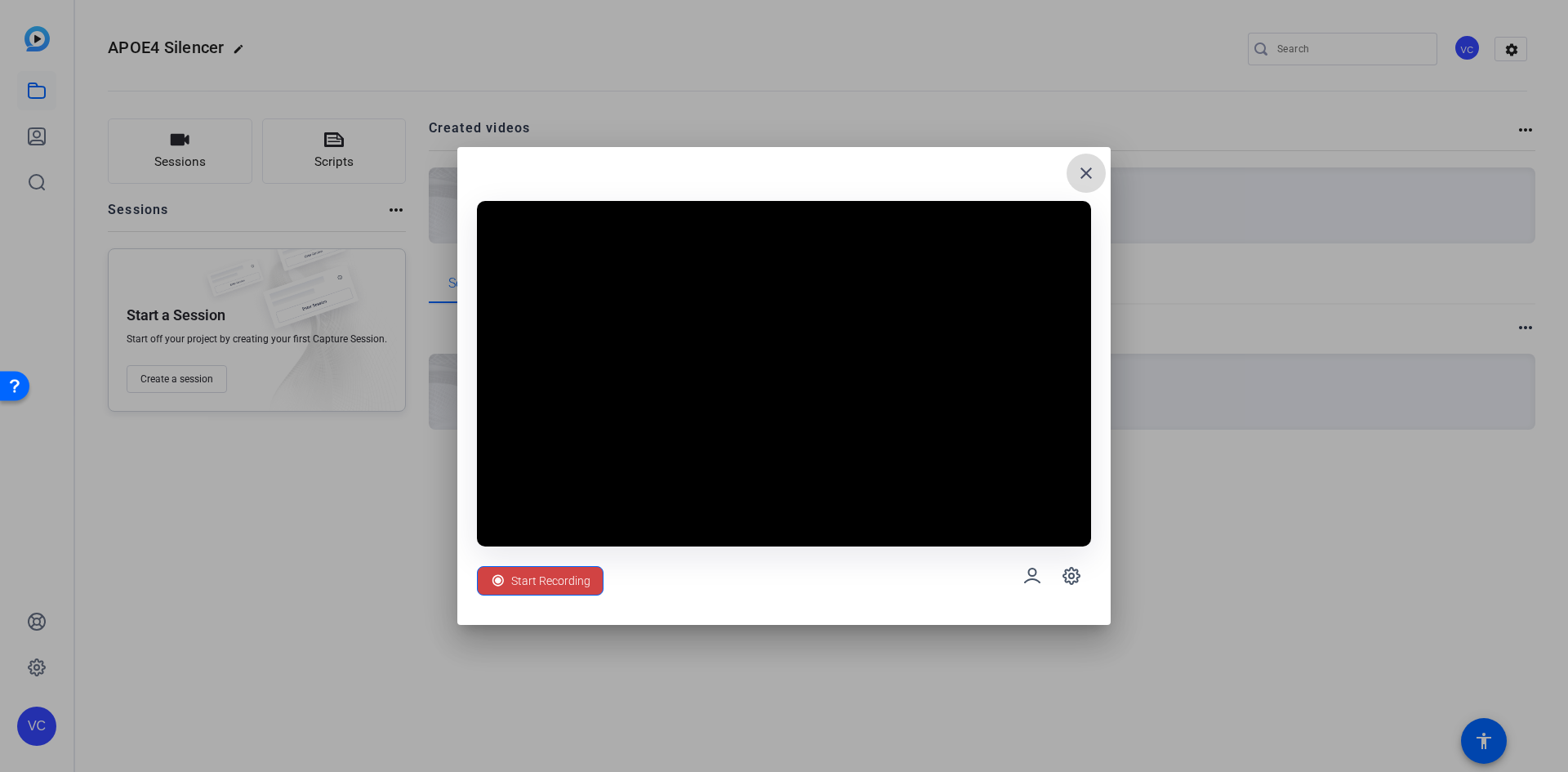
click at [1080, 166] on mat-icon "close" at bounding box center [1087, 173] width 20 height 20
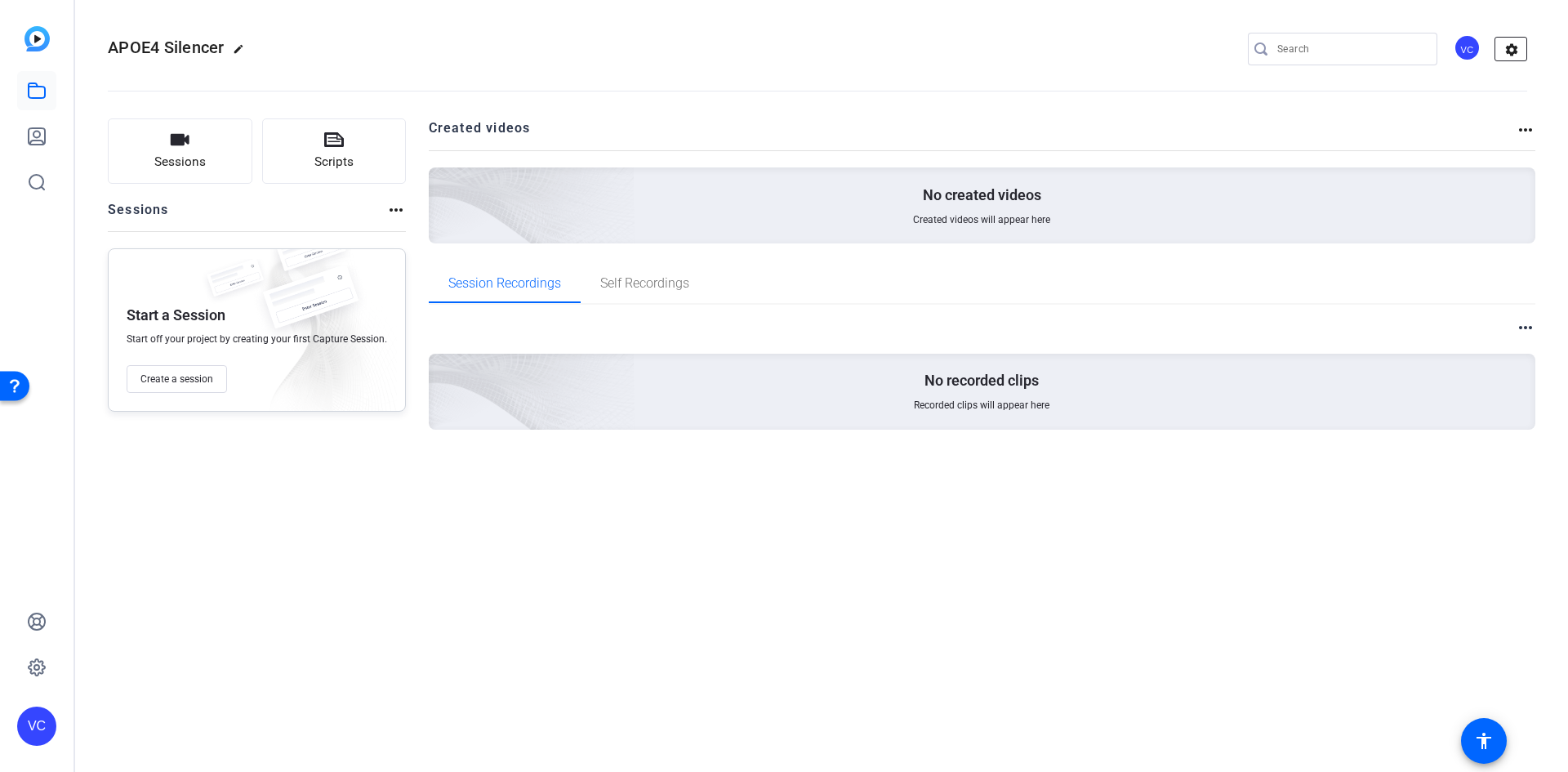
click at [1504, 46] on mat-icon "settings" at bounding box center [1512, 50] width 32 height 25
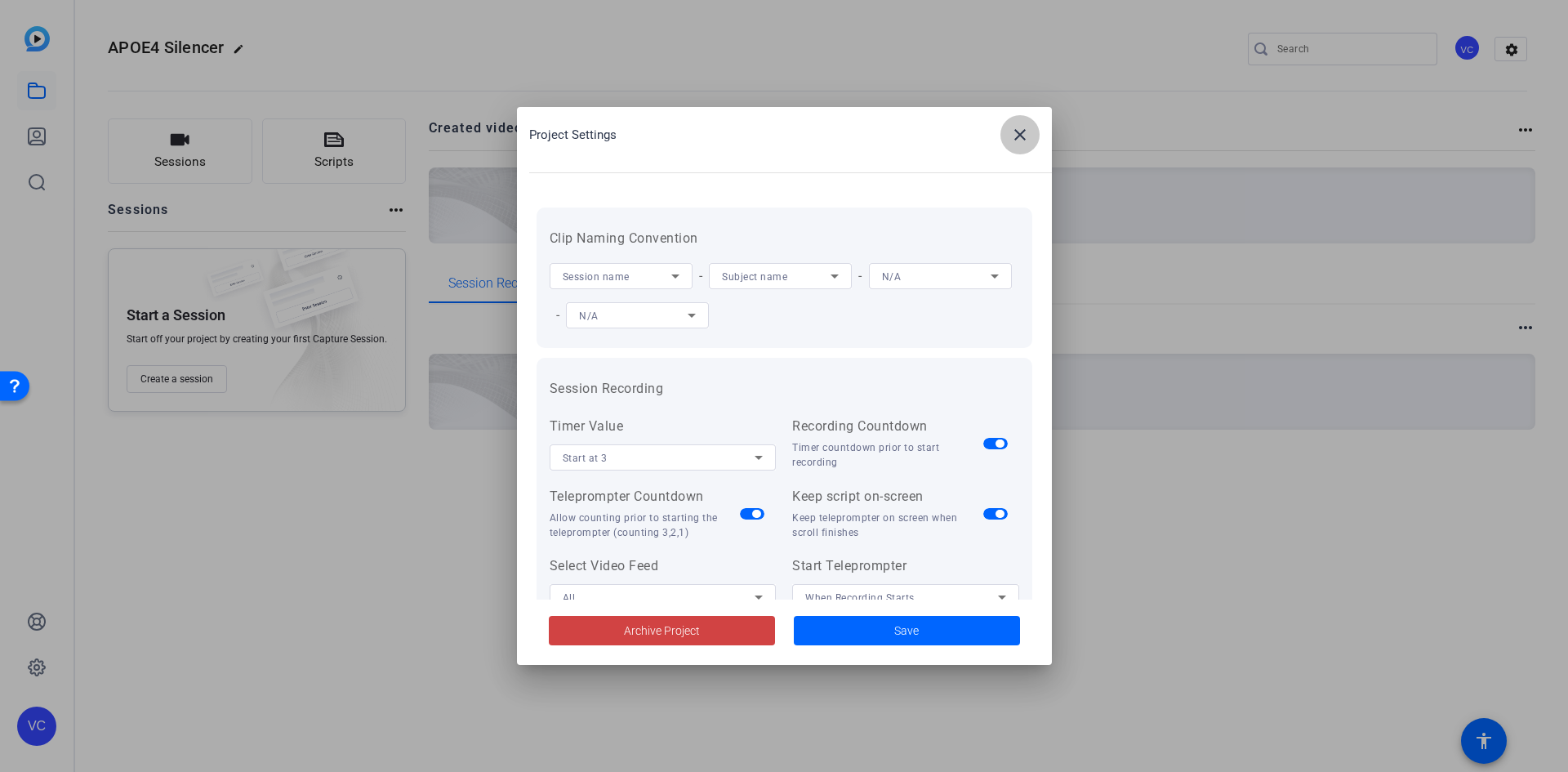
click at [1030, 129] on span at bounding box center [1020, 134] width 39 height 39
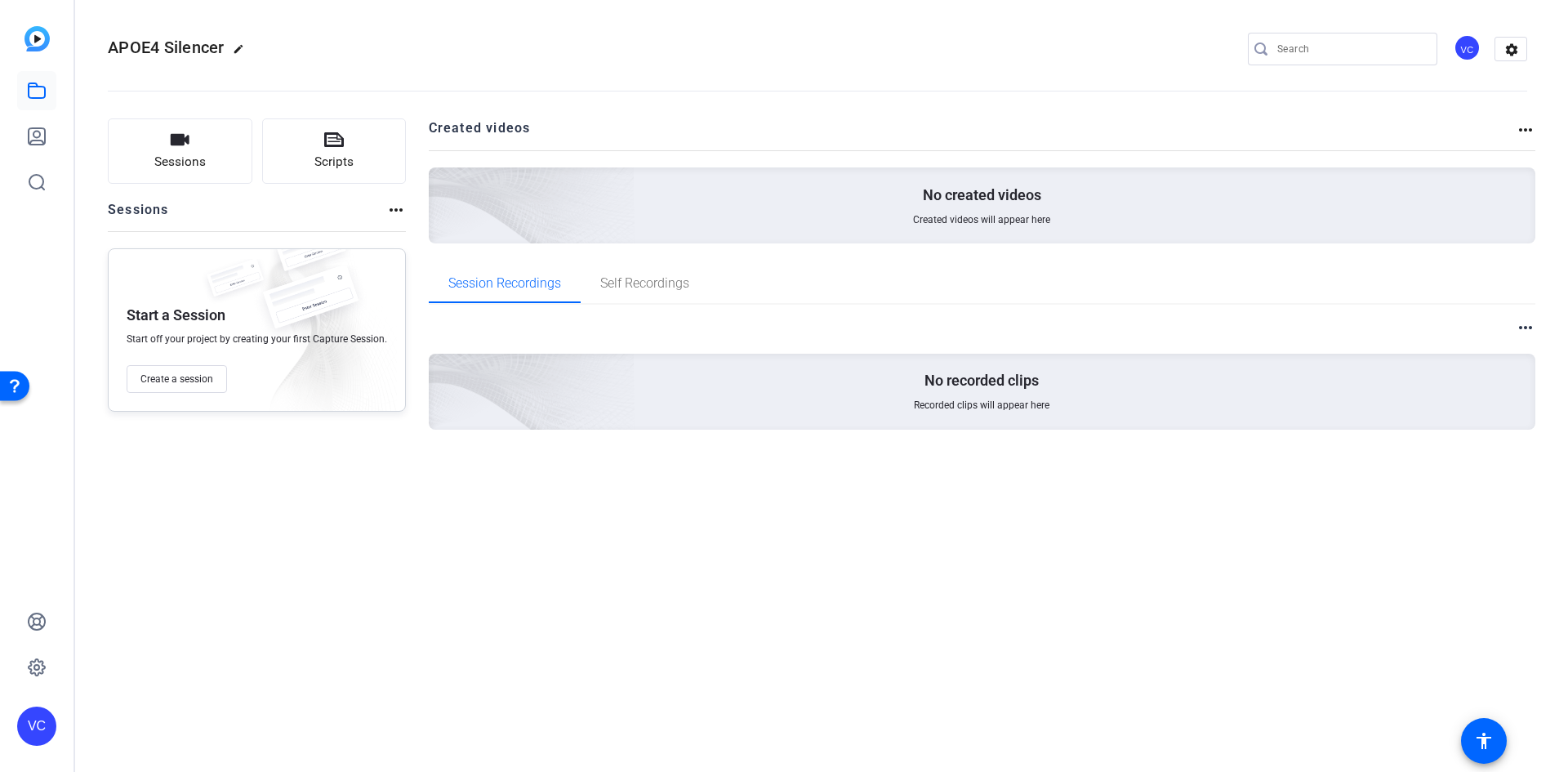
click at [37, 27] on img at bounding box center [37, 39] width 26 height 26
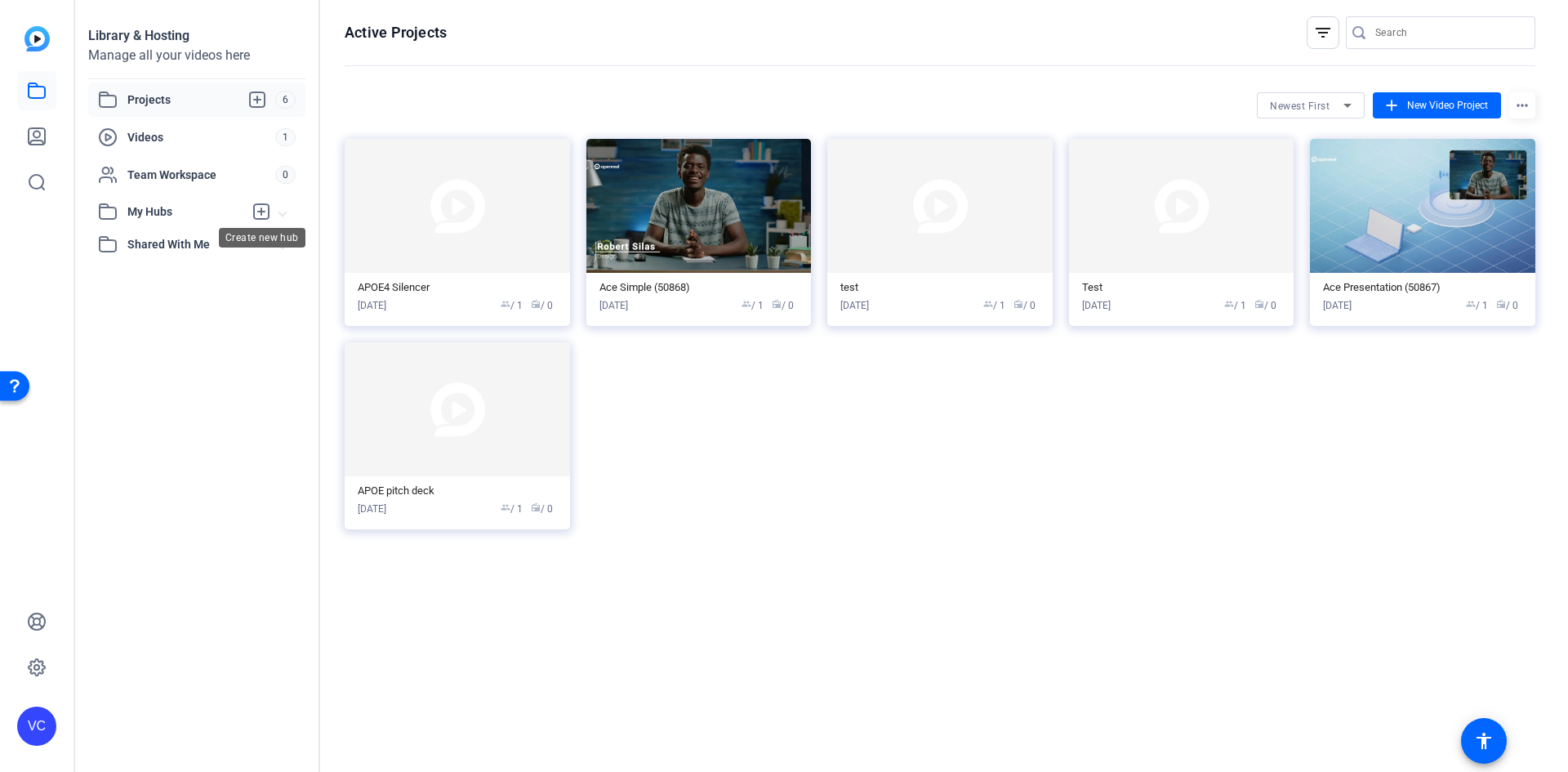
click at [267, 205] on icon at bounding box center [261, 212] width 15 height 15
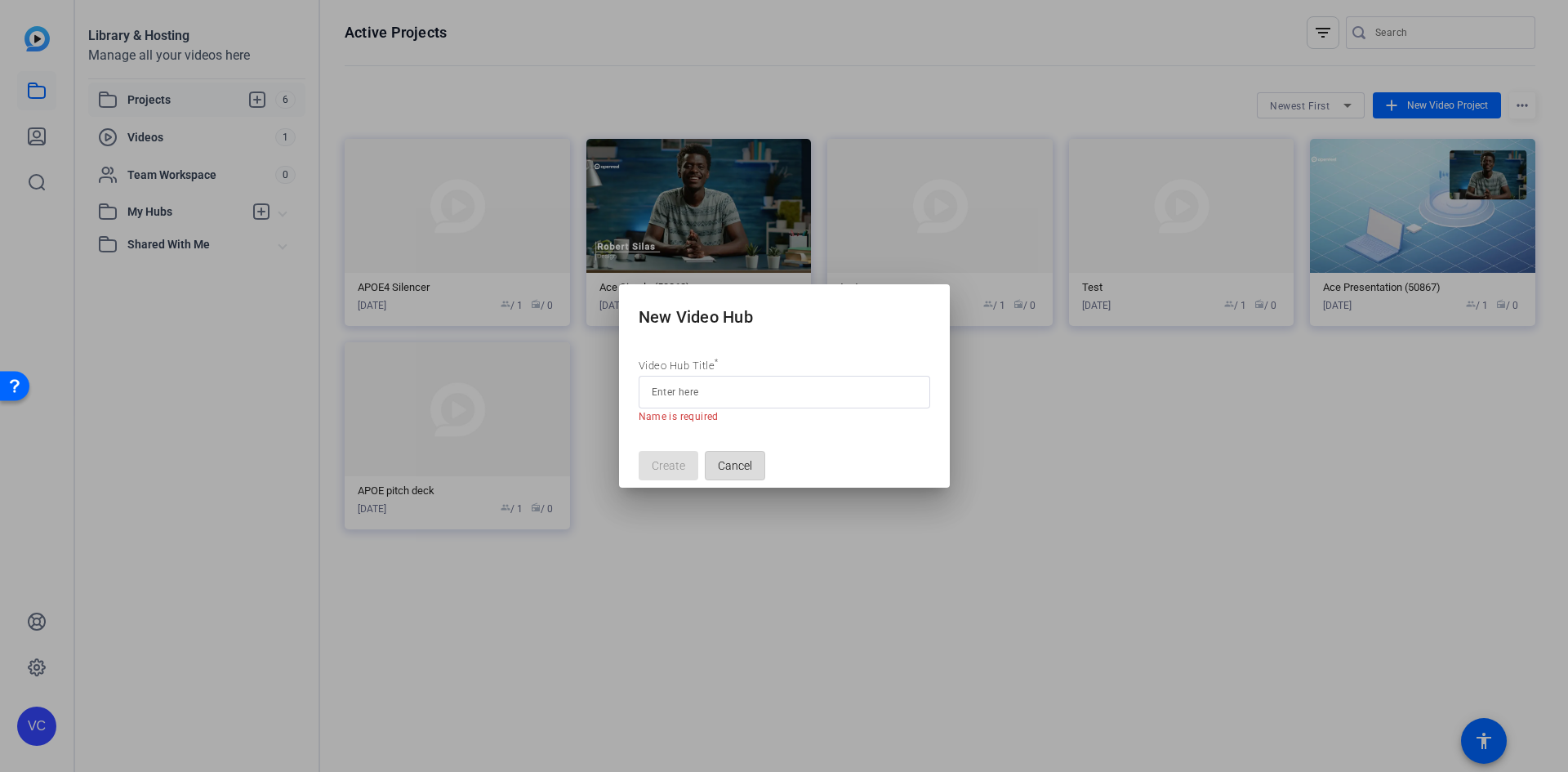
click at [749, 462] on span "Cancel" at bounding box center [734, 465] width 34 height 31
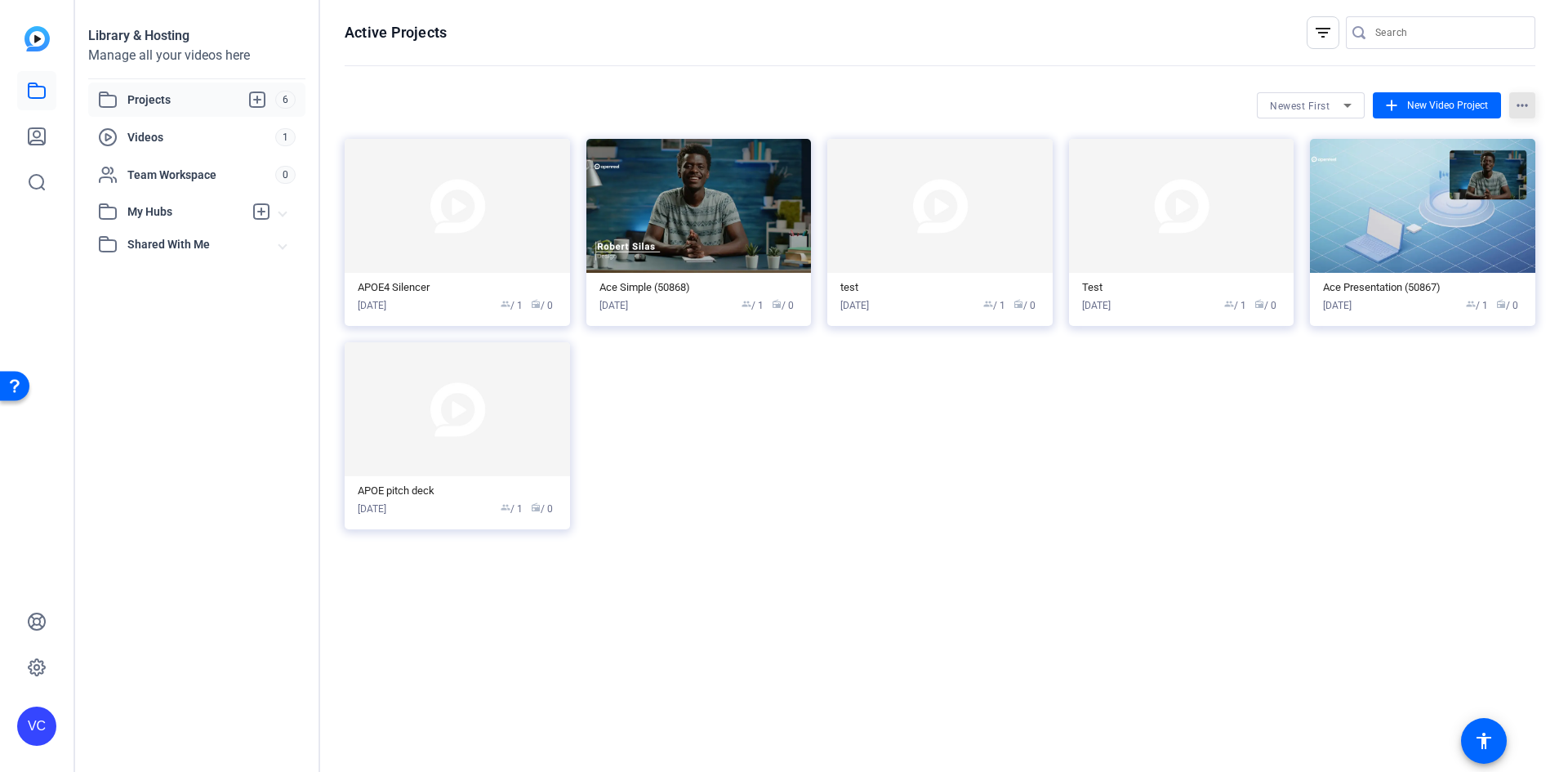
click at [1520, 104] on mat-icon "more_horiz" at bounding box center [1522, 105] width 27 height 27
drag, startPoint x: 1306, startPoint y: 421, endPoint x: 1346, endPoint y: 330, distance: 99.4
click at [1307, 418] on div at bounding box center [784, 386] width 1568 height 772
click at [1385, 223] on img at bounding box center [1423, 205] width 226 height 134
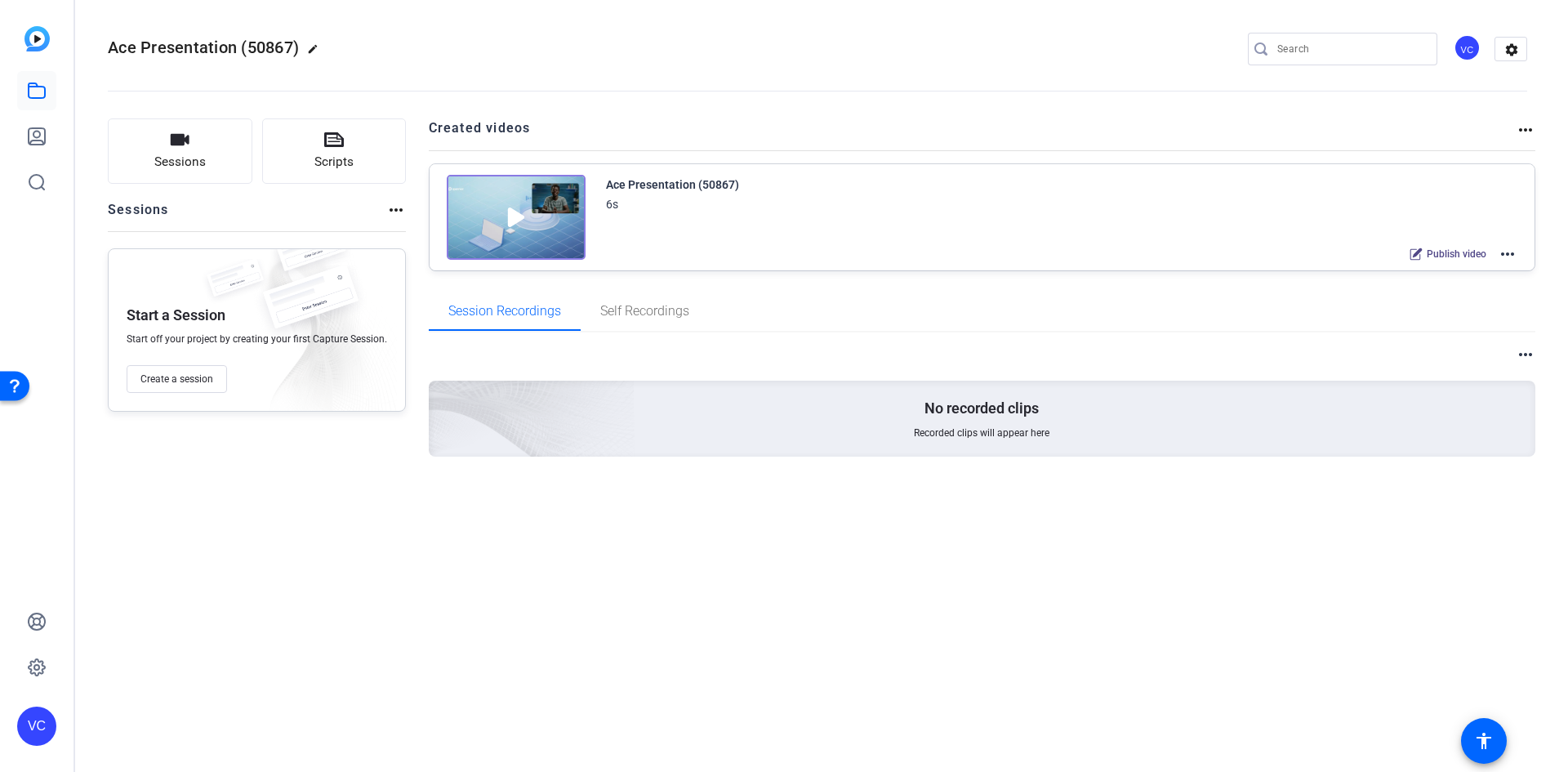
click at [1440, 252] on span "Publish video" at bounding box center [1457, 254] width 60 height 13
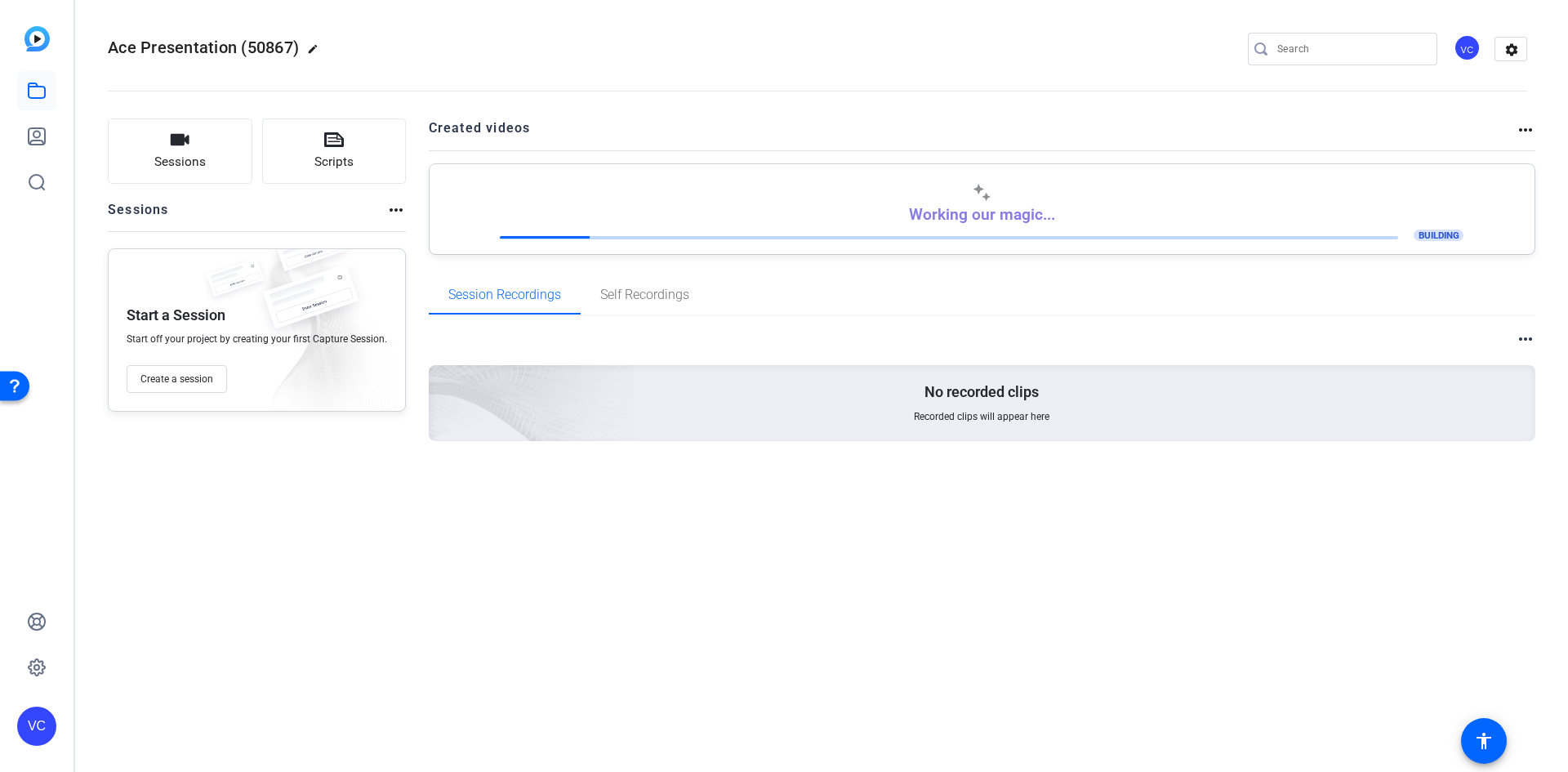
click at [1093, 209] on div "Working our magic... BUILDING" at bounding box center [983, 213] width 1072 height 61
